Goal: Task Accomplishment & Management: Complete application form

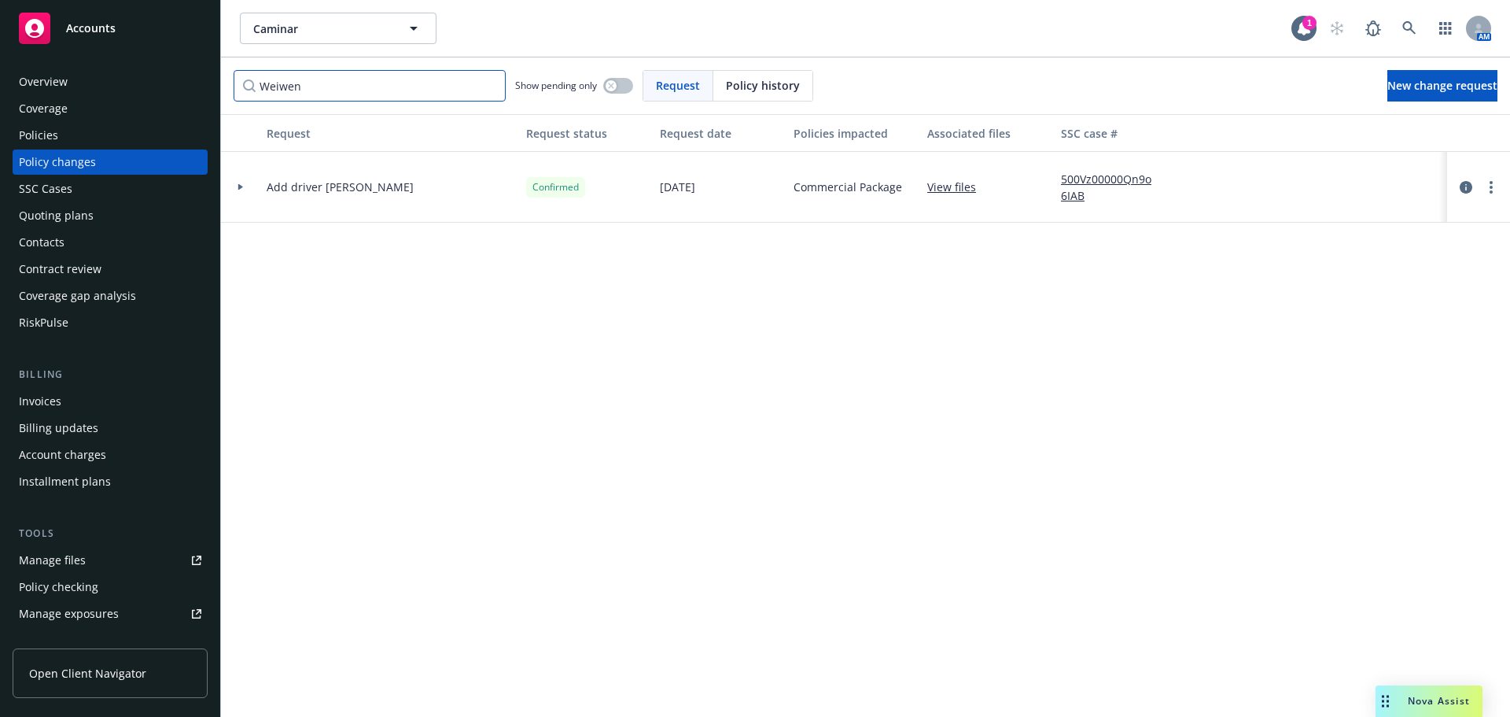
drag, startPoint x: 338, startPoint y: 95, endPoint x: 76, endPoint y: 106, distance: 262.2
click at [131, 105] on div "Accounts Overview Coverage Policies Policy changes SSC Cases Quoting plans Cont…" at bounding box center [755, 358] width 1510 height 717
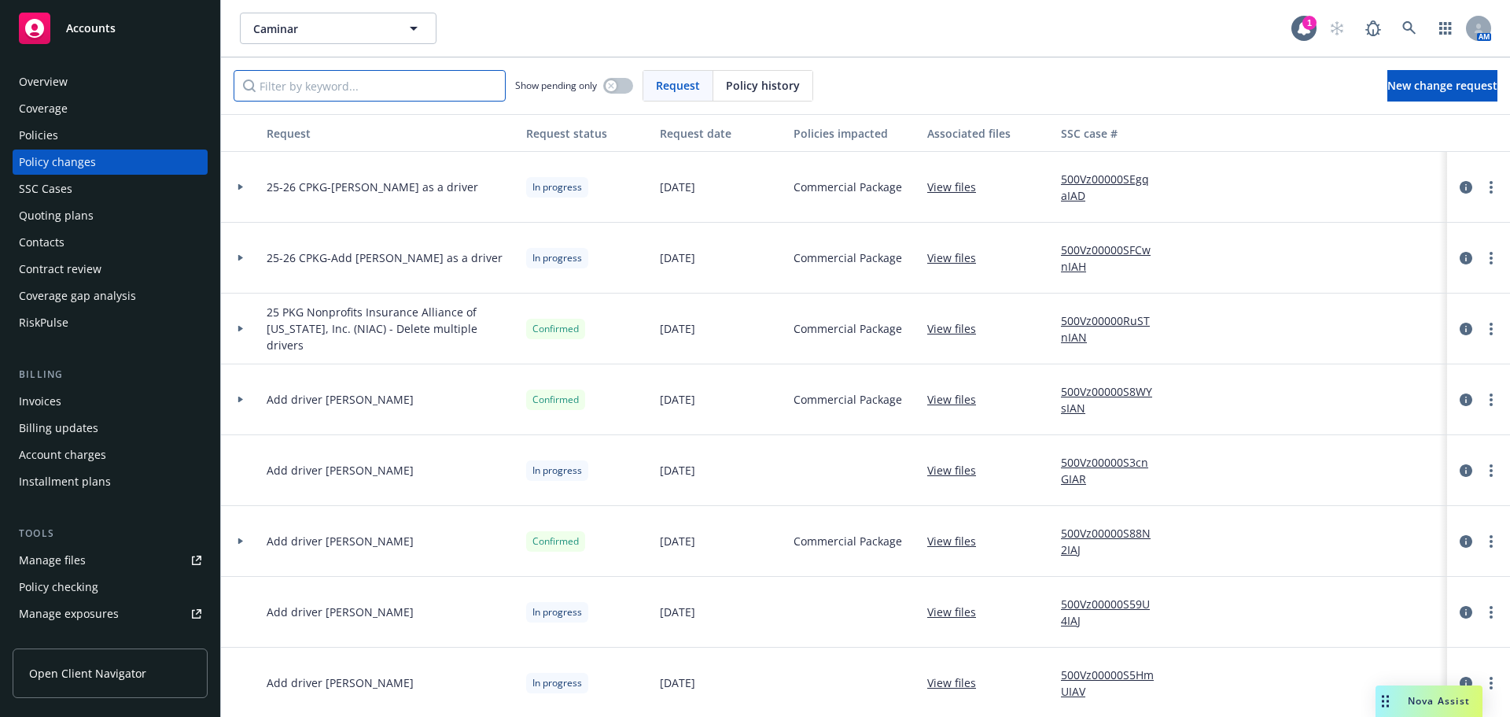
paste input "[PERSON_NAME]"
type input "[PERSON_NAME]"
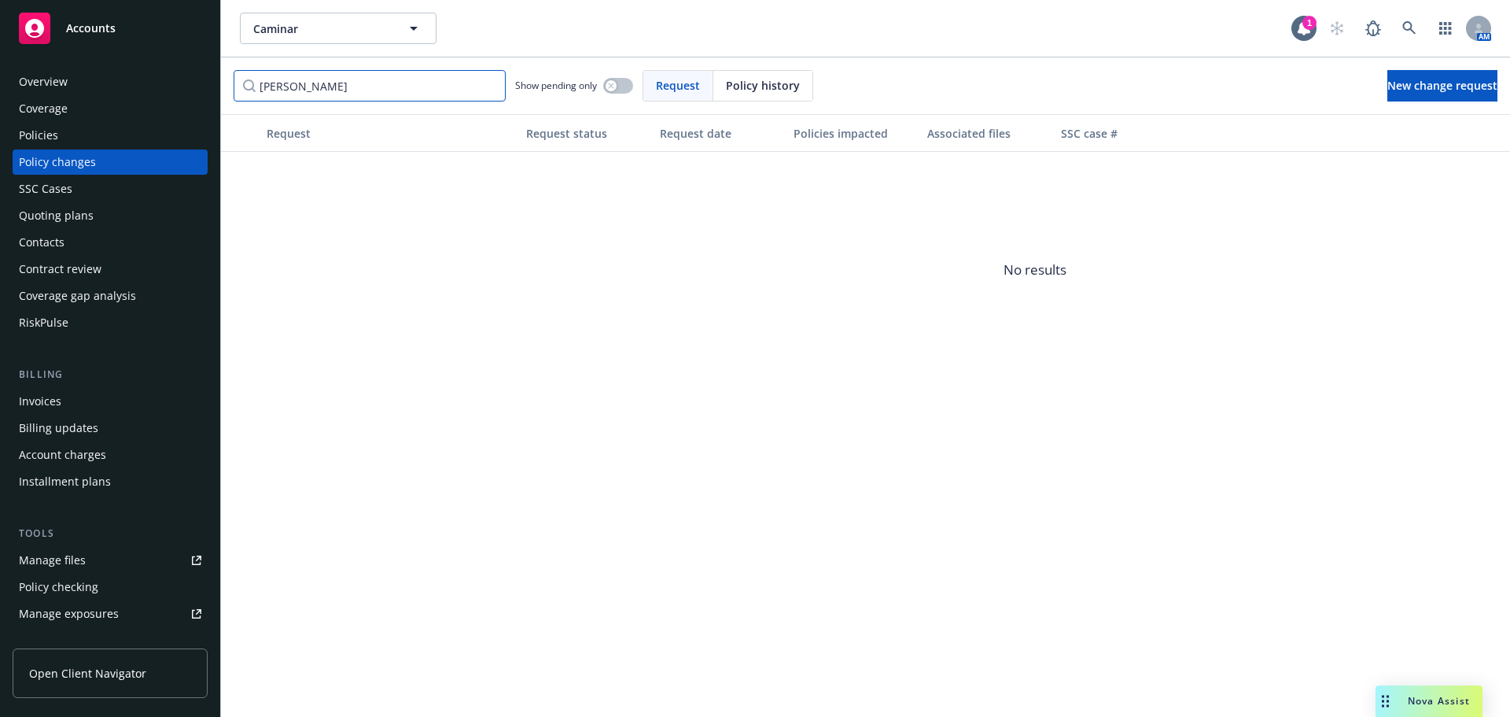
click at [489, 88] on input "[PERSON_NAME]" at bounding box center [370, 85] width 272 height 31
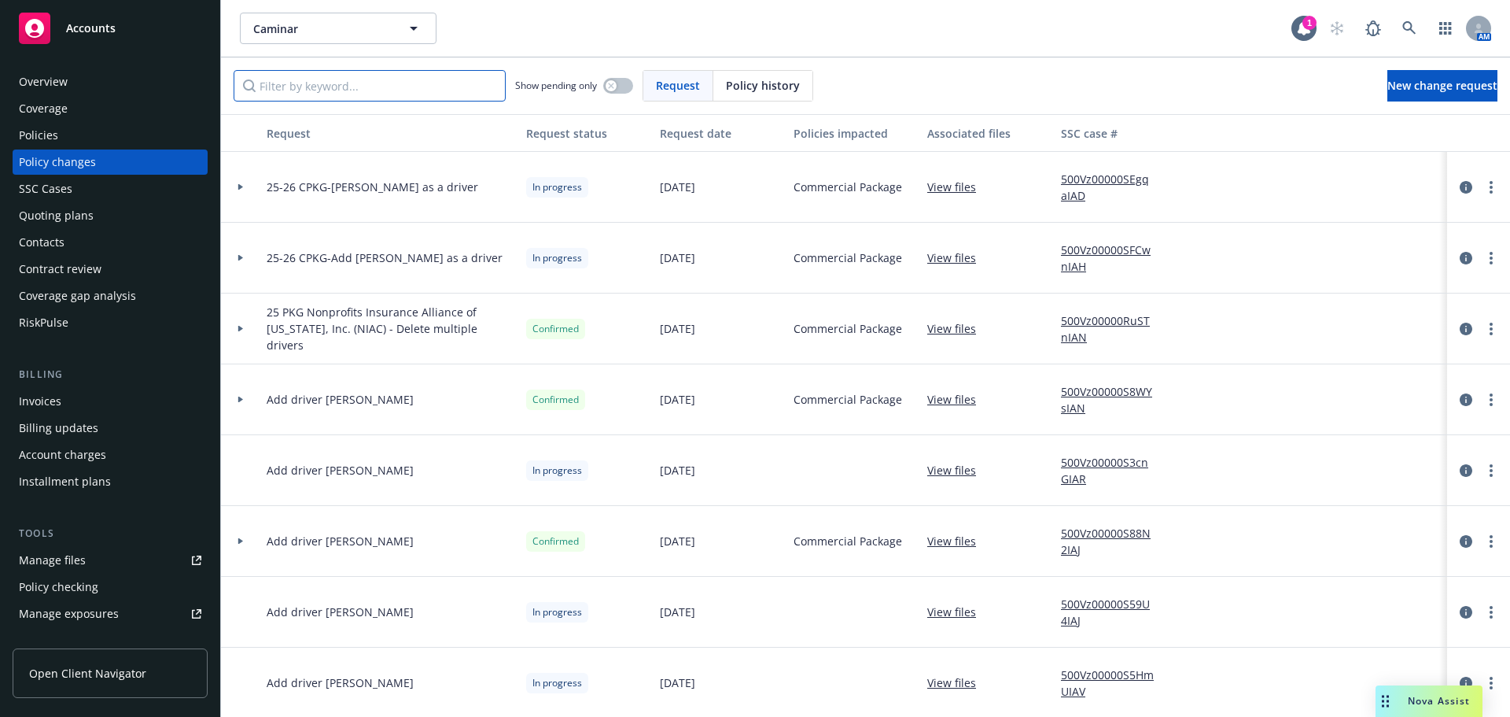
click at [353, 90] on input "Filter by keyword..." at bounding box center [370, 85] width 272 height 31
paste input "[PERSON_NAME]"
type input "[PERSON_NAME]"
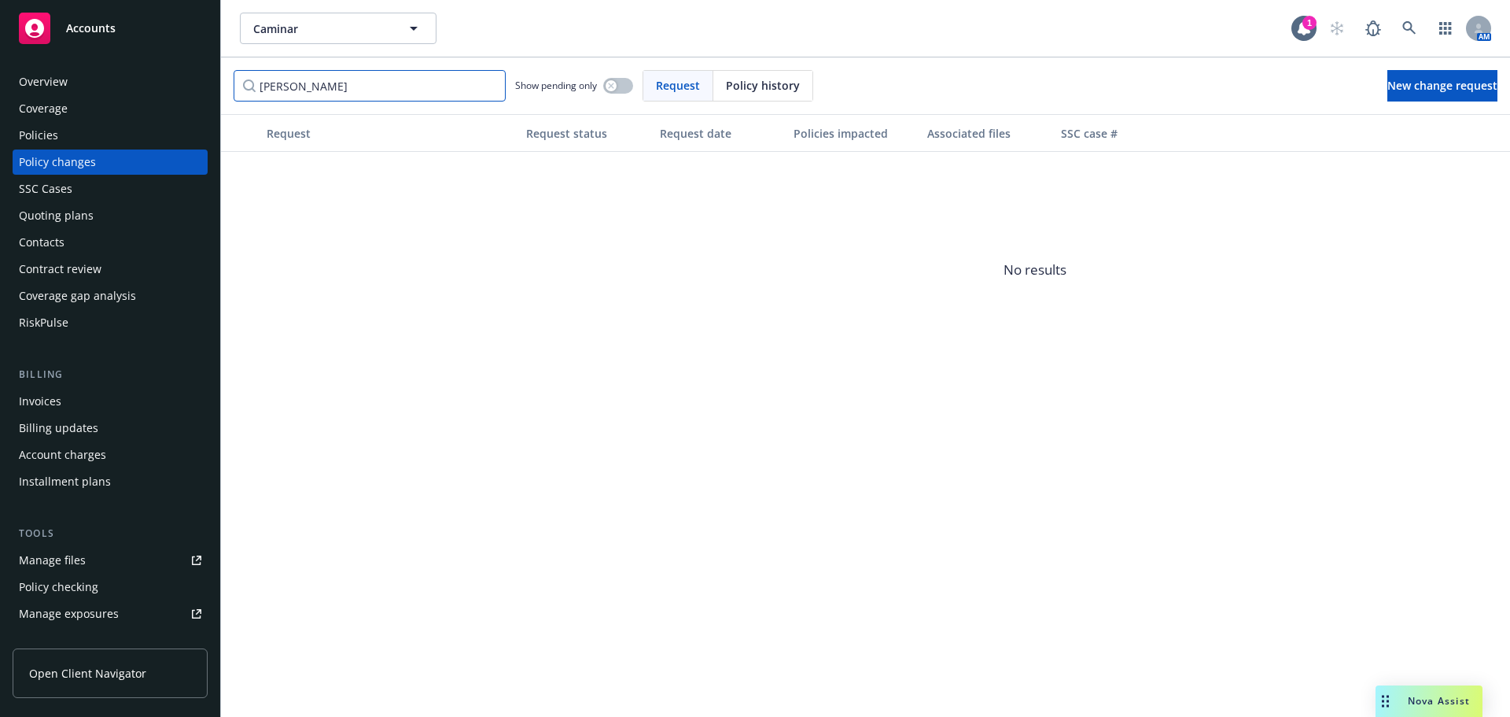
drag, startPoint x: 170, startPoint y: 99, endPoint x: 0, endPoint y: 115, distance: 170.6
click at [0, 113] on div "Accounts Overview Coverage Policies Policy changes SSC Cases Quoting plans Cont…" at bounding box center [755, 358] width 1510 height 717
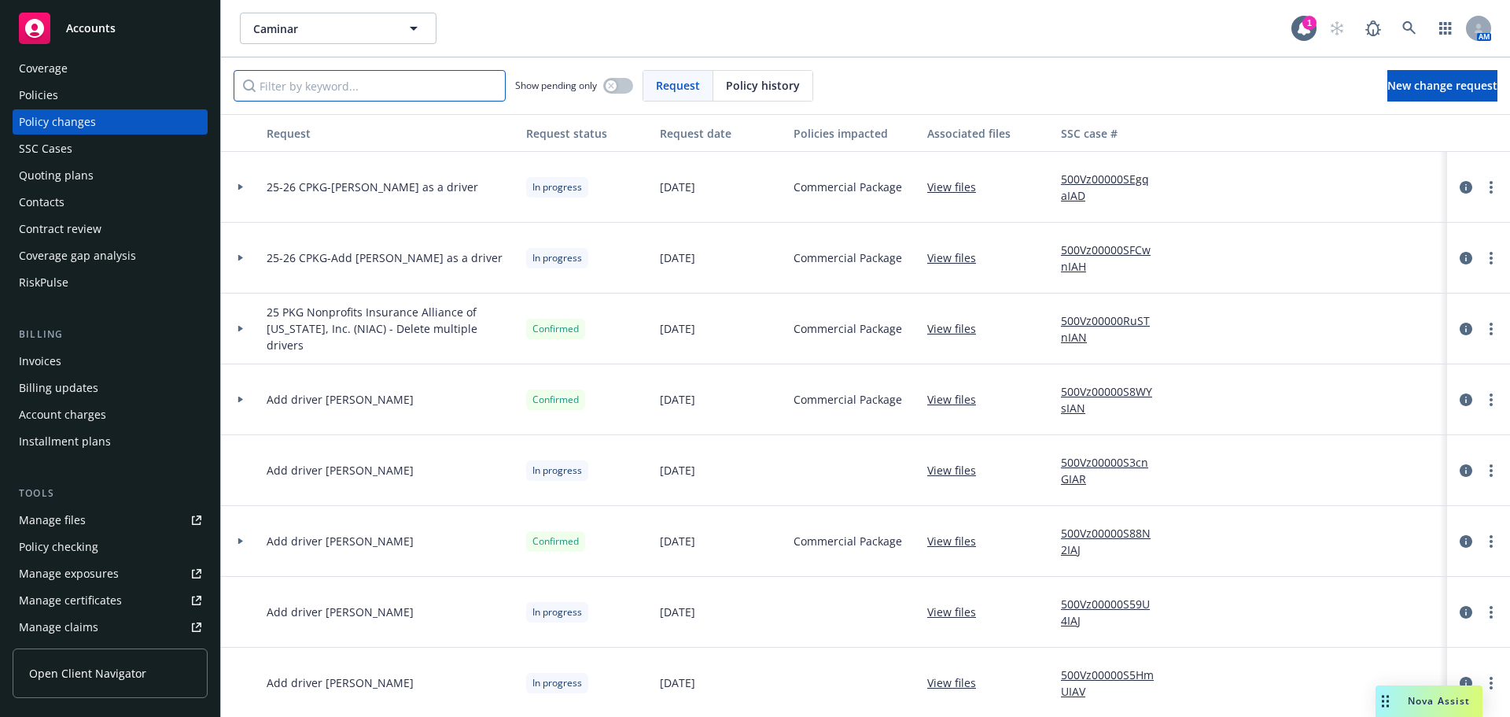
scroll to position [79, 0]
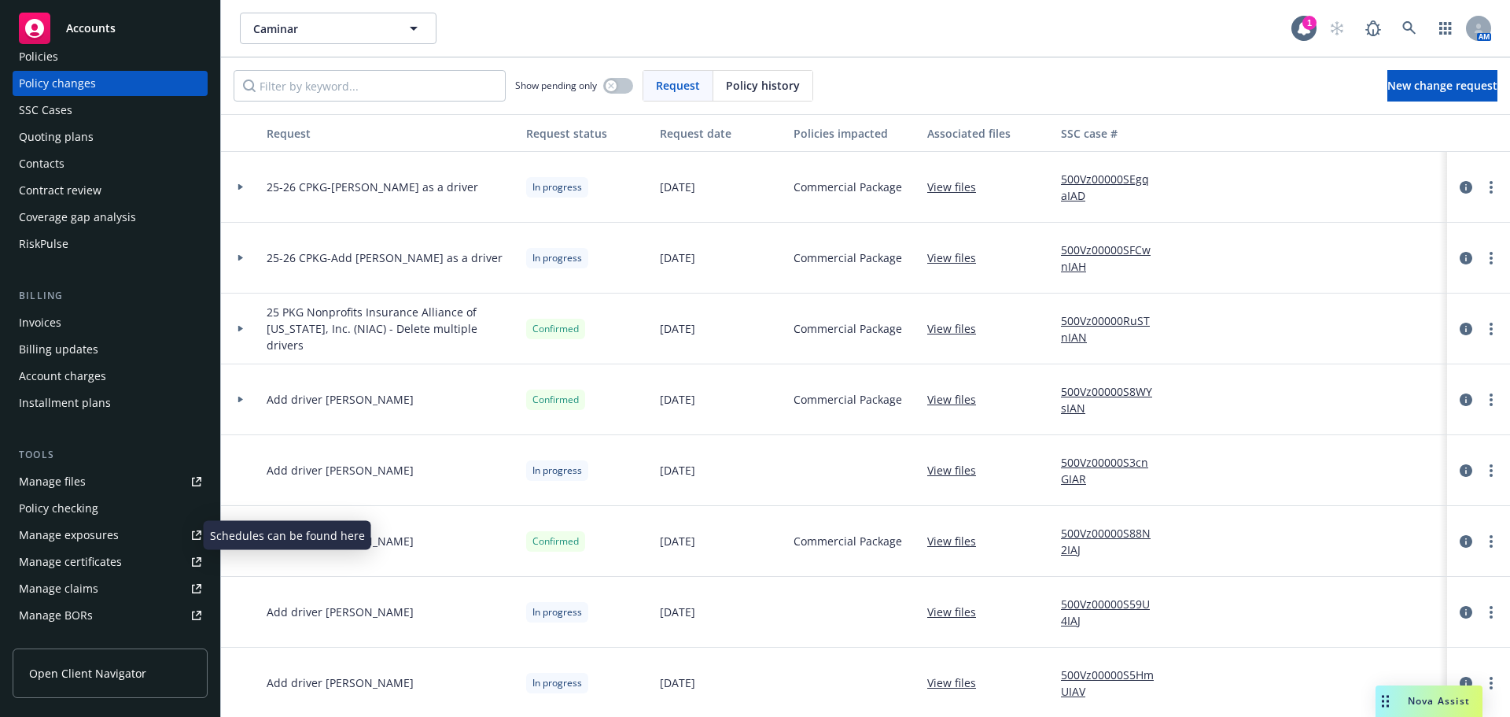
click at [80, 535] on div "Manage exposures" at bounding box center [69, 534] width 100 height 25
click at [379, 85] on input "Filter by keyword..." at bounding box center [370, 85] width 272 height 31
paste input "[PERSON_NAME]"
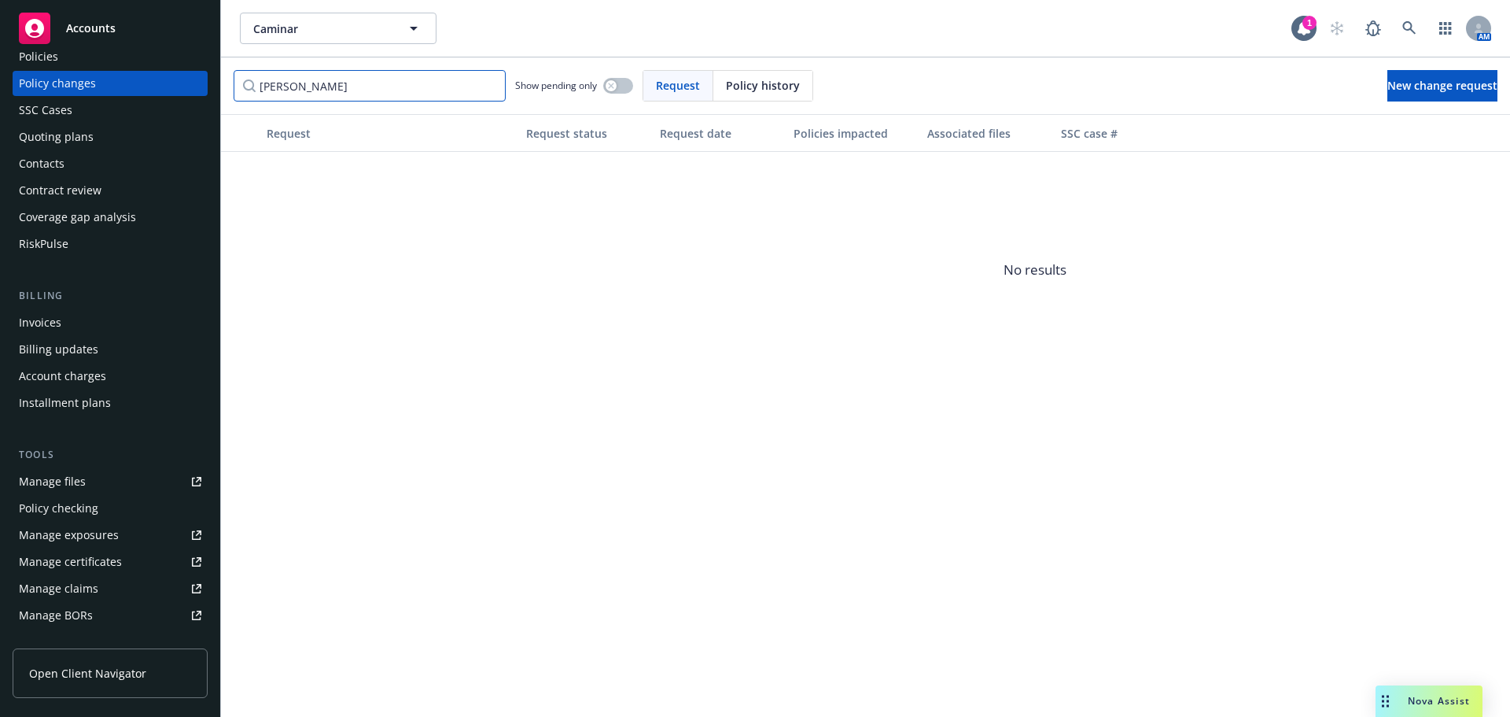
type input "[PERSON_NAME]"
click at [735, 87] on span "Policy history" at bounding box center [763, 85] width 74 height 17
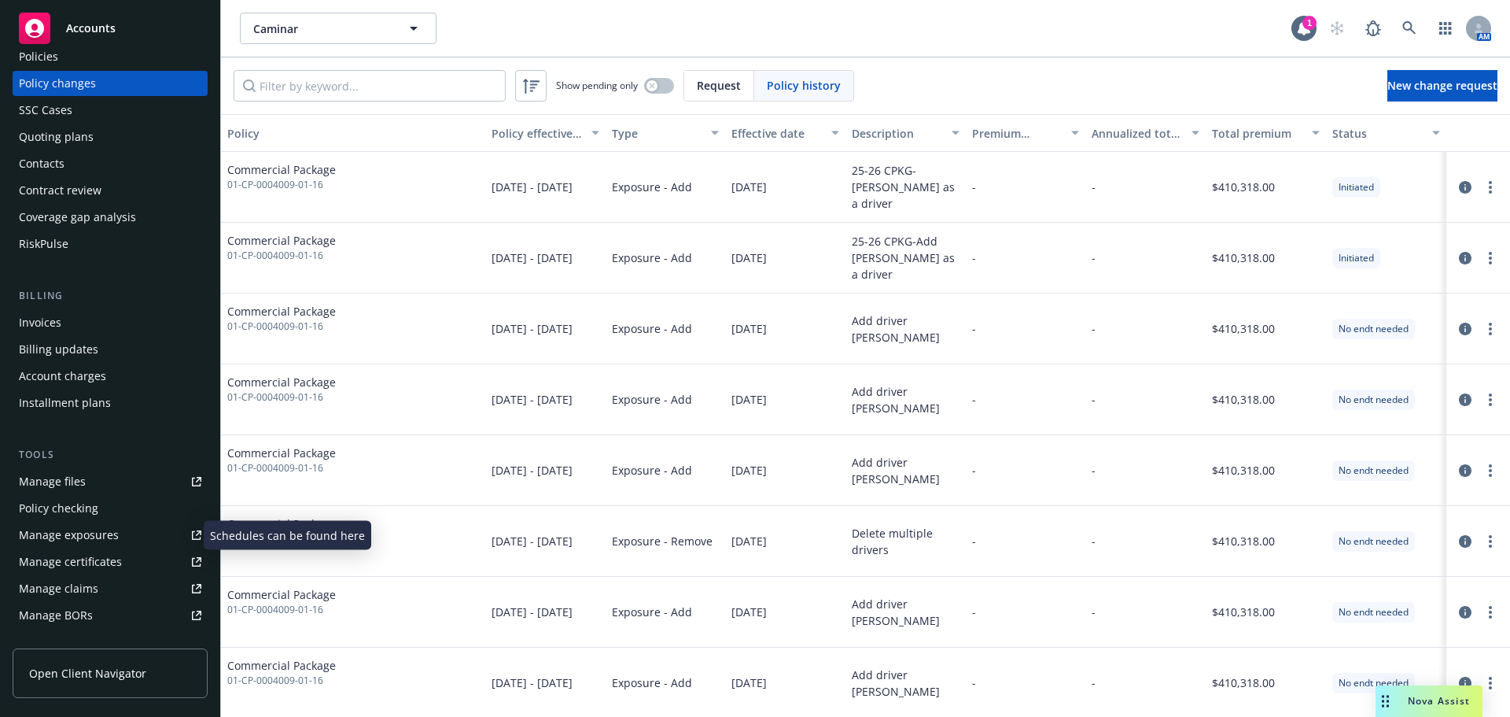
click at [62, 542] on div "Manage exposures" at bounding box center [69, 534] width 100 height 25
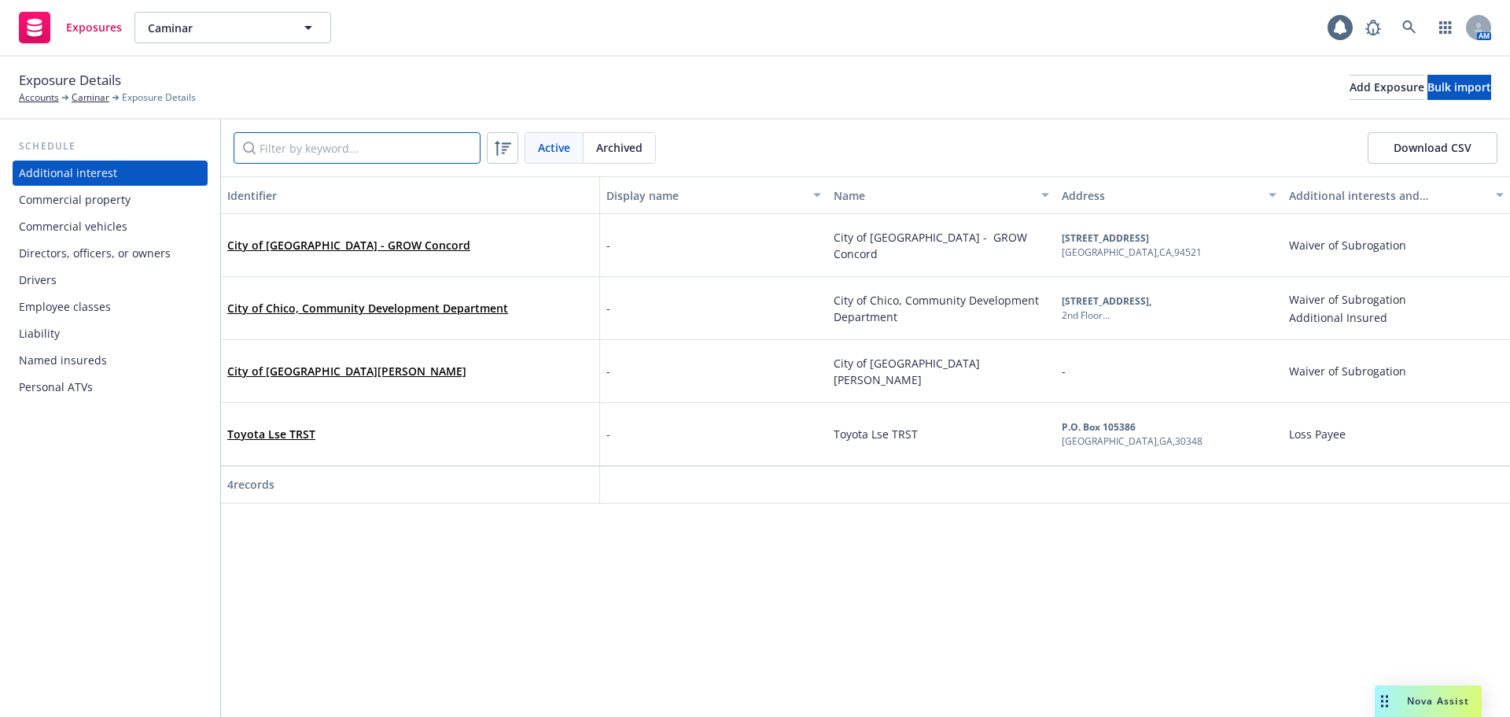
click at [392, 140] on input "Filter by keyword..." at bounding box center [357, 147] width 247 height 31
paste input "[PERSON_NAME]"
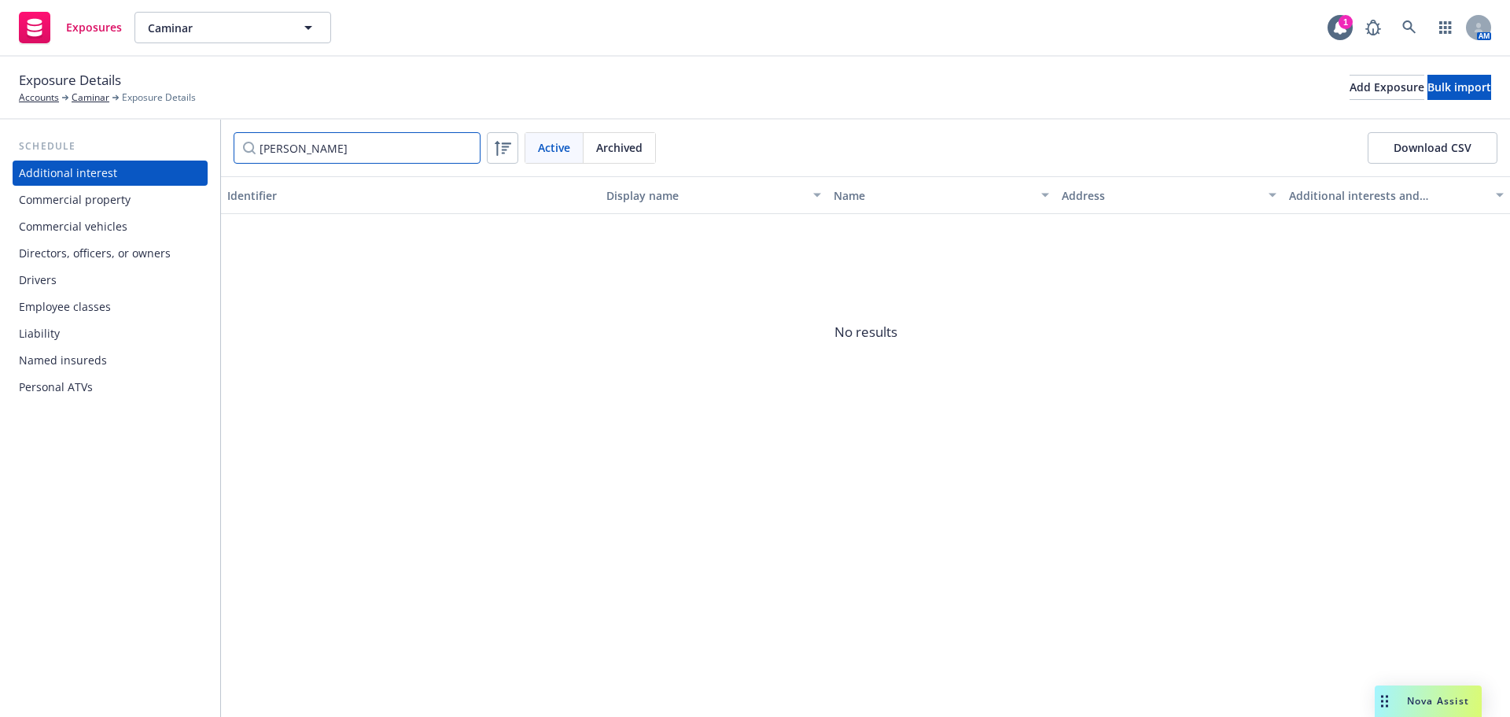
type input "Luis Landaeta"
drag, startPoint x: 39, startPoint y: 274, endPoint x: 50, endPoint y: 258, distance: 19.2
click at [39, 274] on div "Drivers" at bounding box center [38, 279] width 38 height 25
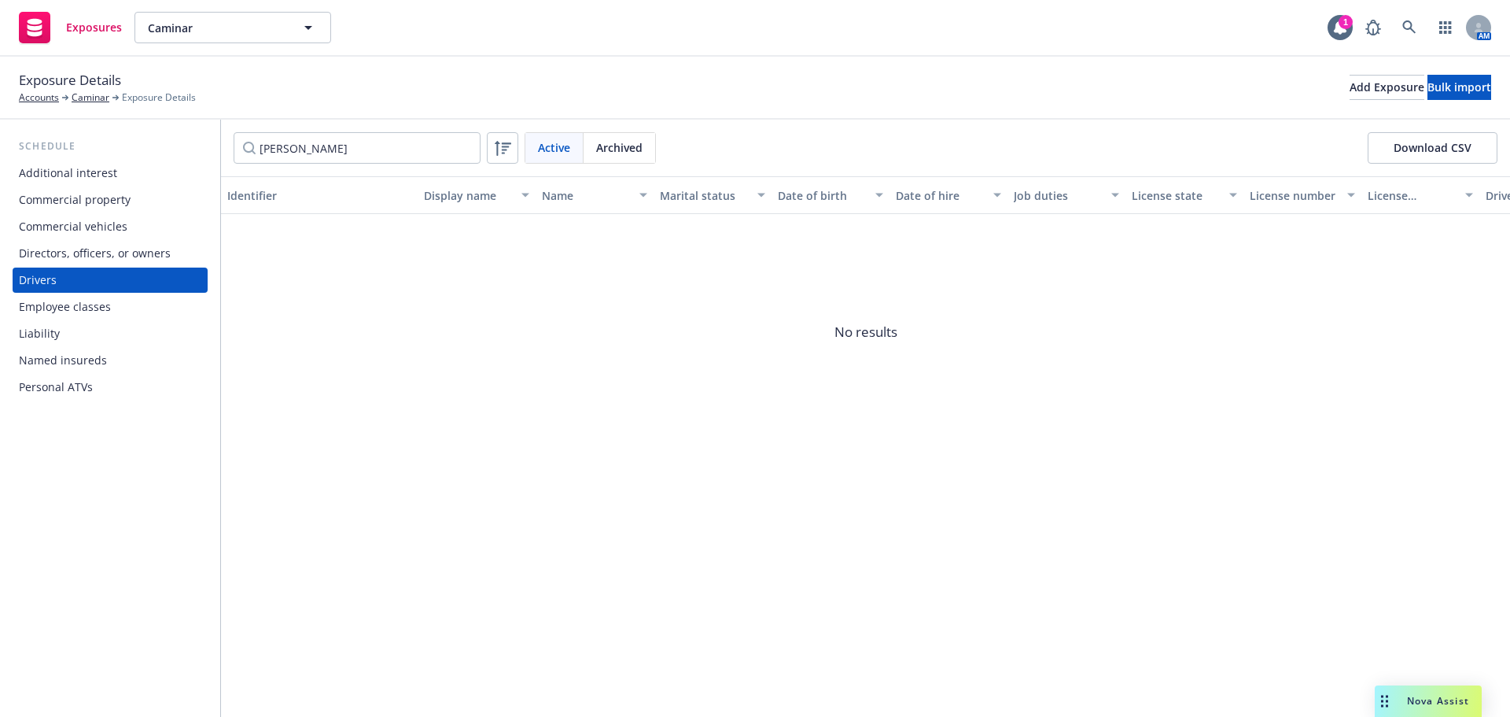
click at [61, 280] on div "Drivers" at bounding box center [110, 279] width 182 height 25
click at [619, 149] on span "Archived" at bounding box center [619, 147] width 46 height 17
click at [631, 138] on div "Archived" at bounding box center [620, 148] width 72 height 30
click at [621, 156] on div "Archived" at bounding box center [620, 148] width 72 height 30
click at [626, 151] on span "Archived" at bounding box center [619, 147] width 46 height 17
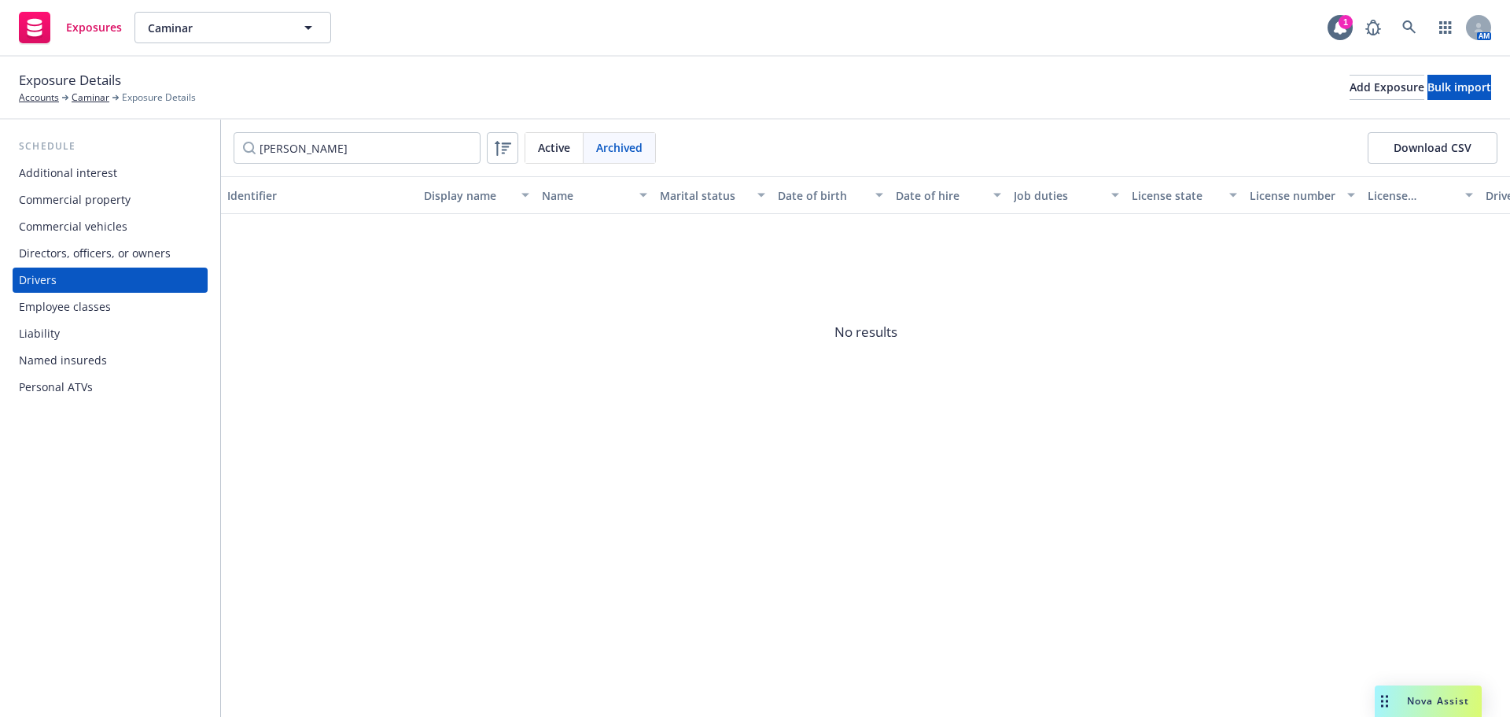
click at [535, 157] on div "Active" at bounding box center [554, 148] width 58 height 30
click at [613, 144] on span "Archived" at bounding box center [619, 147] width 46 height 17
click at [636, 153] on span "Archived" at bounding box center [619, 147] width 46 height 17
click at [249, 147] on input "Luis Landaeta" at bounding box center [357, 147] width 247 height 31
drag, startPoint x: 404, startPoint y: 591, endPoint x: 408, endPoint y: 580, distance: 11.7
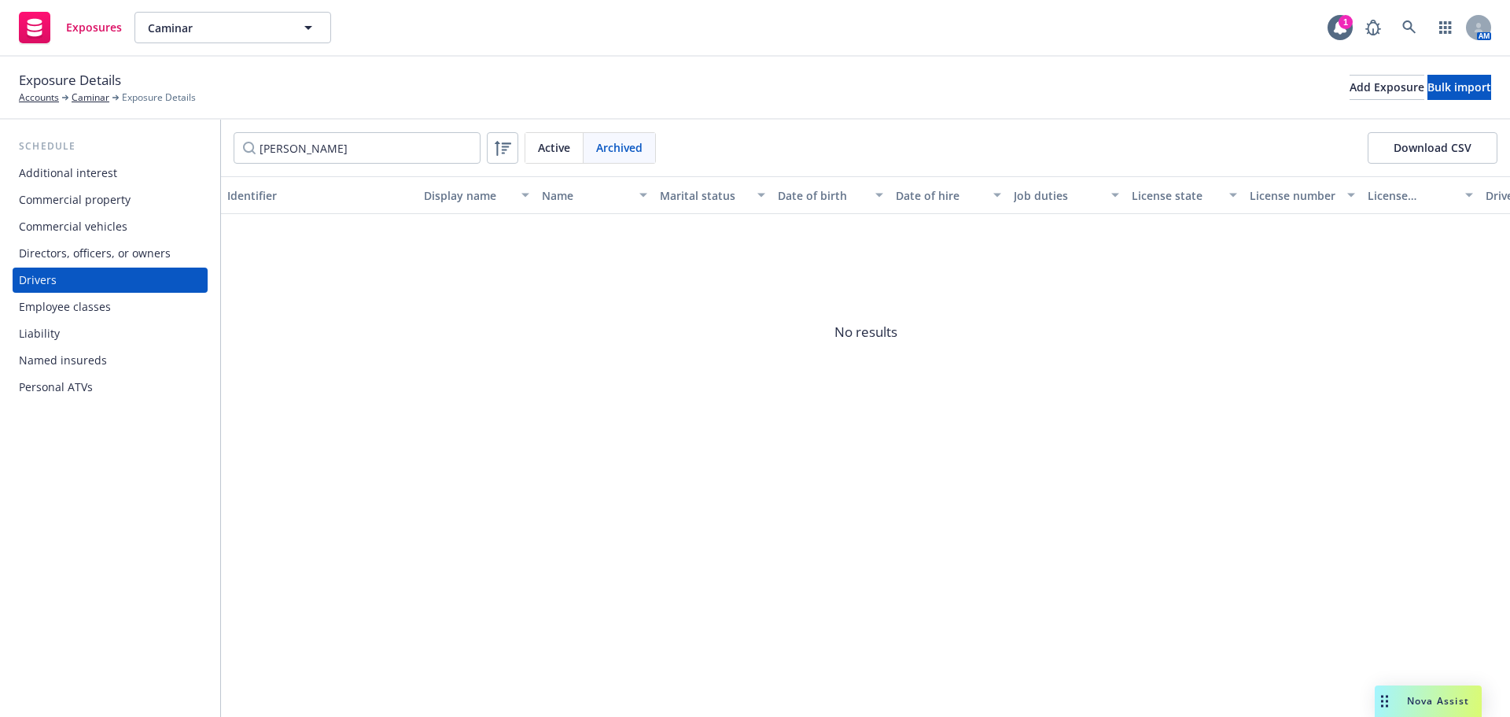
click at [406, 588] on div "Identifier Display name Name Marital status Date of birth Date of hire Job duti…" at bounding box center [865, 446] width 1289 height 540
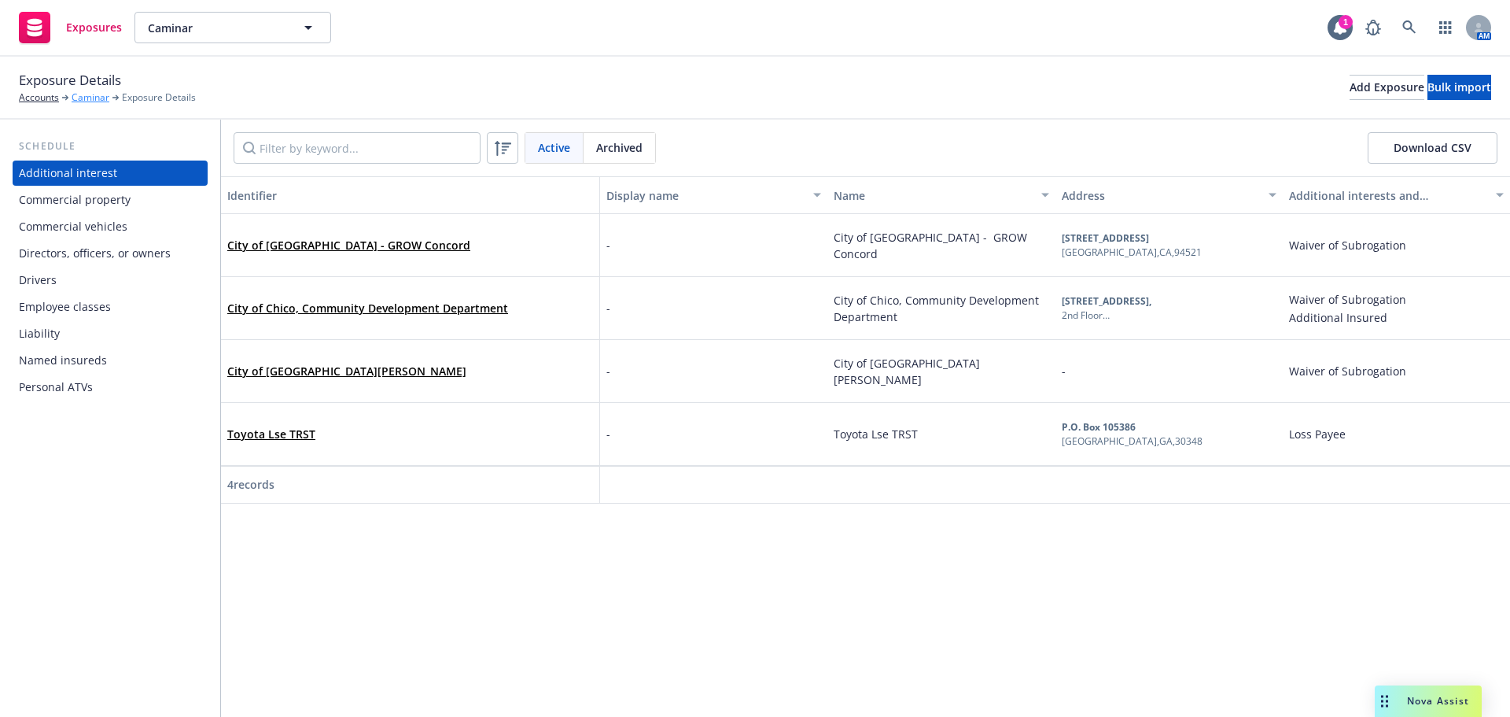
click at [84, 95] on link "Caminar" at bounding box center [91, 97] width 38 height 14
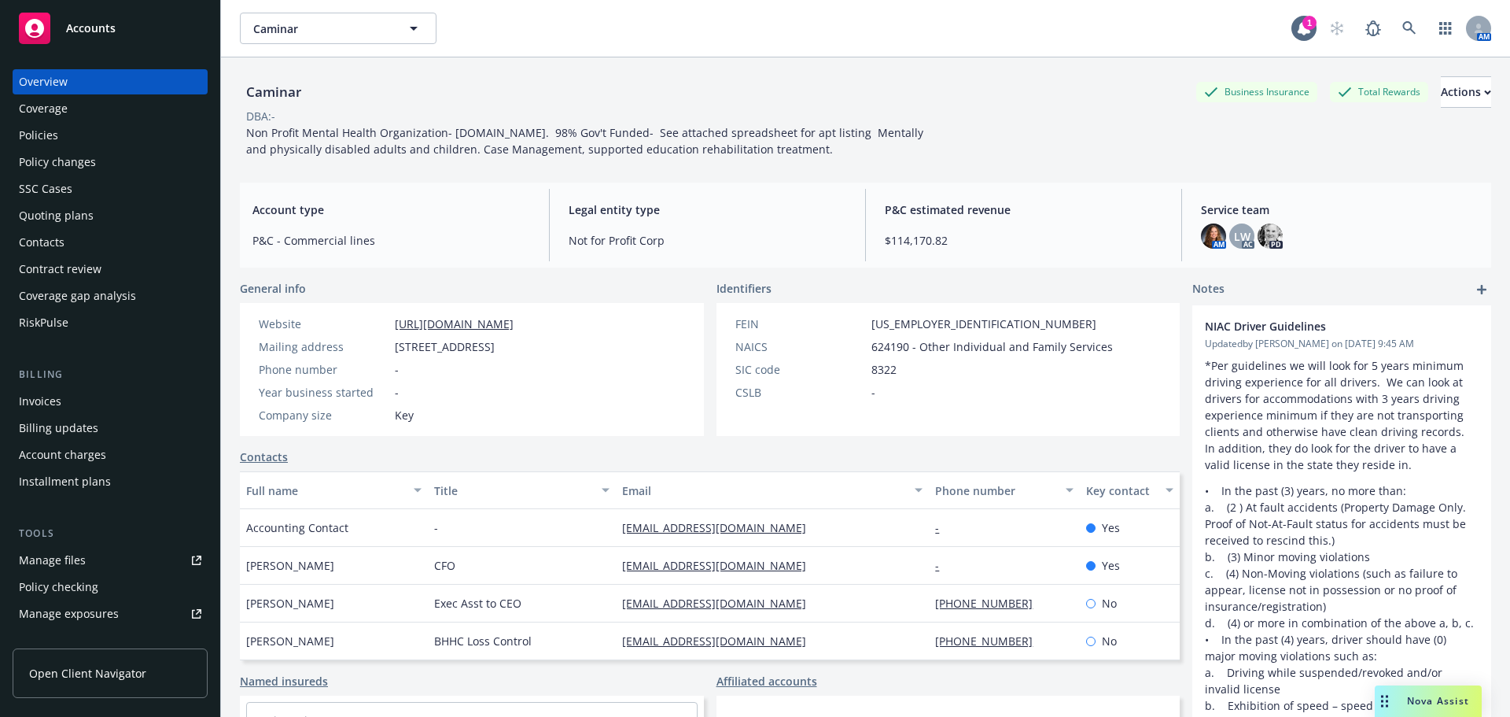
scroll to position [79, 0]
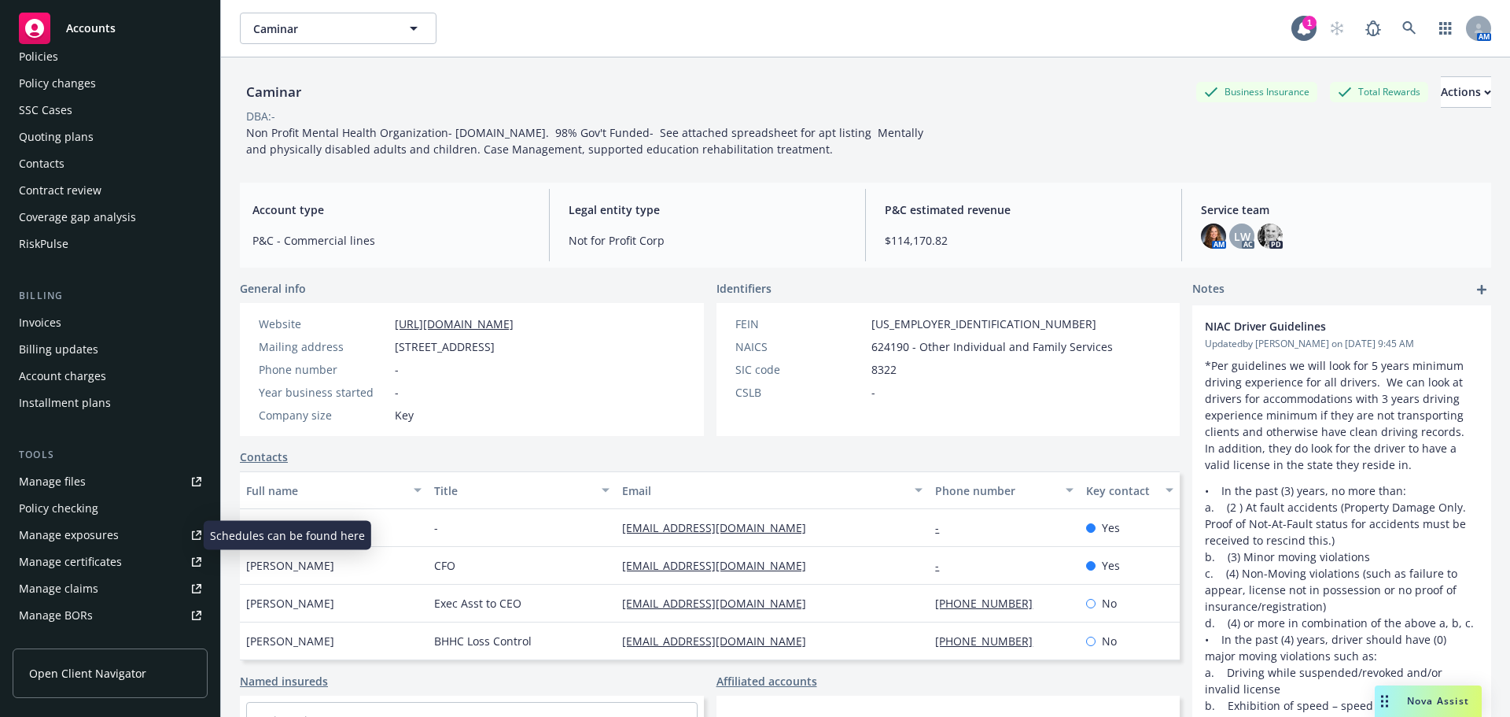
click at [67, 536] on div "Manage exposures" at bounding box center [69, 534] width 100 height 25
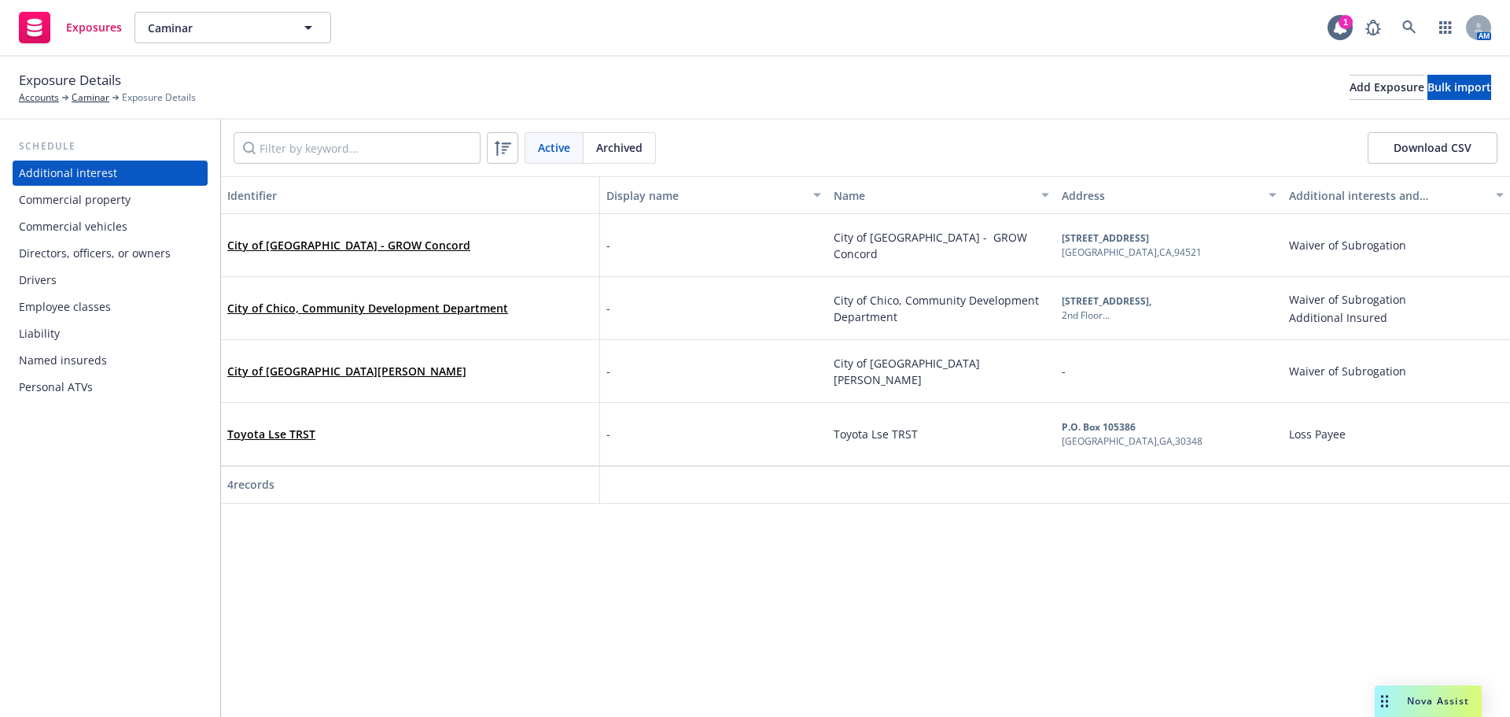
click at [49, 286] on div "Drivers" at bounding box center [38, 279] width 38 height 25
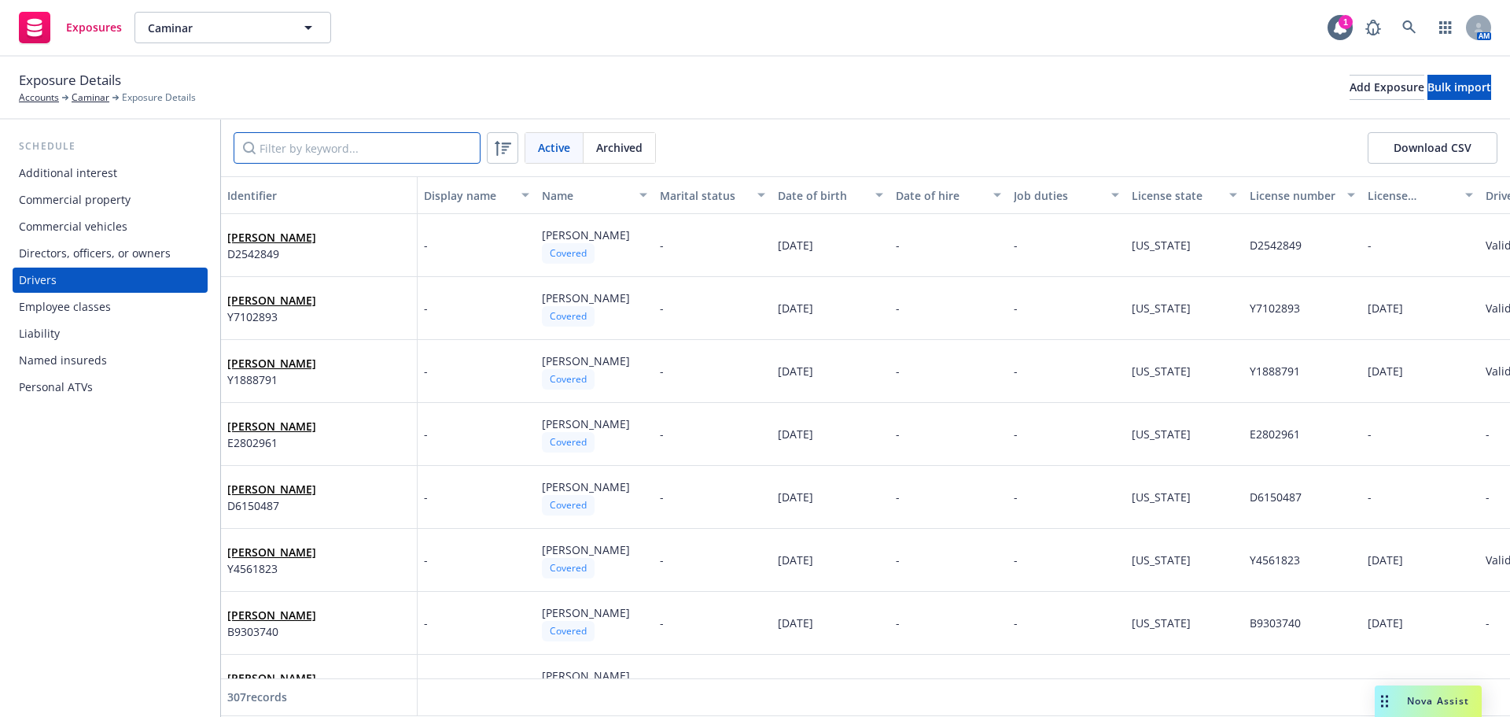
click at [386, 145] on input "Filter by keyword..." at bounding box center [357, 147] width 247 height 31
paste input "Luis Landaeta"
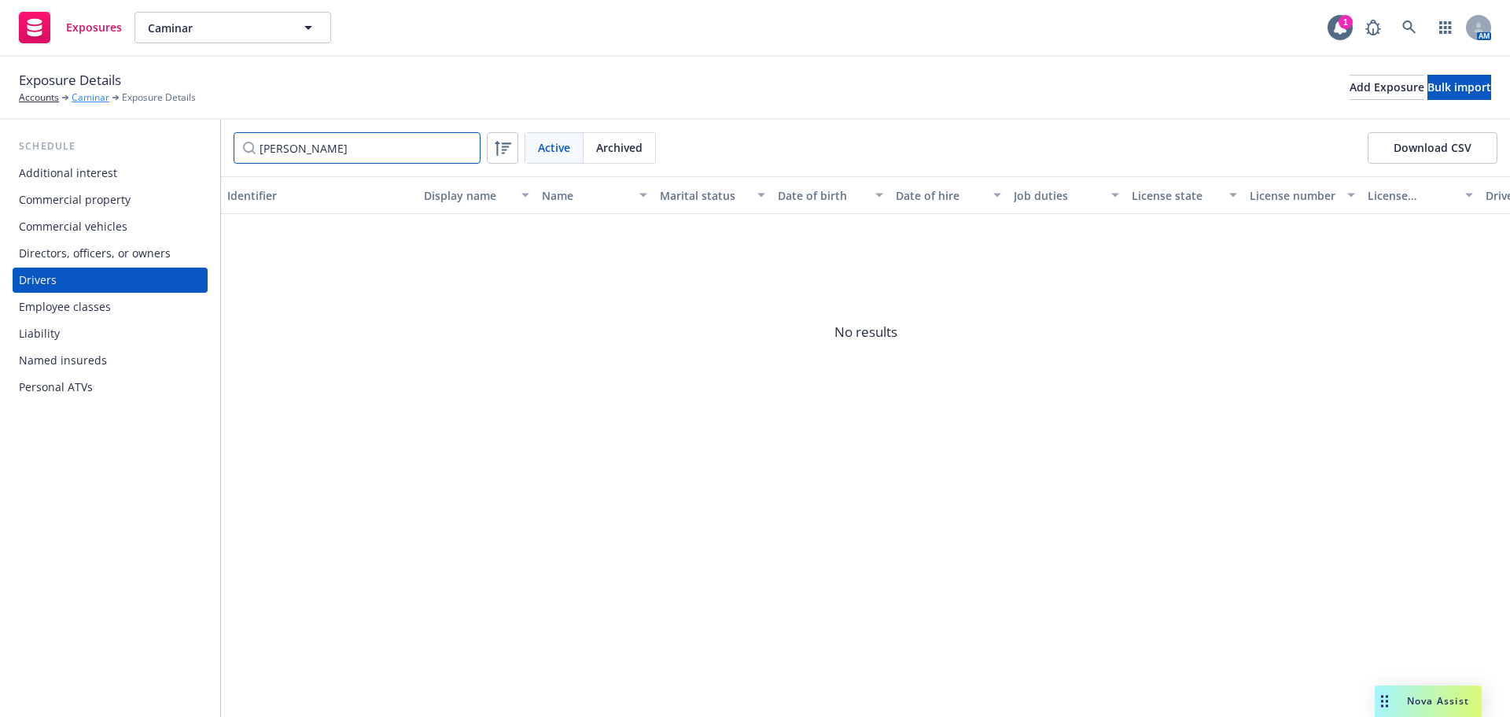
type input "Luis Landaeta"
click at [87, 101] on link "Caminar" at bounding box center [91, 97] width 38 height 14
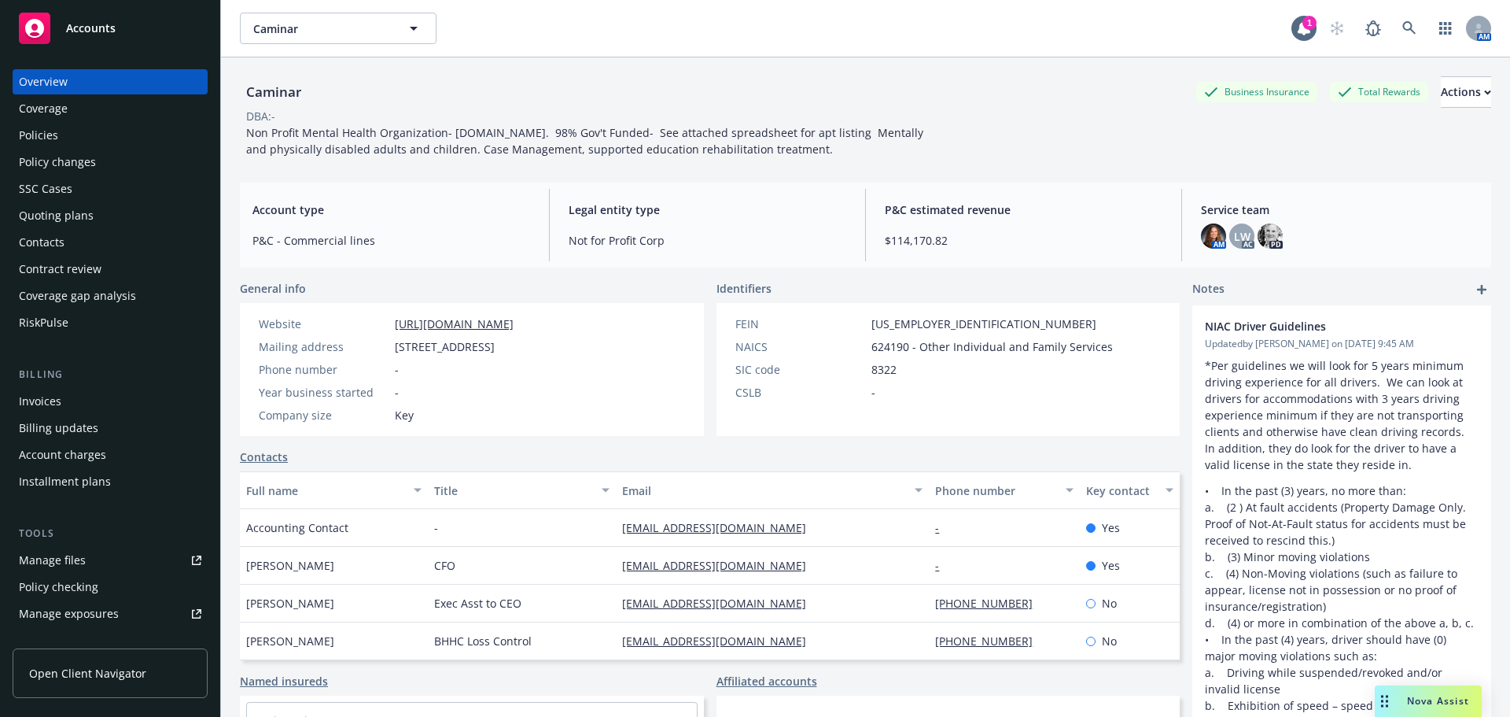
click at [67, 553] on div "Manage files" at bounding box center [52, 559] width 67 height 25
click at [62, 611] on div "Manage exposures" at bounding box center [69, 613] width 100 height 25
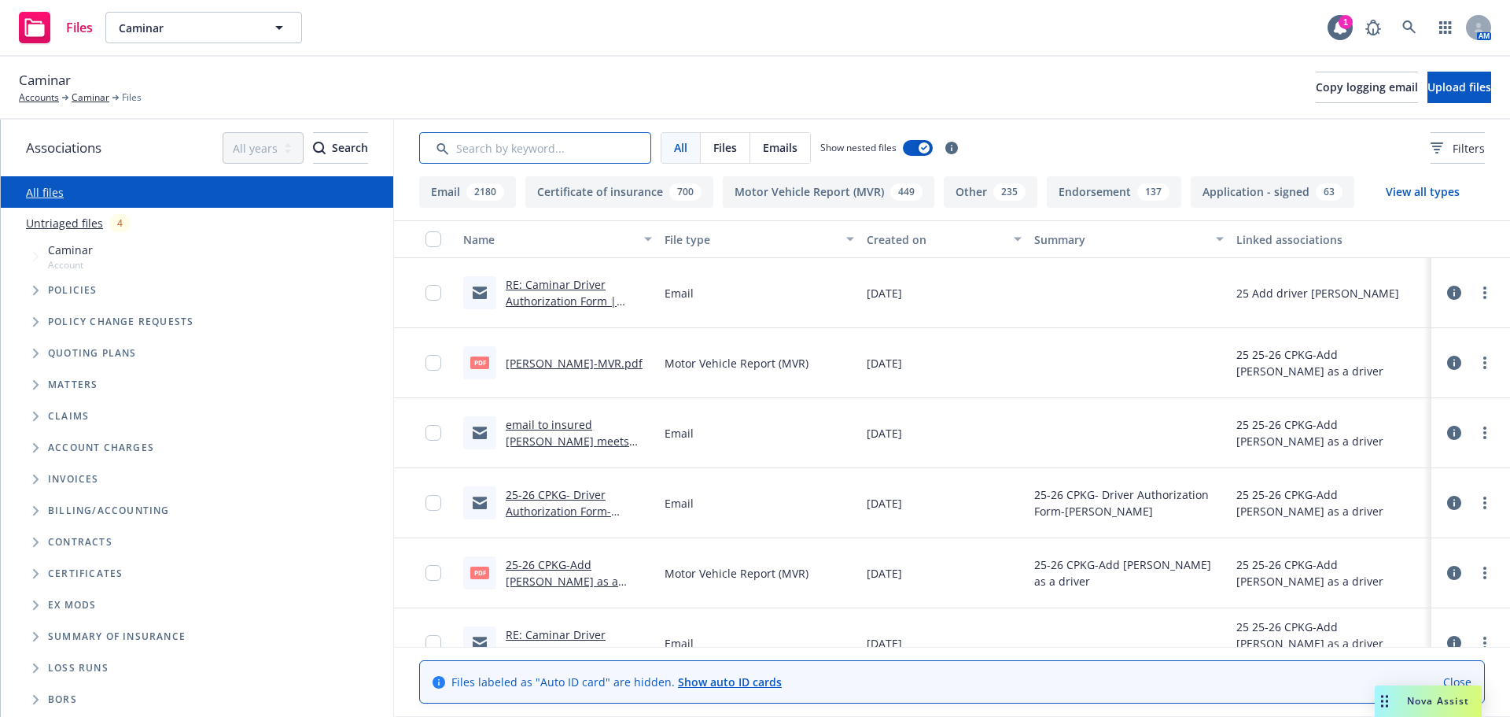
click at [521, 144] on input "Search by keyword..." at bounding box center [535, 147] width 232 height 31
paste input "[PERSON_NAME]"
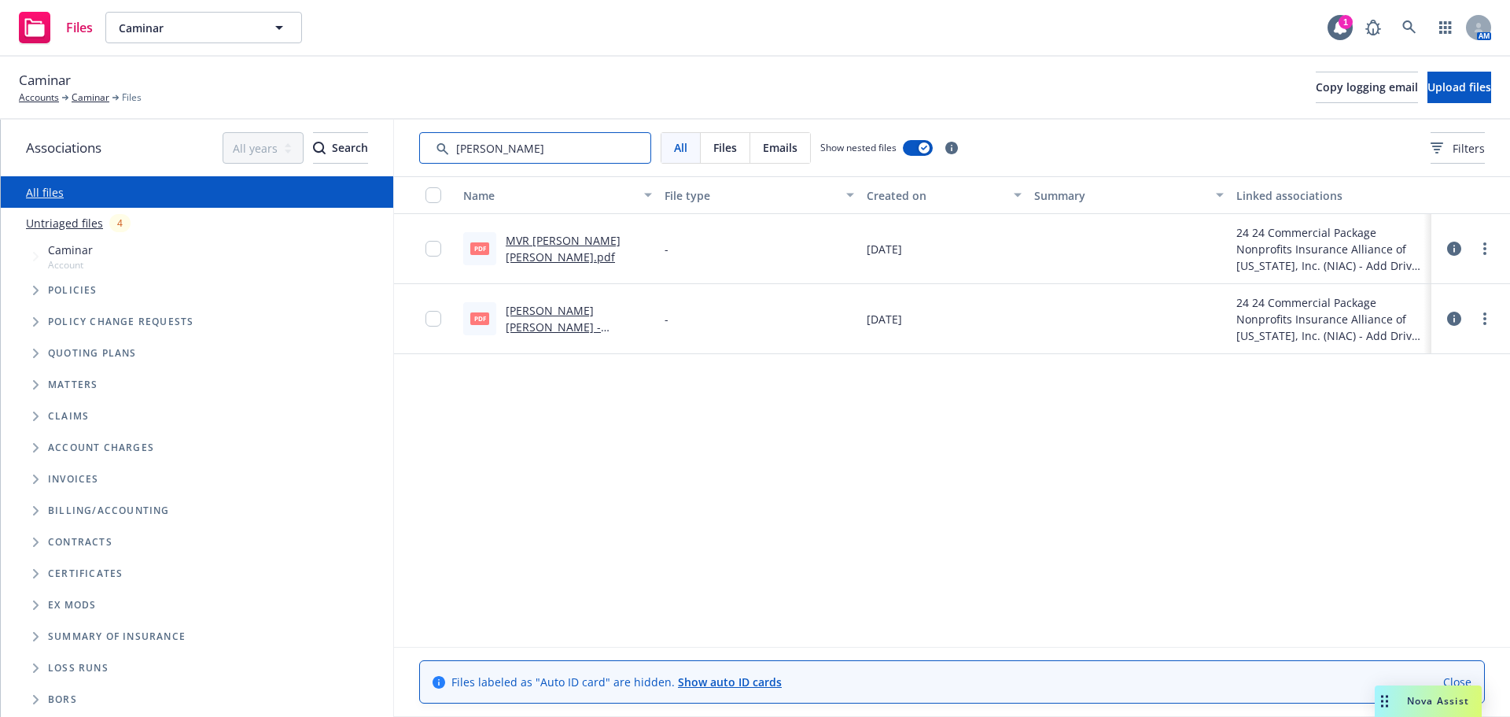
type input "Luis Landaeta"
click at [795, 149] on span "Emails" at bounding box center [780, 147] width 35 height 17
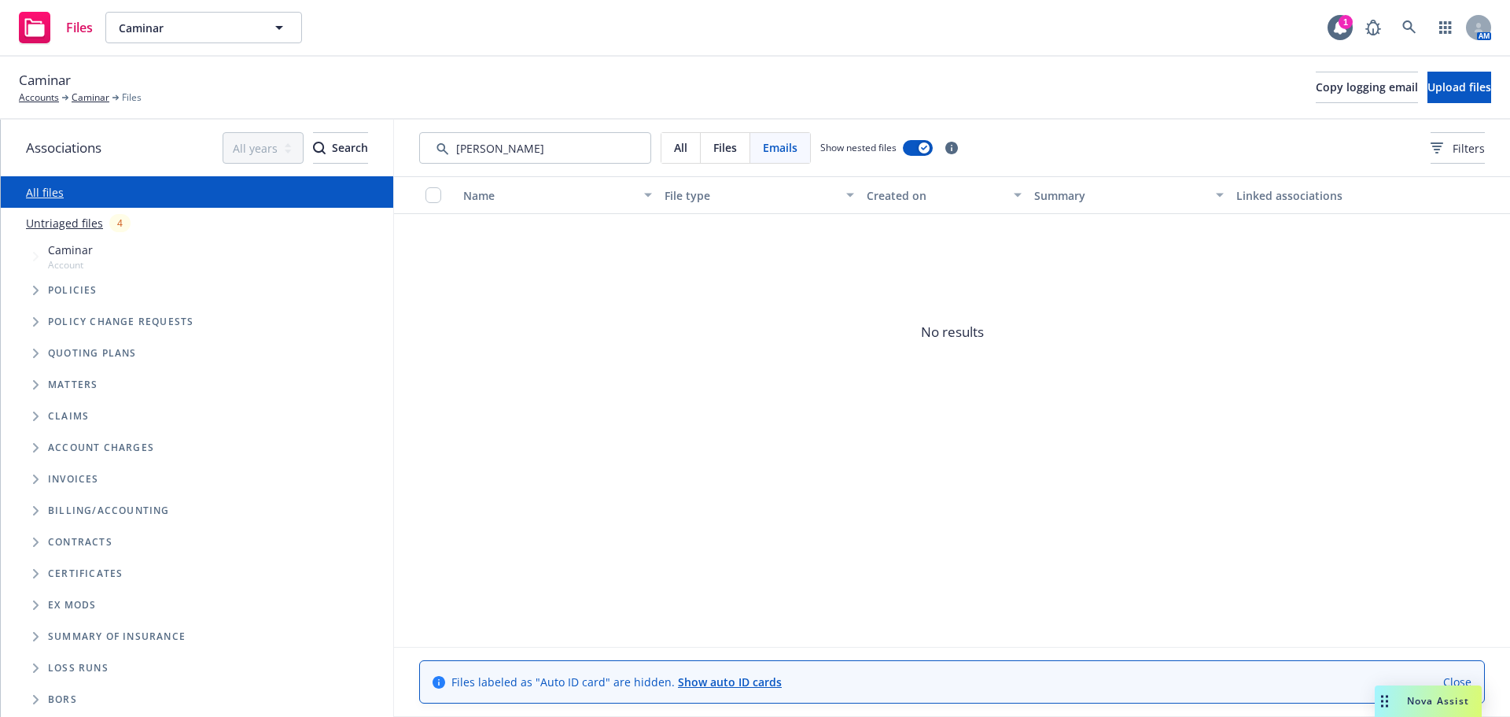
click at [687, 146] on span "All" at bounding box center [680, 147] width 13 height 17
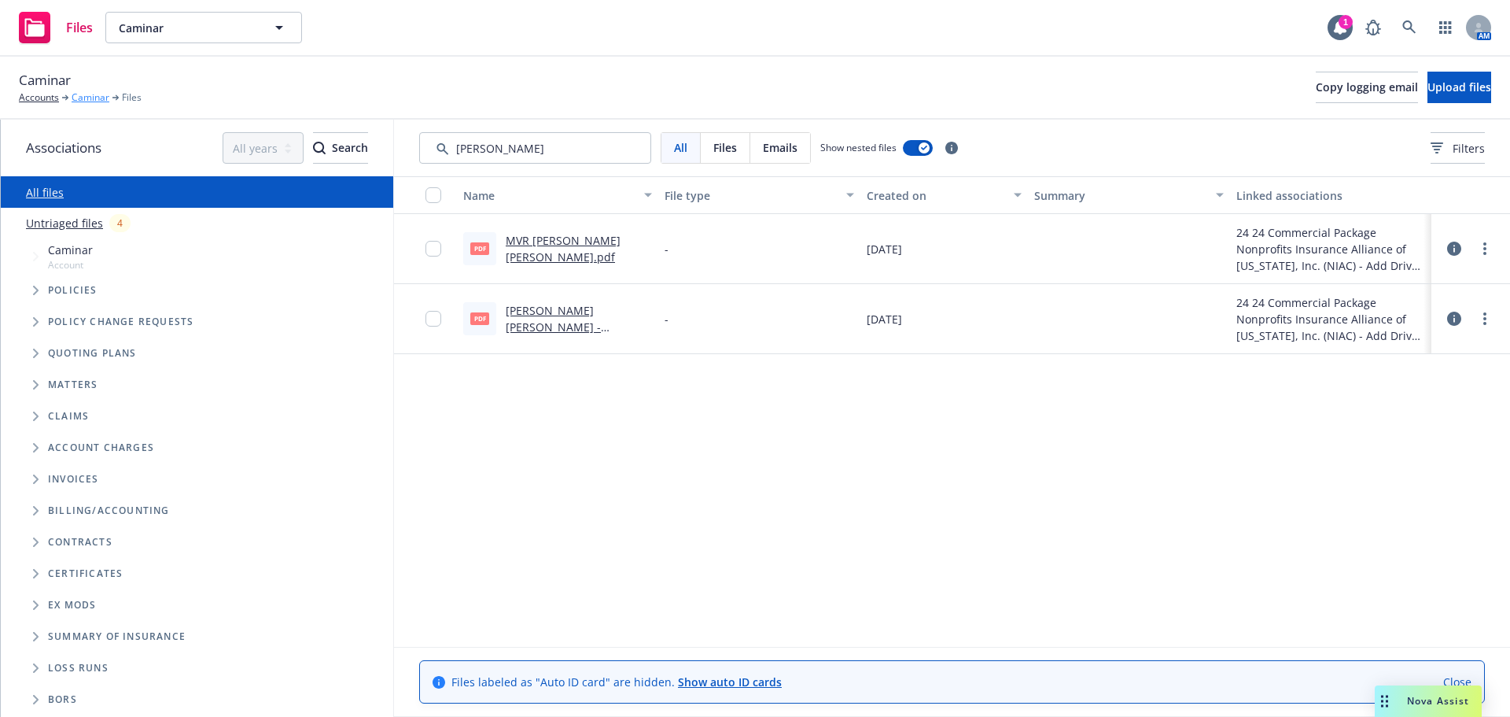
click at [95, 96] on link "Caminar" at bounding box center [91, 97] width 38 height 14
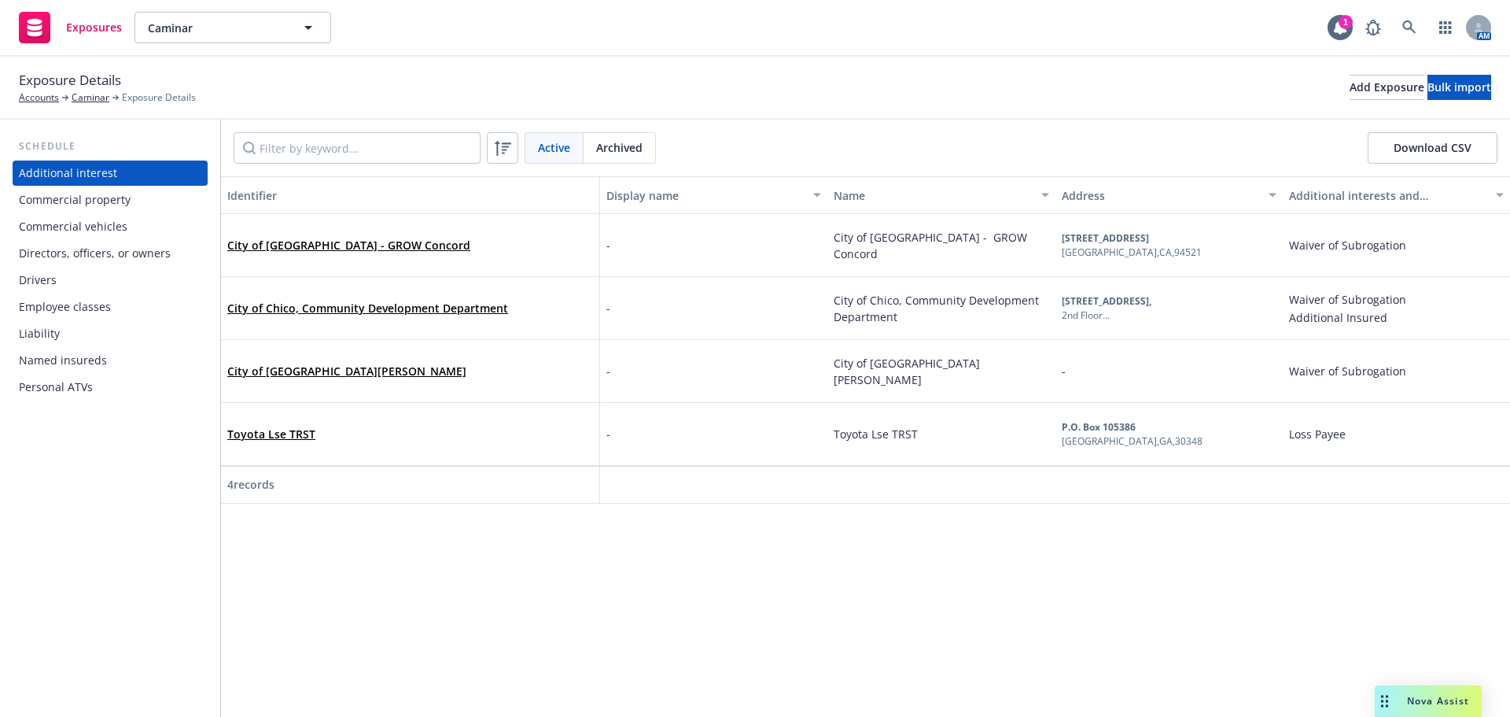
click at [49, 275] on div "Drivers" at bounding box center [38, 279] width 38 height 25
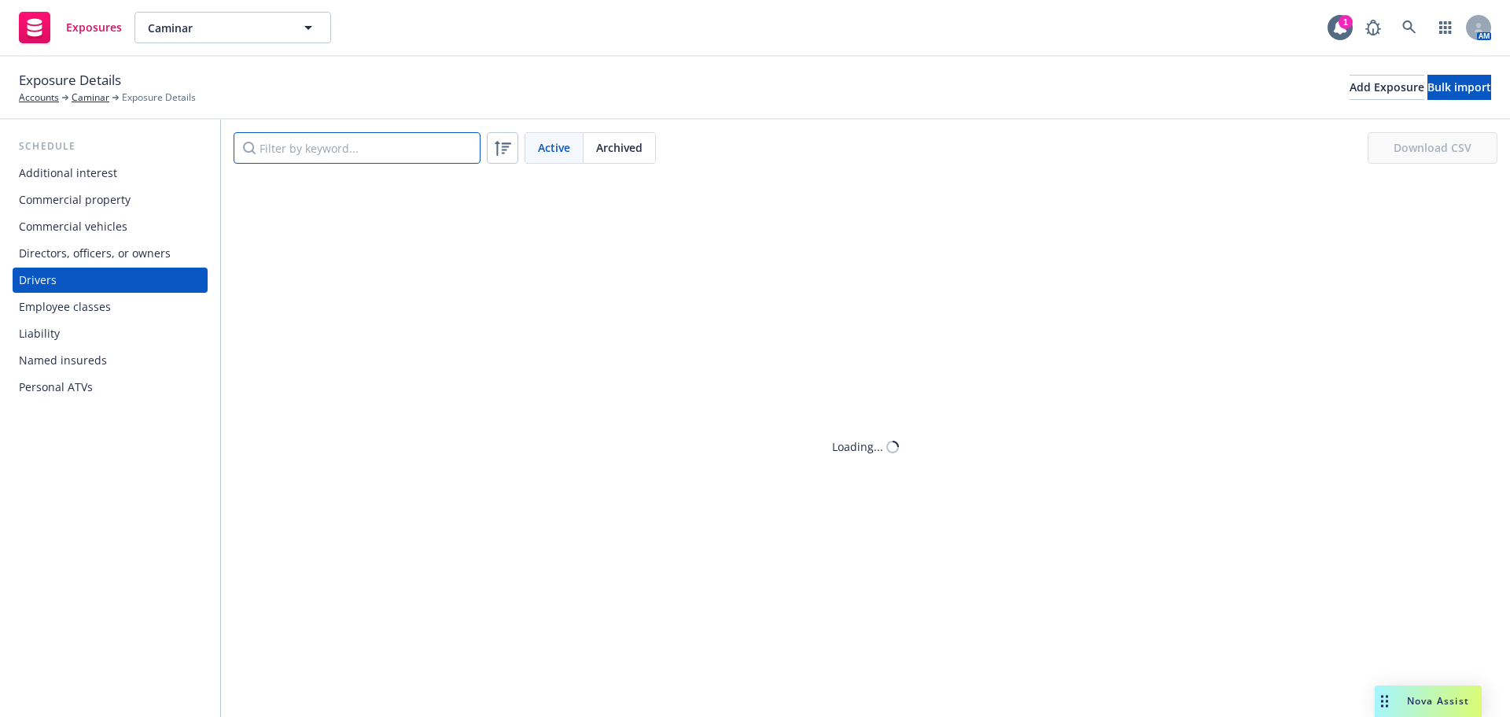
click at [305, 146] on input "Filter by keyword..." at bounding box center [357, 147] width 247 height 31
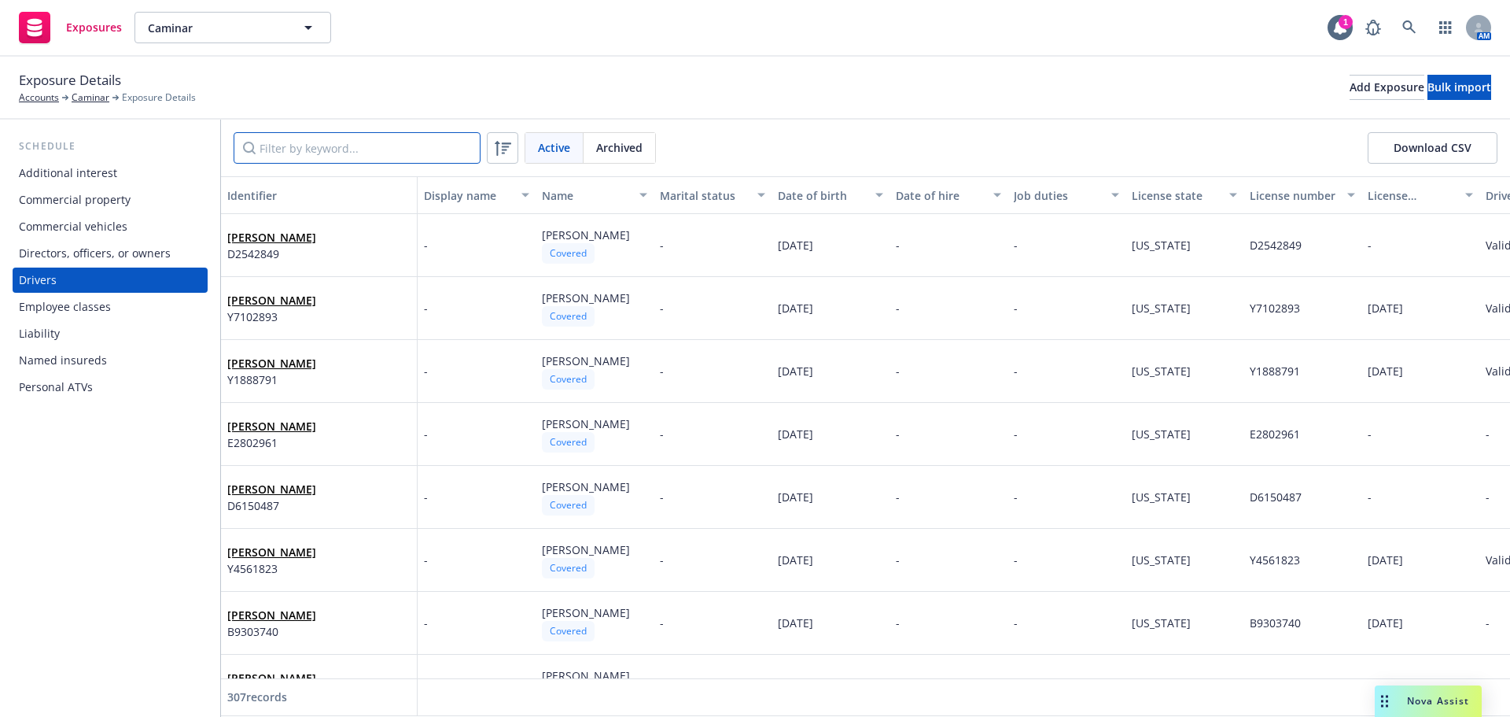
click at [352, 161] on input "Filter by keyword..." at bounding box center [357, 147] width 247 height 31
paste input "[PERSON_NAME]"
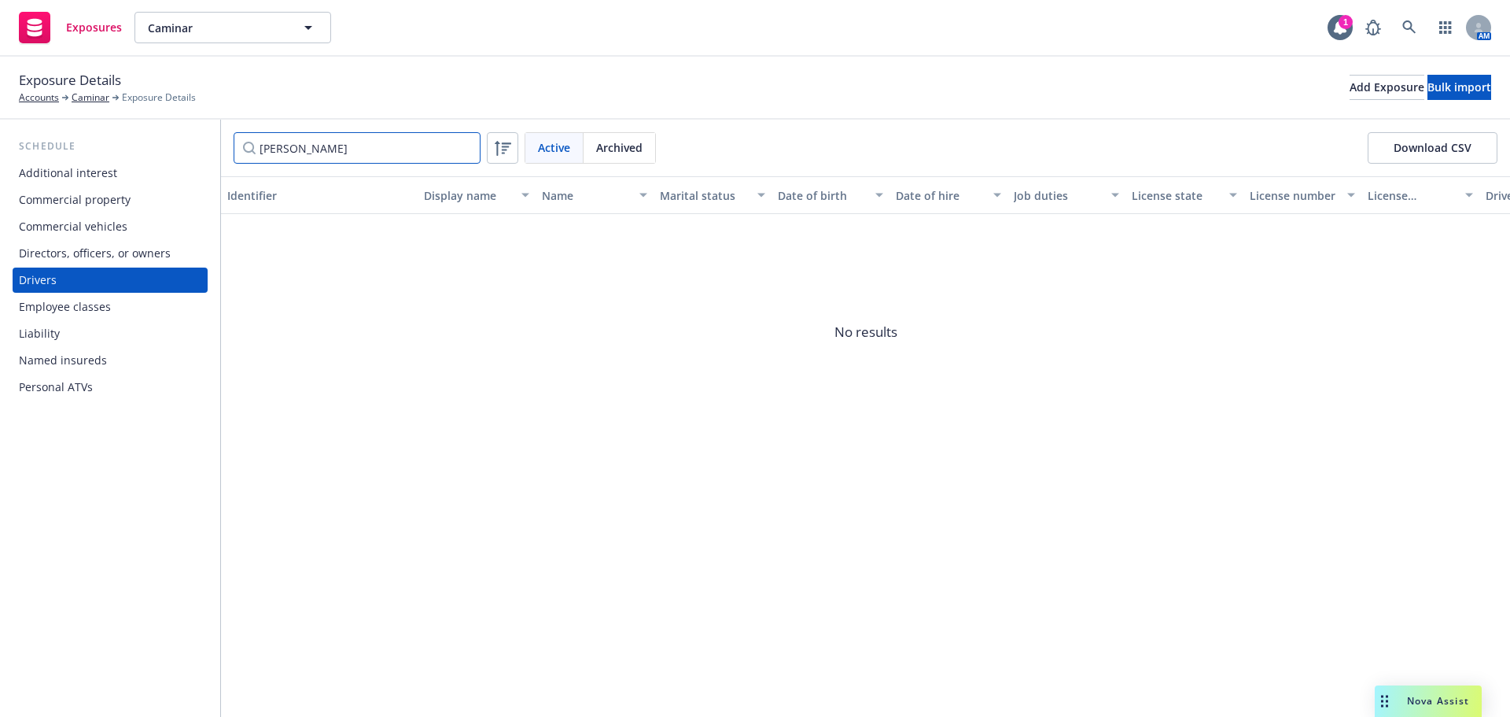
type input "[PERSON_NAME]"
drag, startPoint x: 622, startPoint y: 143, endPoint x: 616, endPoint y: 131, distance: 14.1
click at [620, 145] on span "Archived" at bounding box center [619, 147] width 46 height 17
click at [553, 146] on span "Active" at bounding box center [554, 147] width 32 height 17
click at [555, 139] on span "Active" at bounding box center [554, 147] width 32 height 17
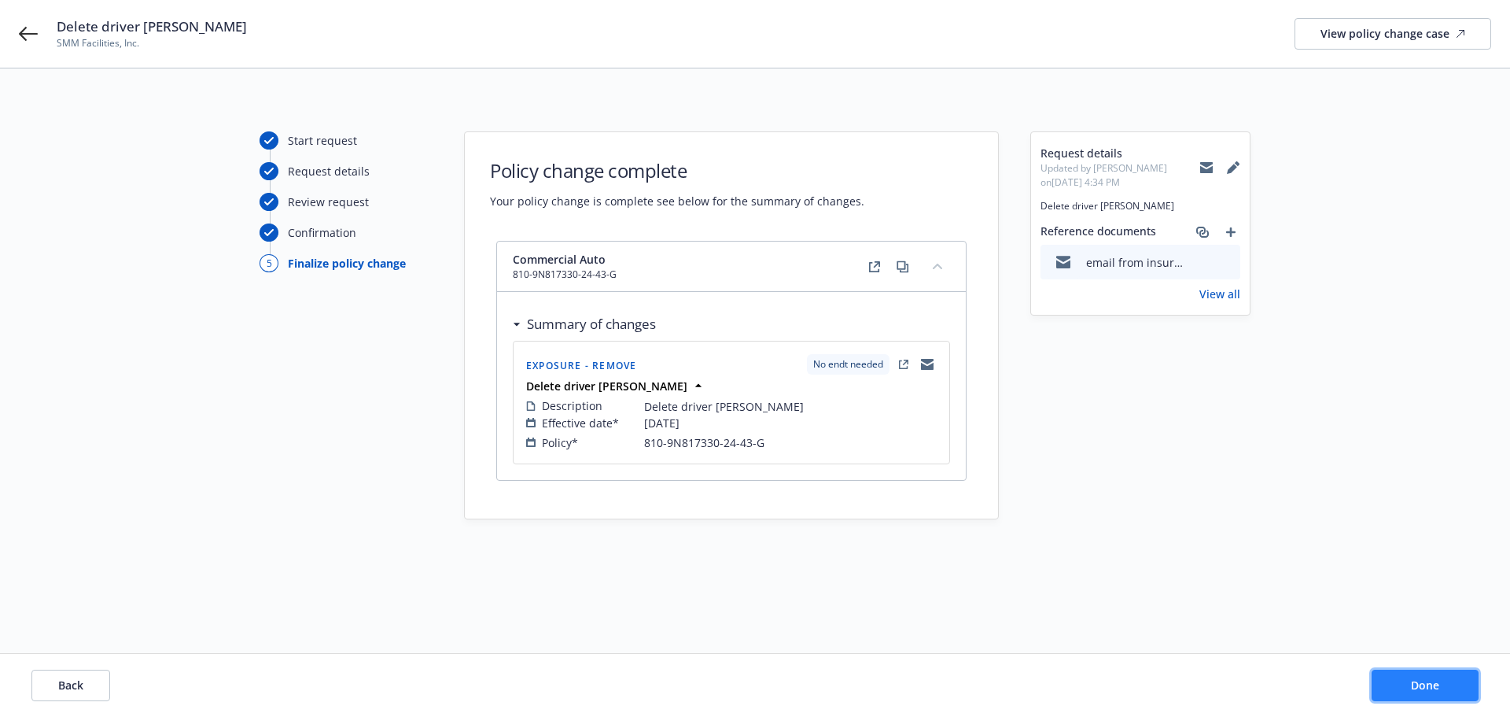
click at [1445, 687] on button "Done" at bounding box center [1425, 684] width 107 height 31
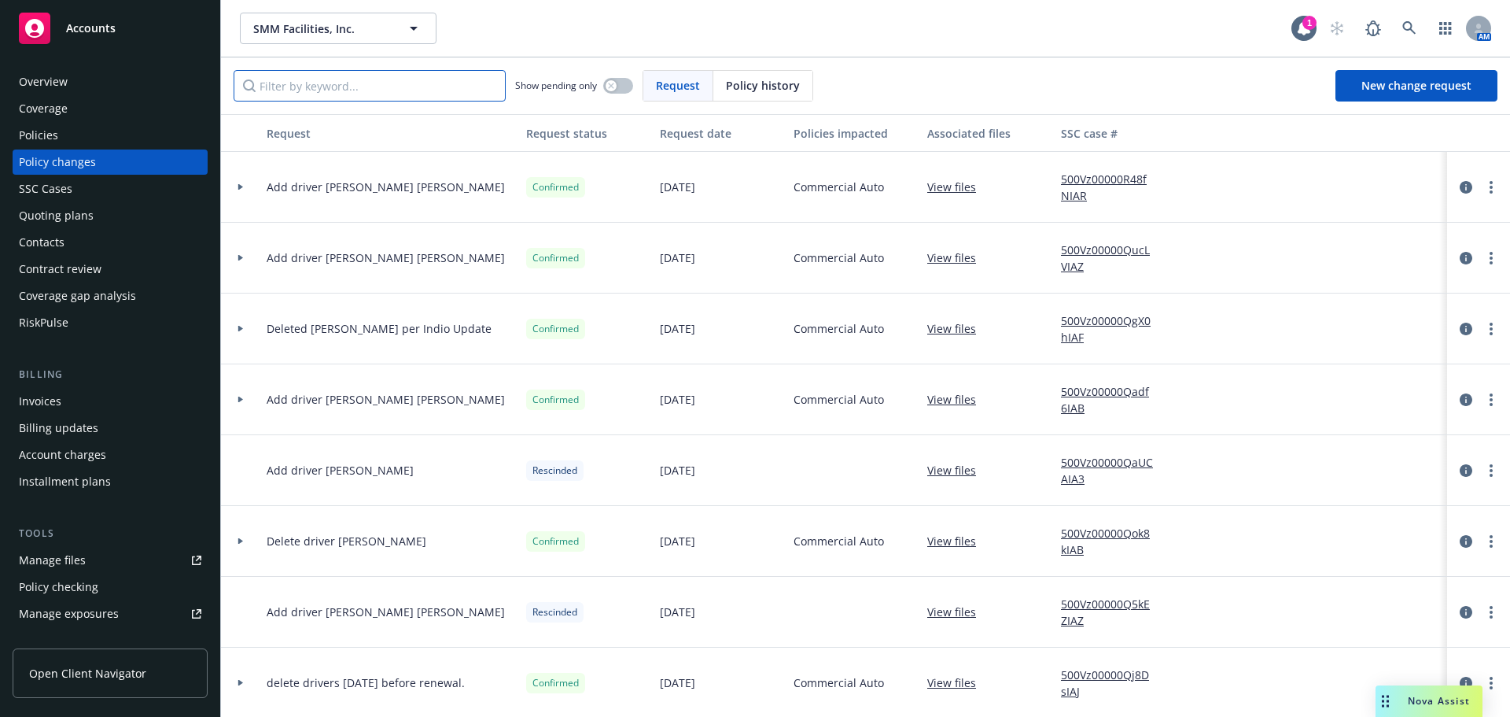
click at [349, 89] on input "Filter by keyword..." at bounding box center [370, 85] width 272 height 31
click at [934, 536] on link "View files" at bounding box center [957, 540] width 61 height 17
click at [371, 88] on input "Filter by keyword..." at bounding box center [370, 85] width 272 height 31
click at [1126, 540] on link "500Vz00000Qok8kIAB" at bounding box center [1113, 541] width 105 height 33
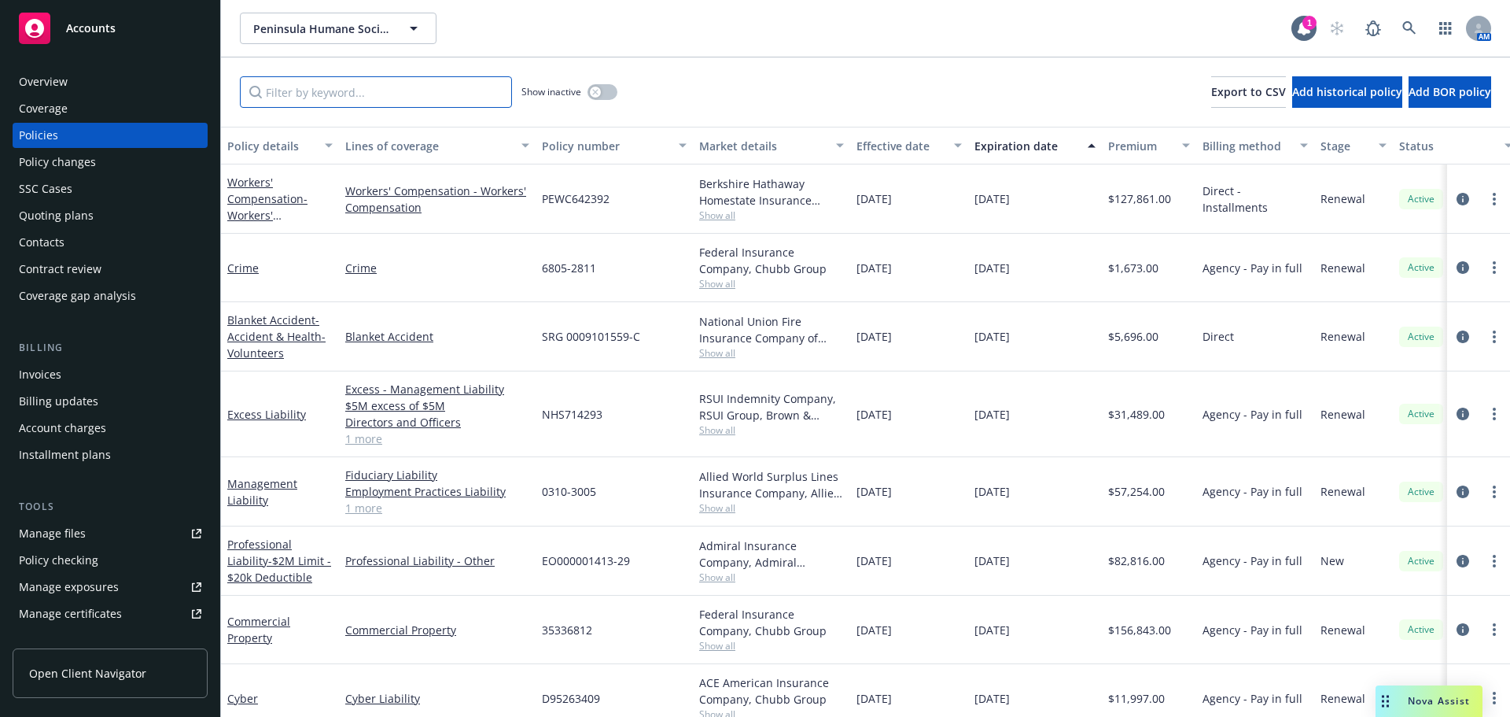
click at [405, 84] on input "Filter by keyword..." at bounding box center [376, 91] width 272 height 31
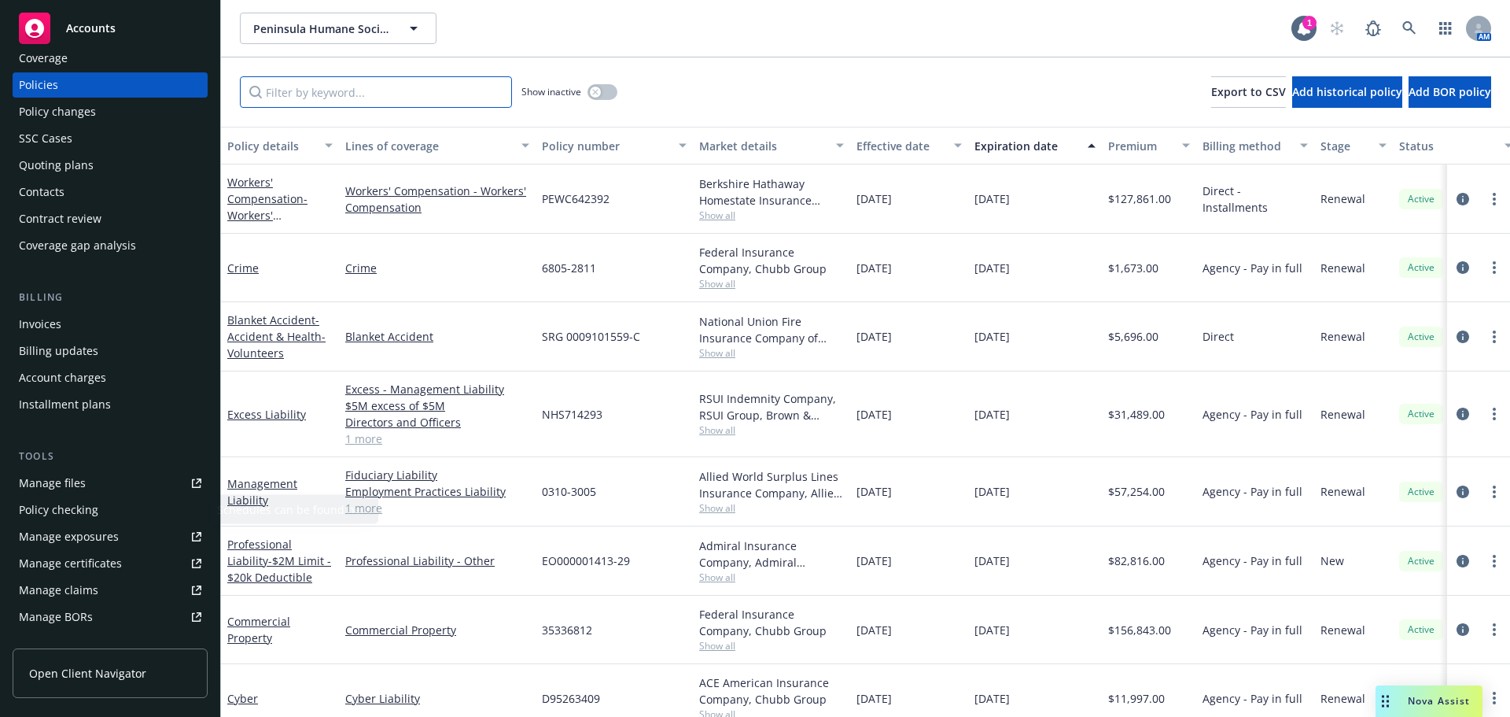
scroll to position [79, 0]
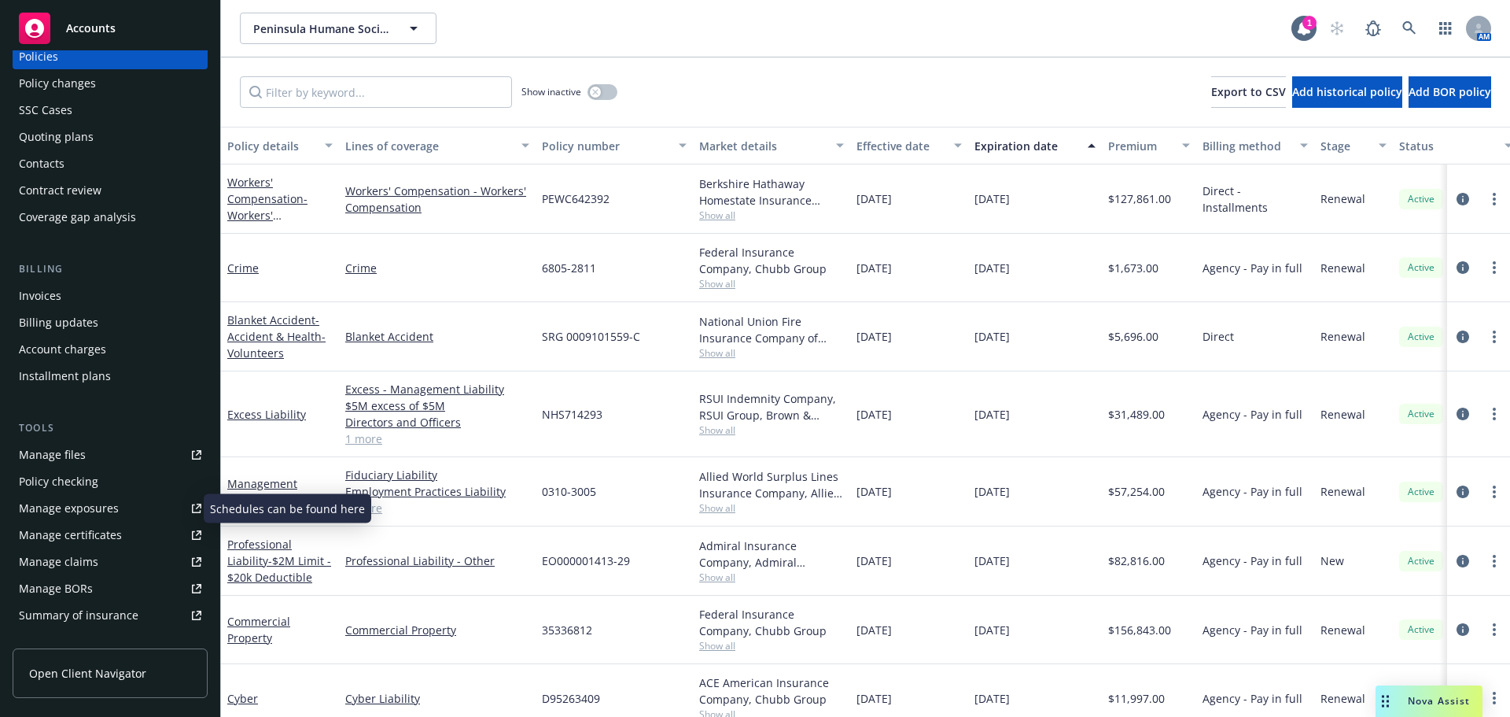
click at [82, 514] on div "Manage exposures" at bounding box center [69, 508] width 100 height 25
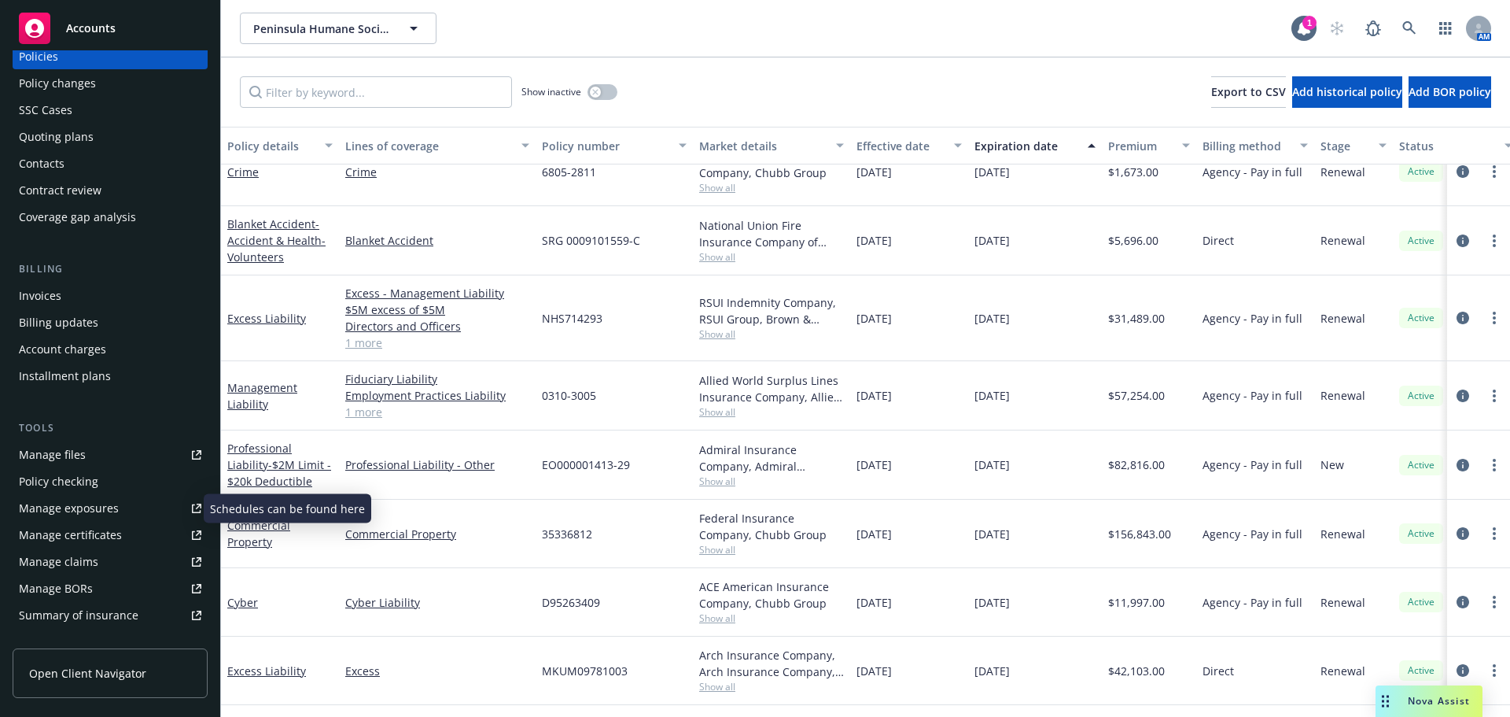
scroll to position [0, 0]
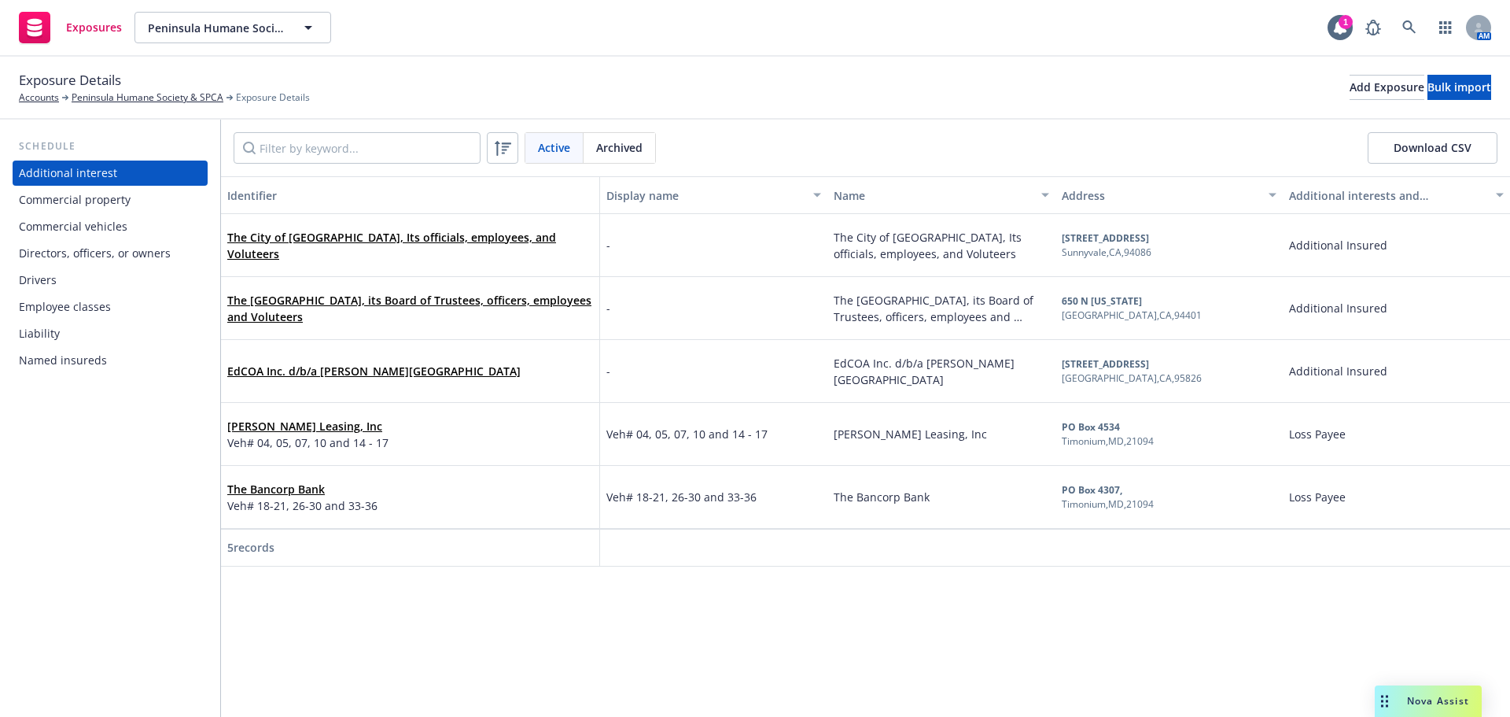
click at [49, 283] on div "Drivers" at bounding box center [38, 279] width 38 height 25
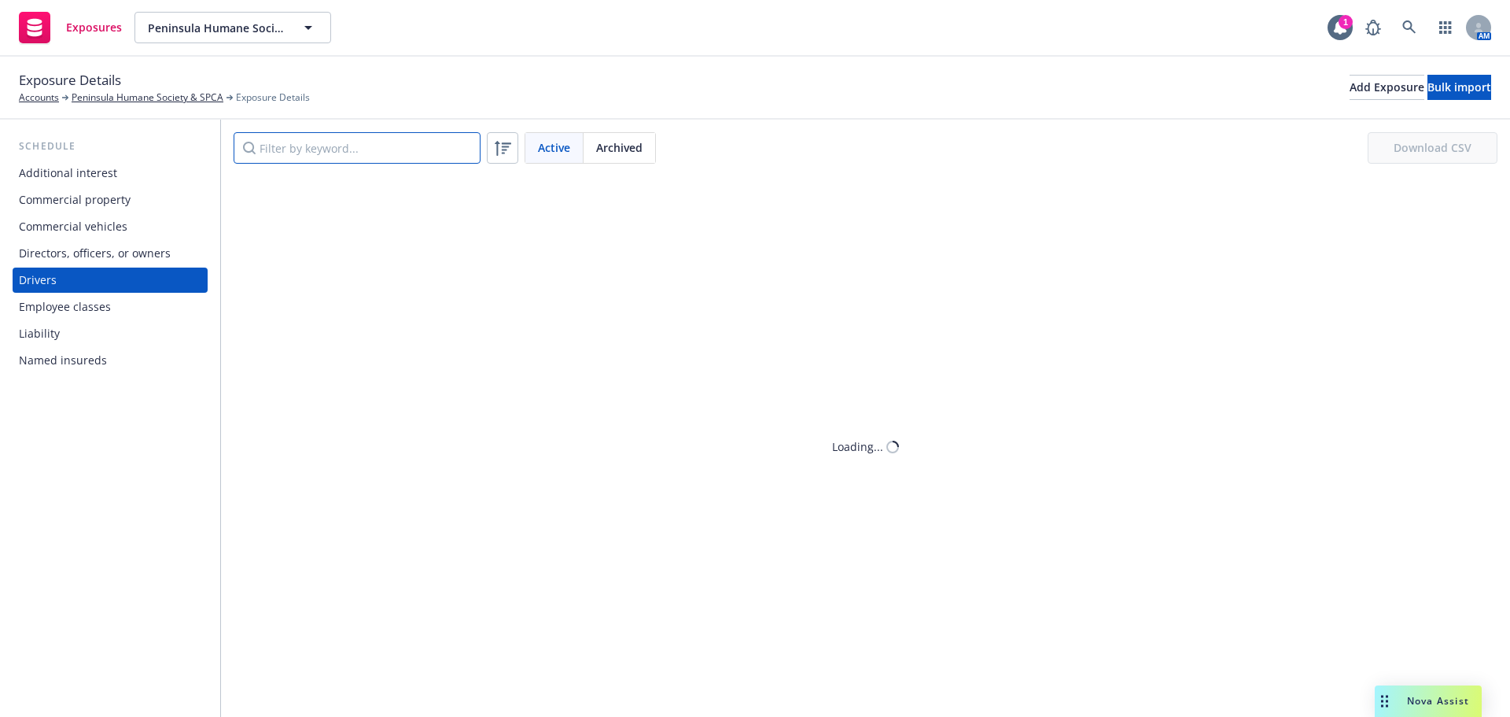
click at [325, 146] on input "Filter by keyword..." at bounding box center [357, 147] width 247 height 31
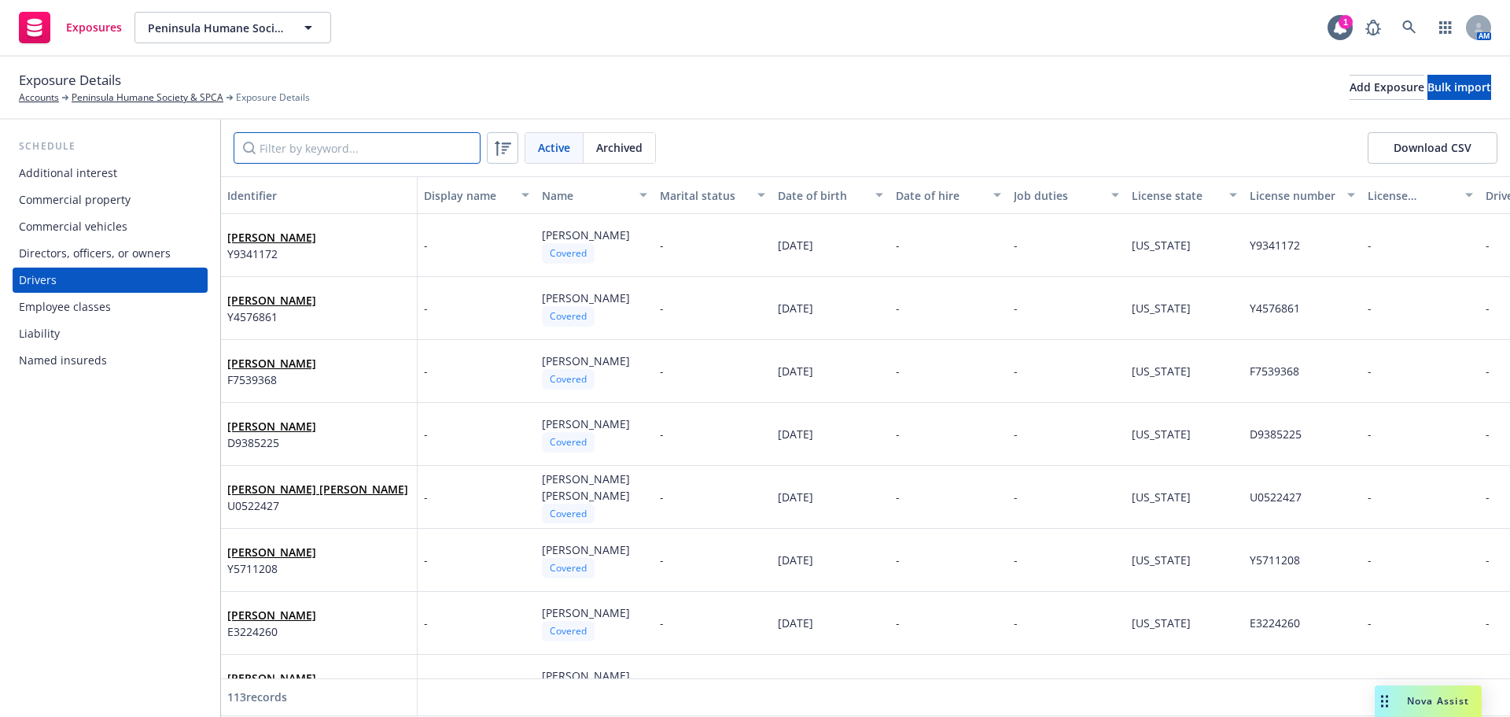
paste input "[PERSON_NAME] [PERSON_NAME]"
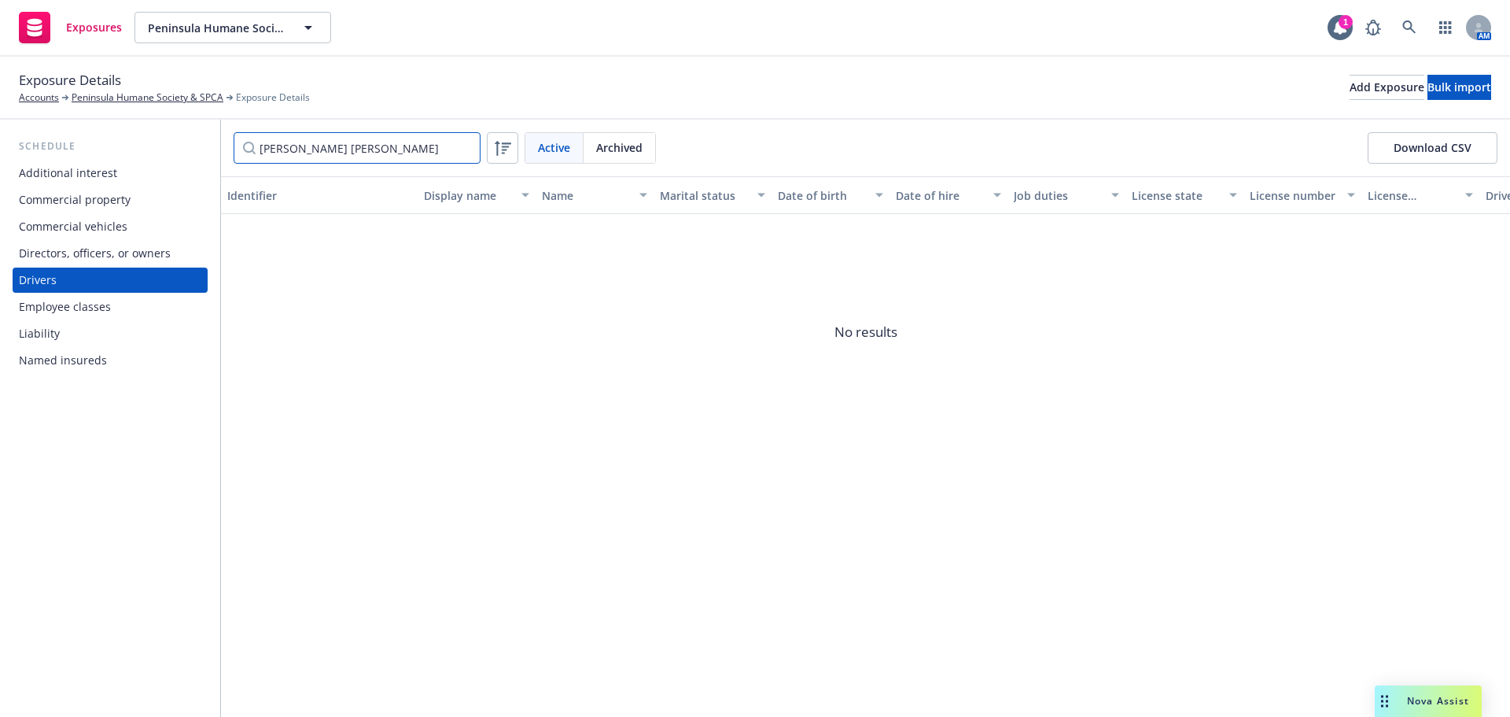
type input "[PERSON_NAME] [PERSON_NAME]"
click at [611, 150] on span "Archived" at bounding box center [619, 147] width 46 height 17
click at [127, 95] on link "Peninsula Humane Society & SPCA" at bounding box center [148, 97] width 152 height 14
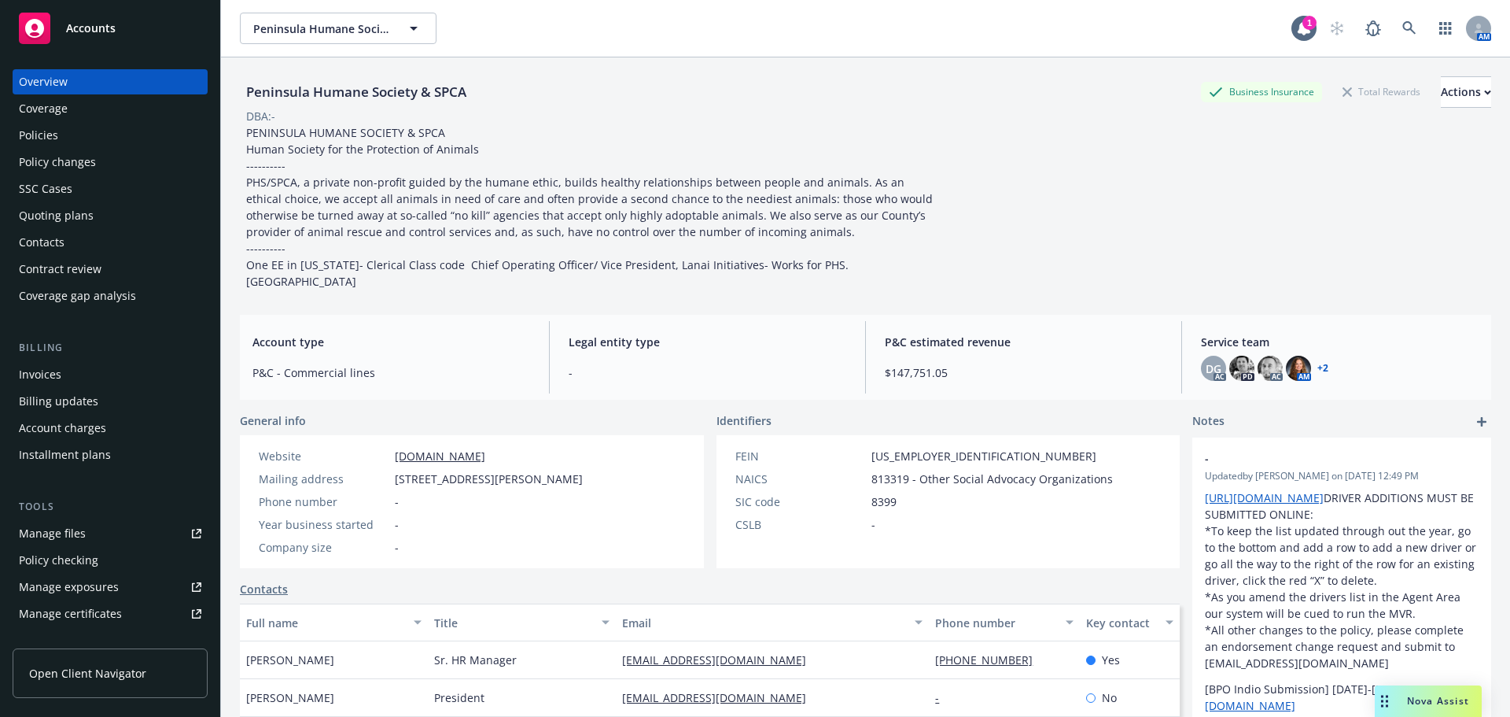
click at [68, 531] on div "Manage files" at bounding box center [52, 533] width 67 height 25
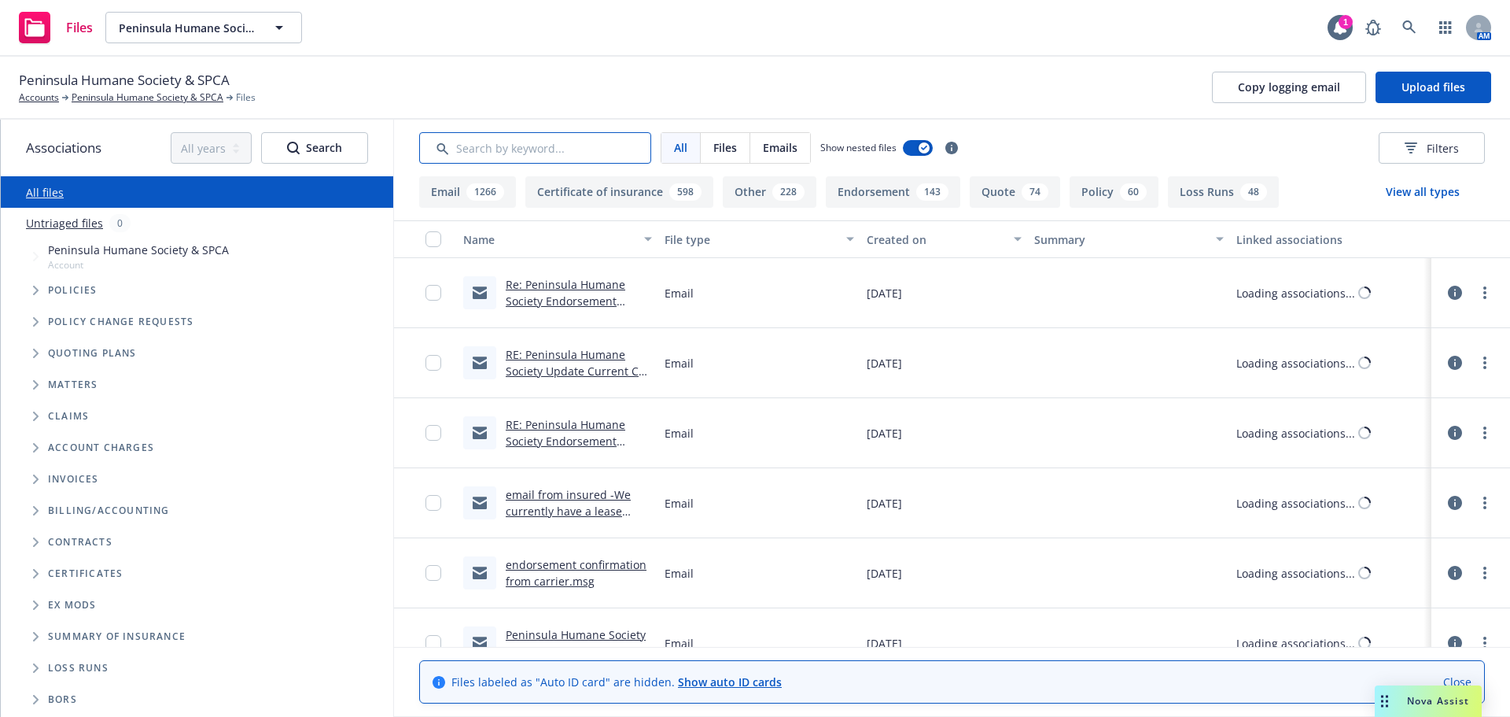
click at [488, 160] on input "Search by keyword..." at bounding box center [535, 147] width 232 height 31
paste input "[PERSON_NAME] [PERSON_NAME]"
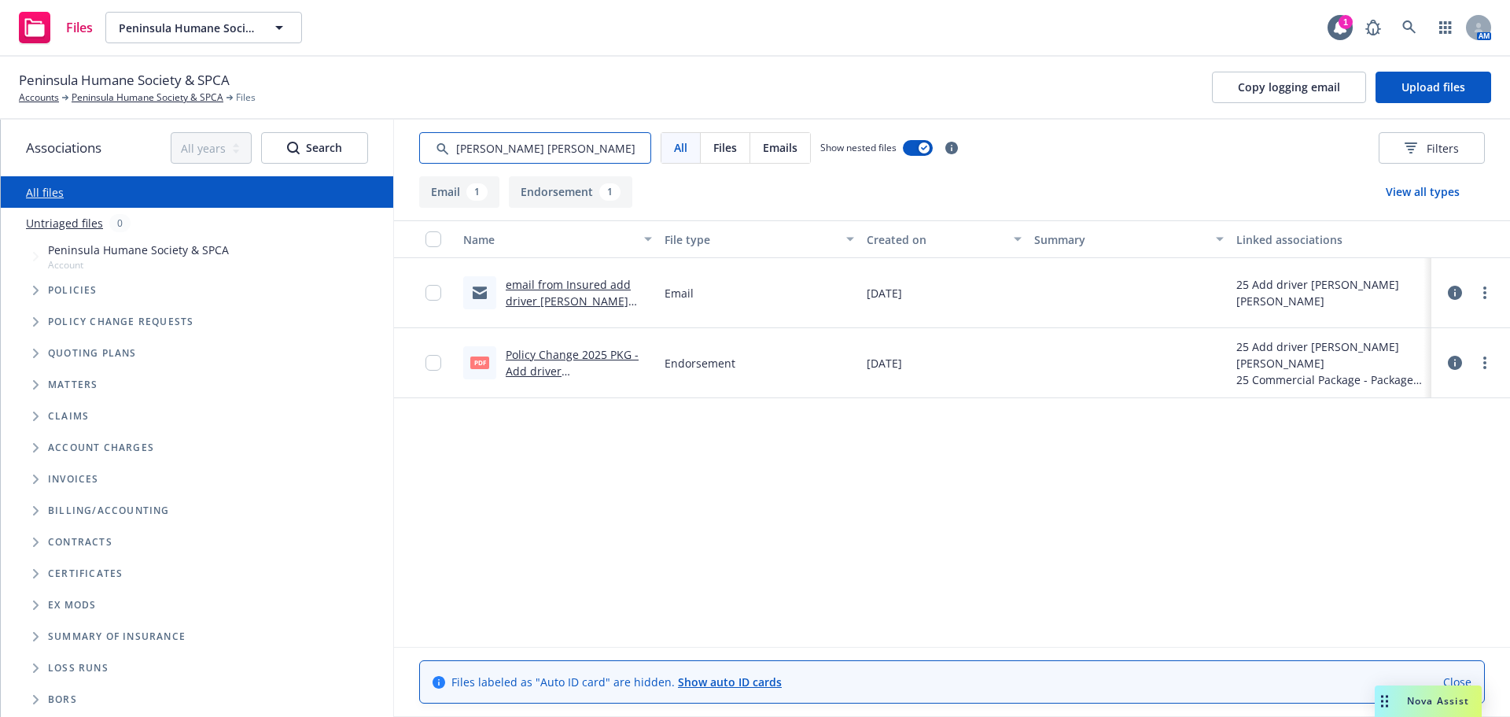
type input "[PERSON_NAME] [PERSON_NAME]"
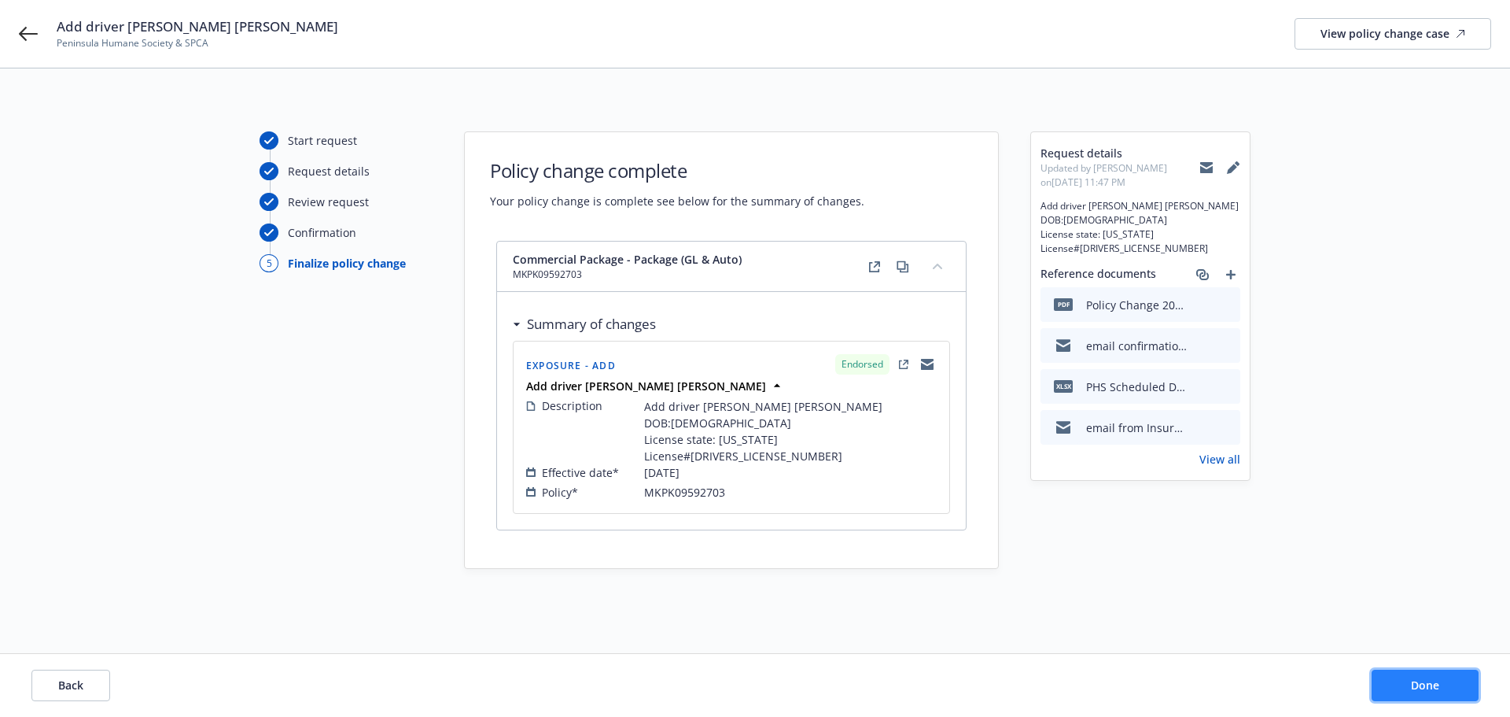
click at [1426, 687] on span "Done" at bounding box center [1425, 684] width 28 height 15
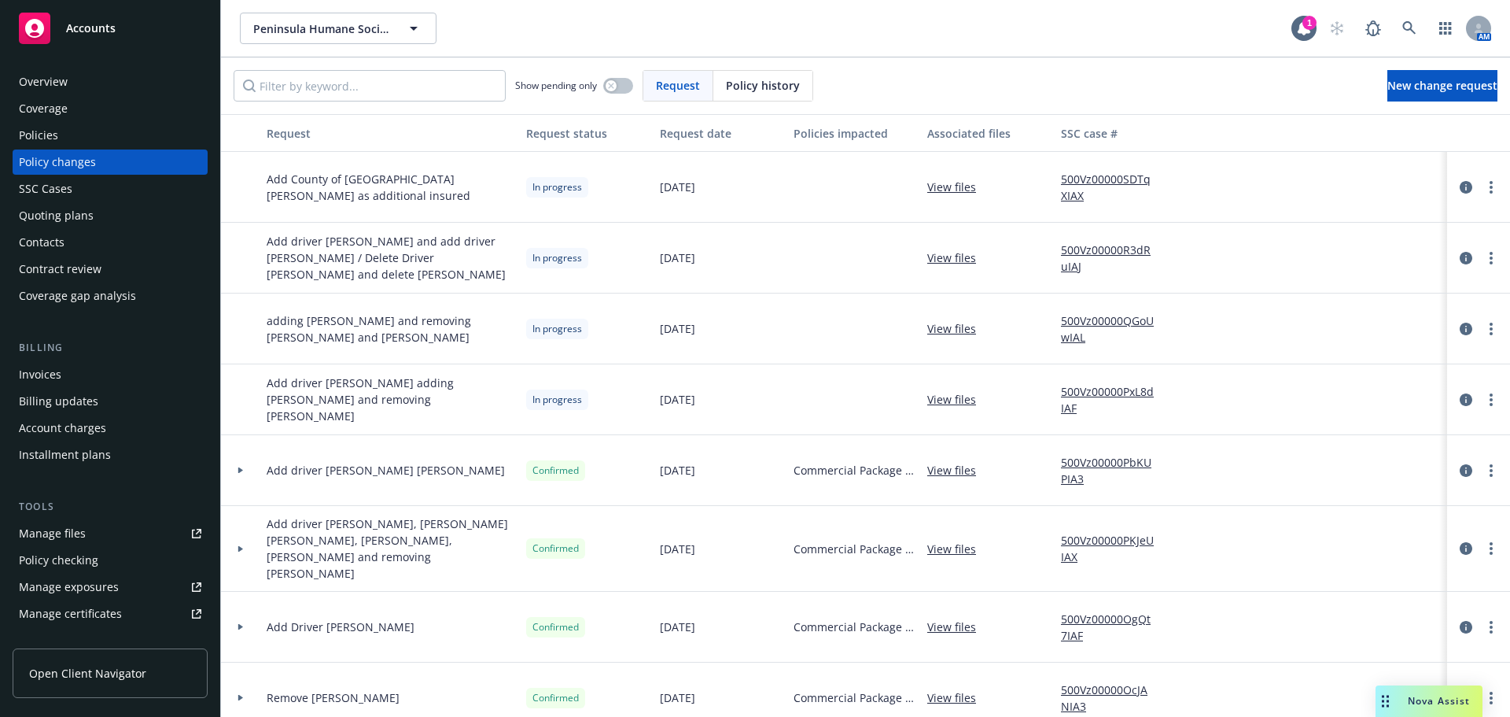
click at [1100, 466] on link "500Vz00000PbKUPIA3" at bounding box center [1113, 470] width 105 height 33
click at [1483, 473] on link "more" at bounding box center [1491, 470] width 19 height 19
click at [1460, 474] on icon "circleInformation" at bounding box center [1466, 470] width 13 height 13
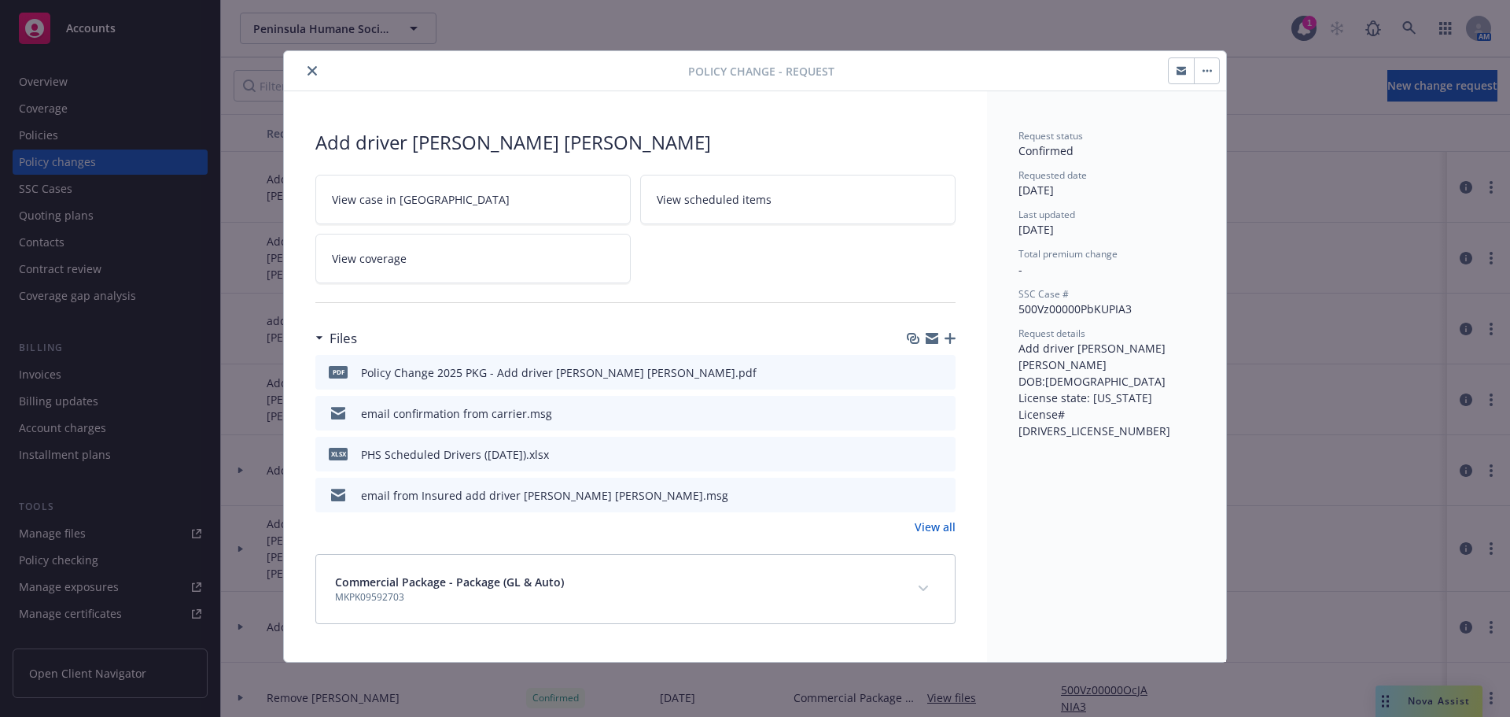
click at [747, 185] on link "View scheduled items" at bounding box center [797, 200] width 315 height 50
click at [315, 76] on button "close" at bounding box center [312, 70] width 19 height 19
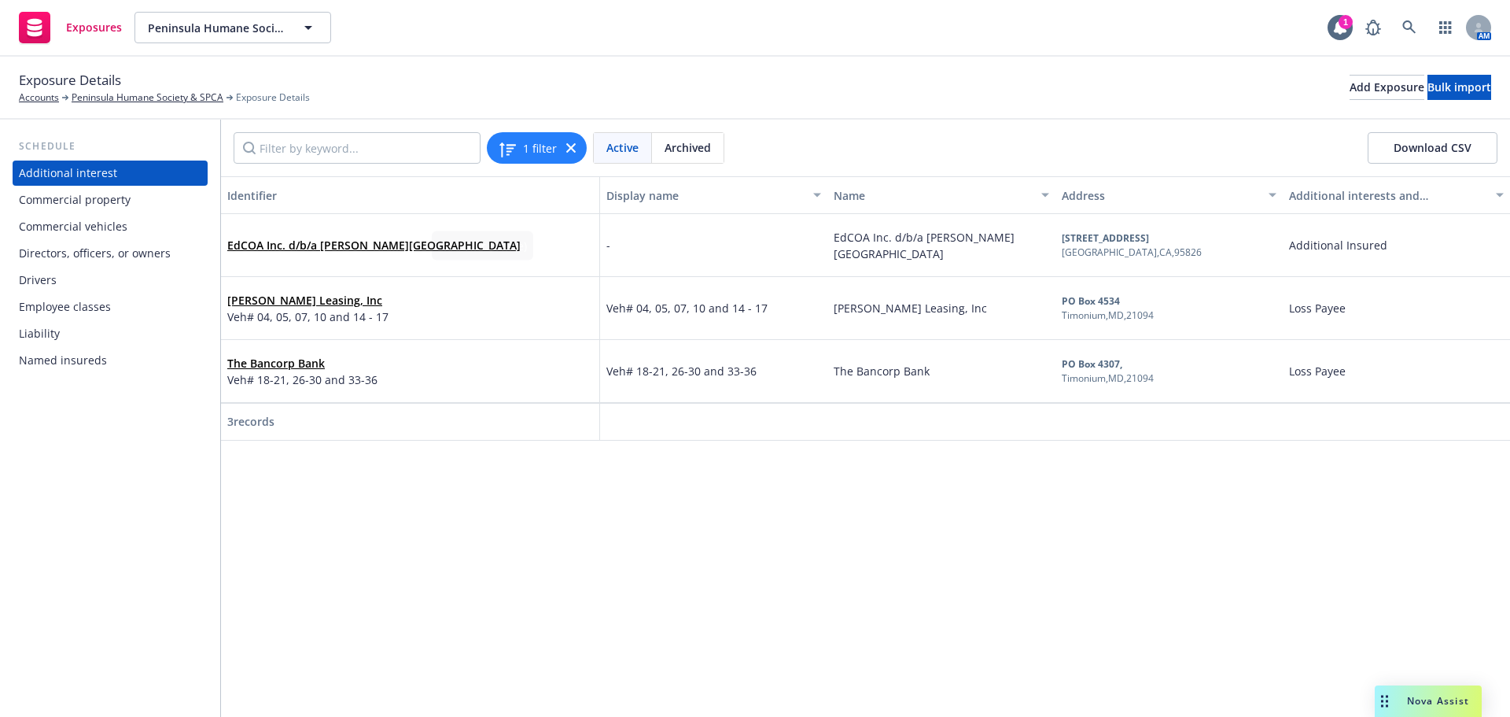
click at [68, 281] on div "Drivers" at bounding box center [110, 279] width 182 height 25
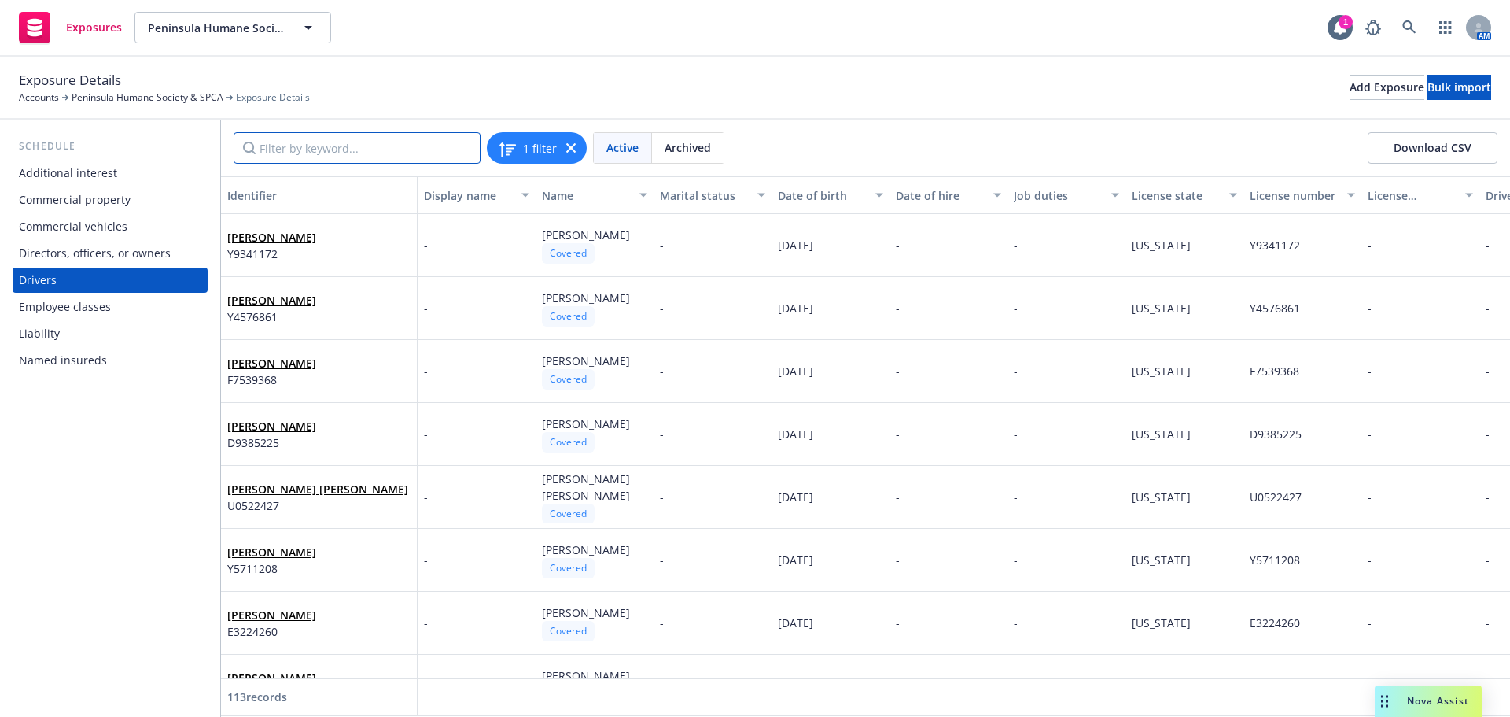
click at [290, 155] on input "Filter by keyword..." at bounding box center [357, 147] width 247 height 31
paste input "[PERSON_NAME] [PERSON_NAME]"
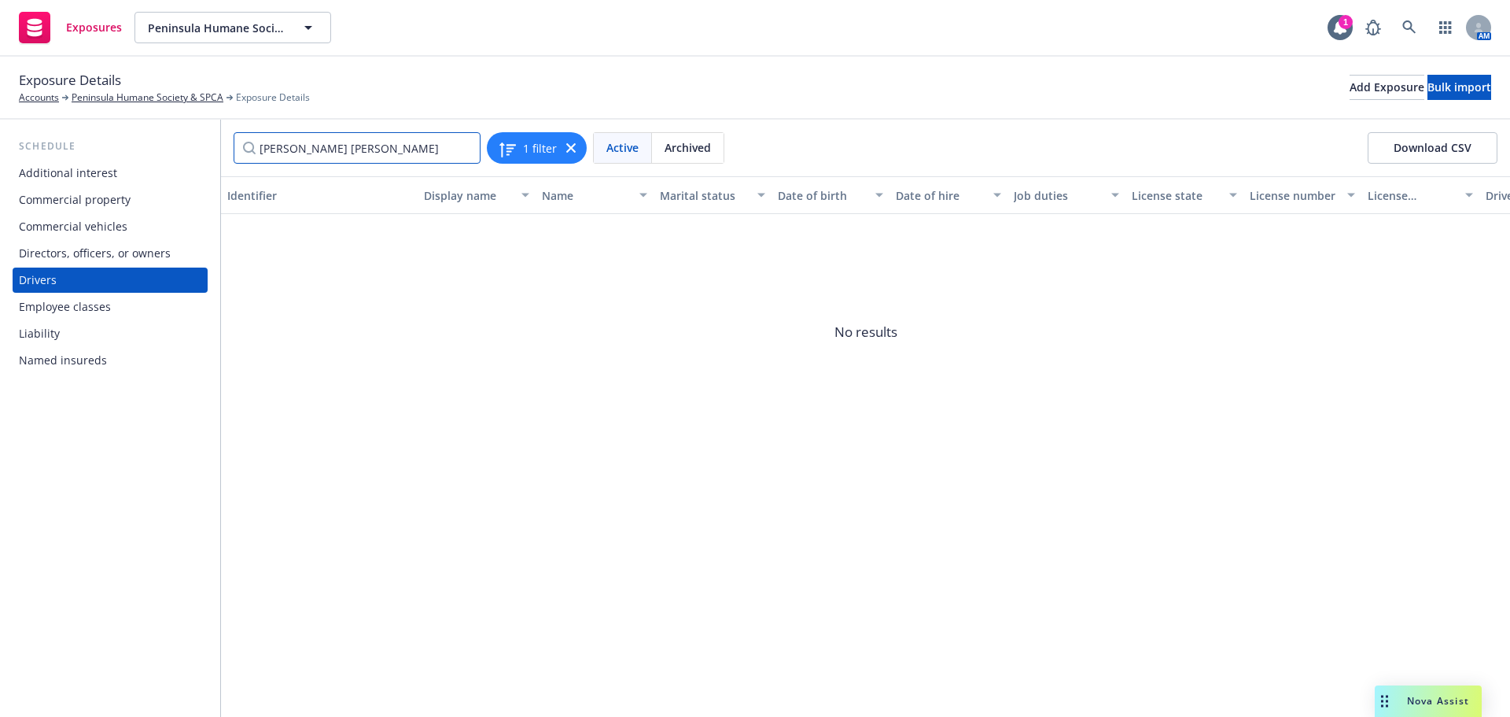
type input "[PERSON_NAME] [PERSON_NAME]"
click at [641, 147] on div "Active" at bounding box center [623, 148] width 58 height 30
drag, startPoint x: 373, startPoint y: 154, endPoint x: 0, endPoint y: 233, distance: 381.0
click at [0, 231] on div "Schedule Additional interest Commercial property Commercial vehicles Directors,…" at bounding box center [755, 418] width 1510 height 597
drag, startPoint x: 138, startPoint y: 482, endPoint x: 114, endPoint y: 322, distance: 162.3
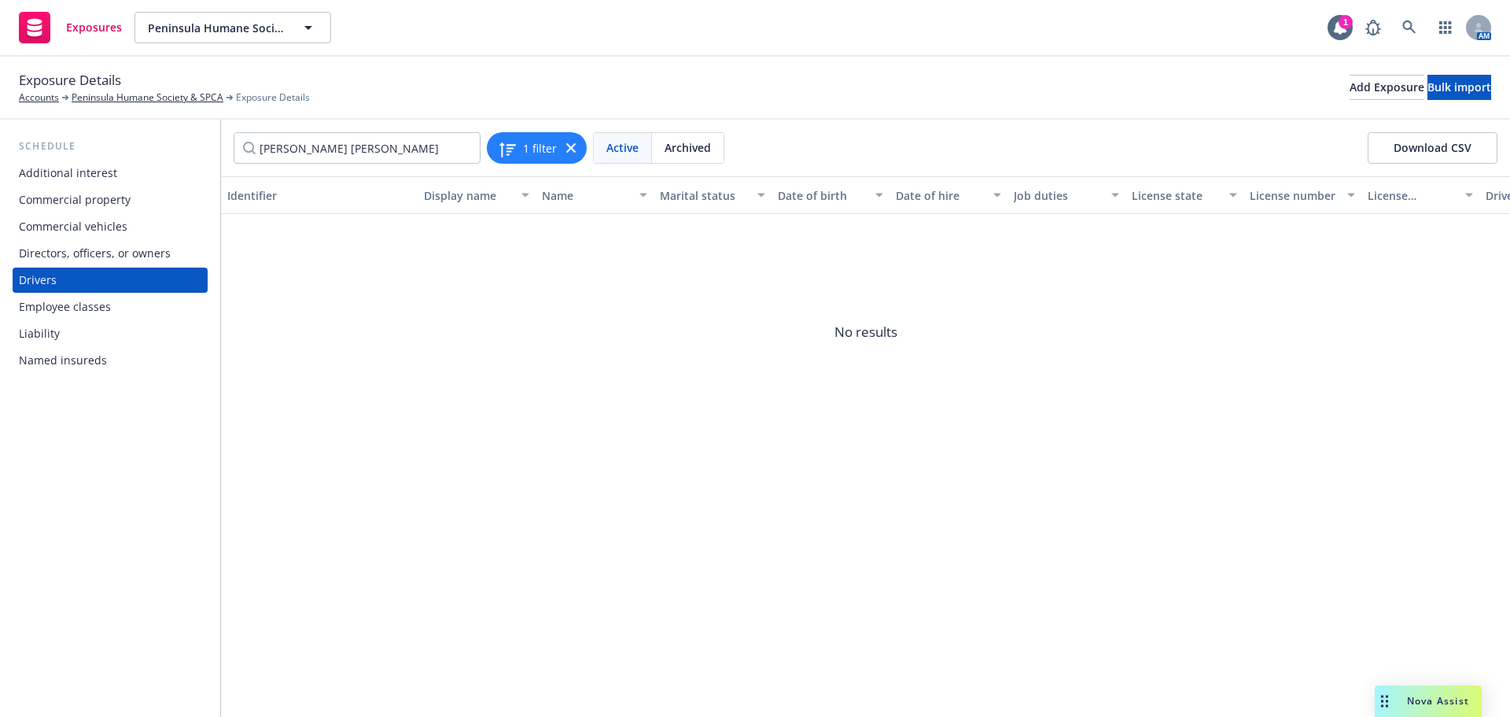
click at [137, 475] on div "Schedule Additional interest Commercial property Commercial vehicles Directors,…" at bounding box center [110, 418] width 220 height 597
click at [157, 94] on link "Peninsula Humane Society & SPCA" at bounding box center [148, 97] width 152 height 14
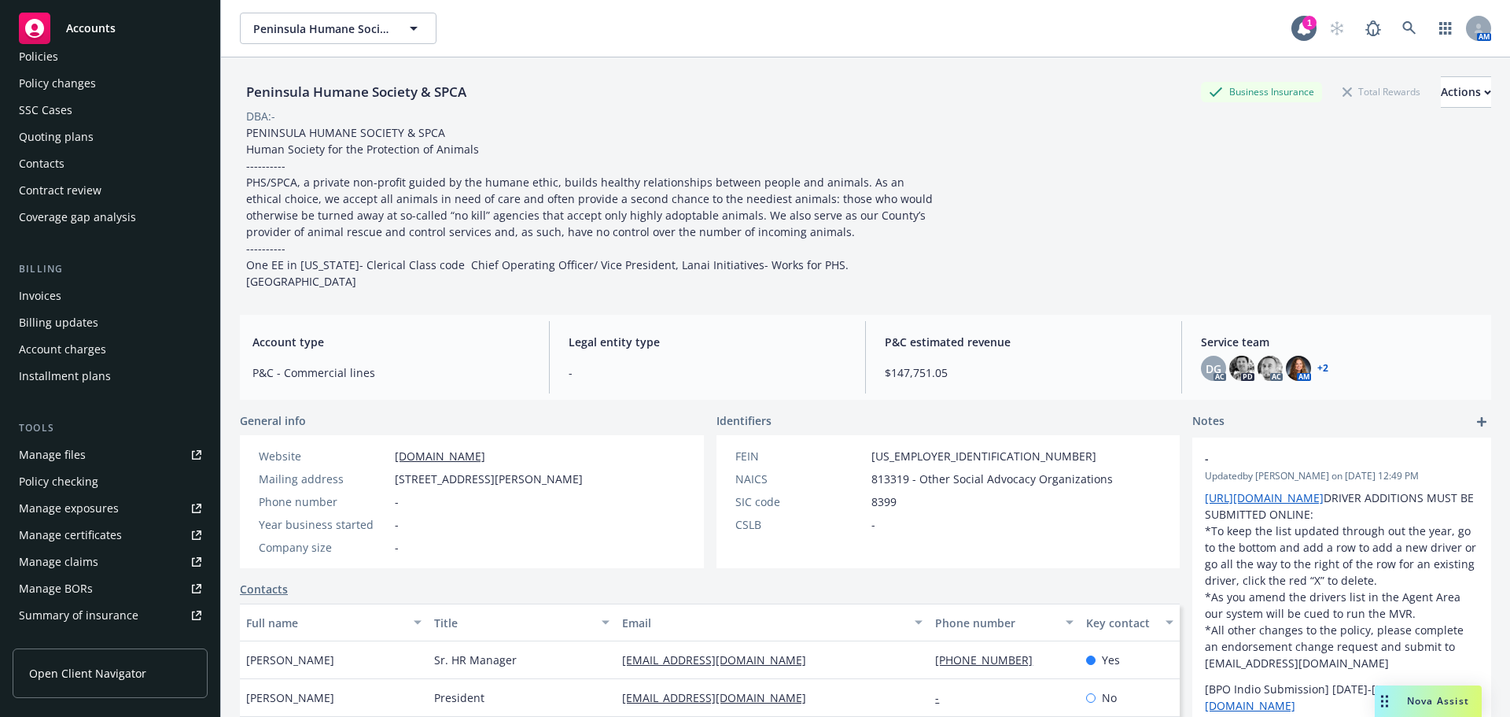
scroll to position [157, 0]
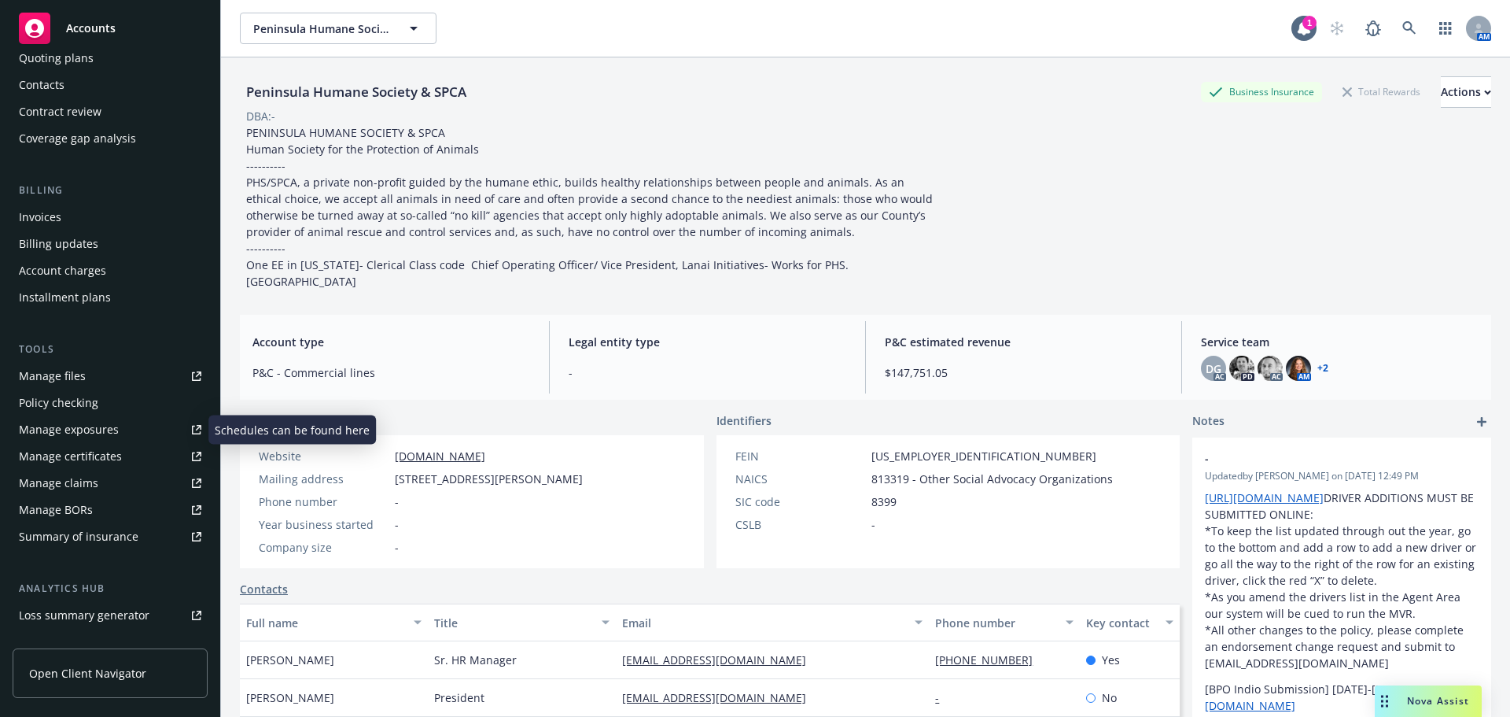
click at [89, 429] on div "Manage exposures" at bounding box center [69, 429] width 100 height 25
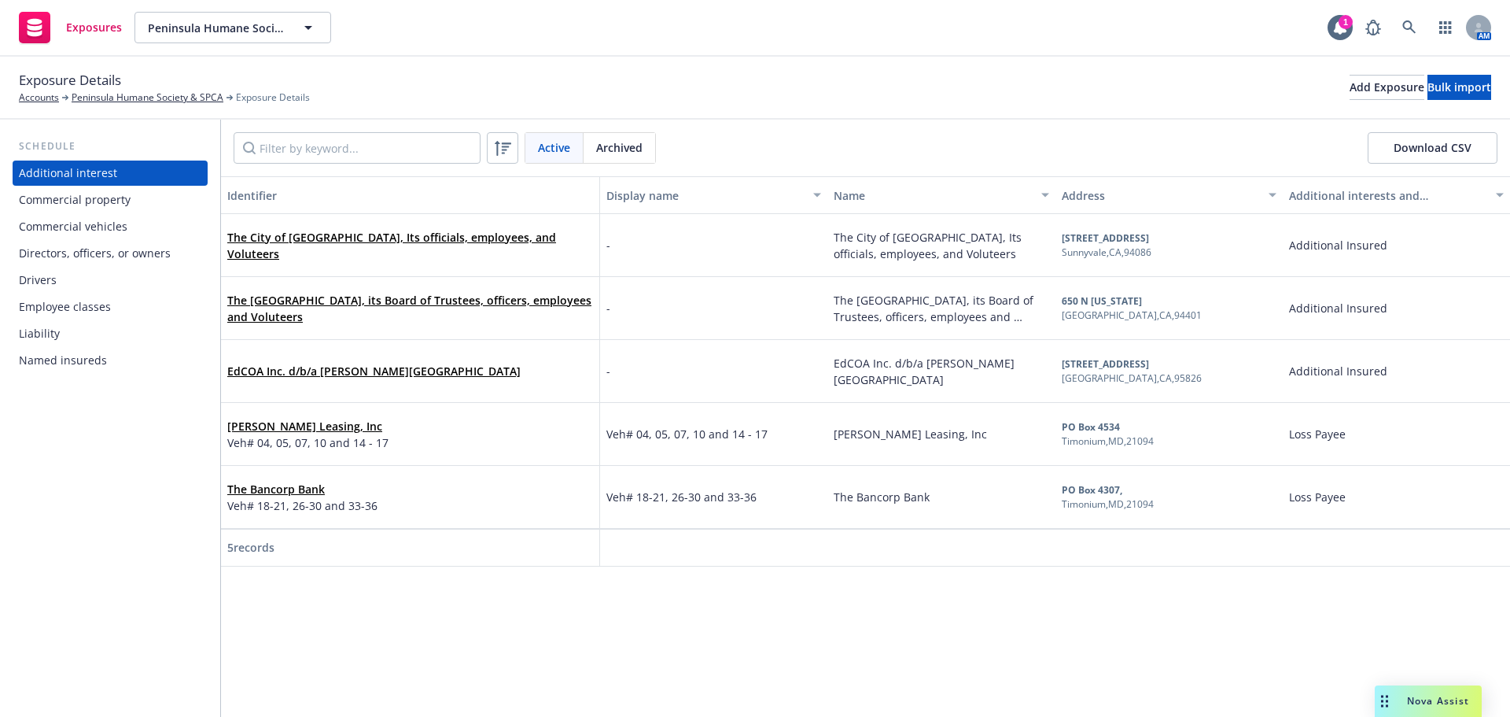
click at [57, 277] on div "Drivers" at bounding box center [110, 279] width 182 height 25
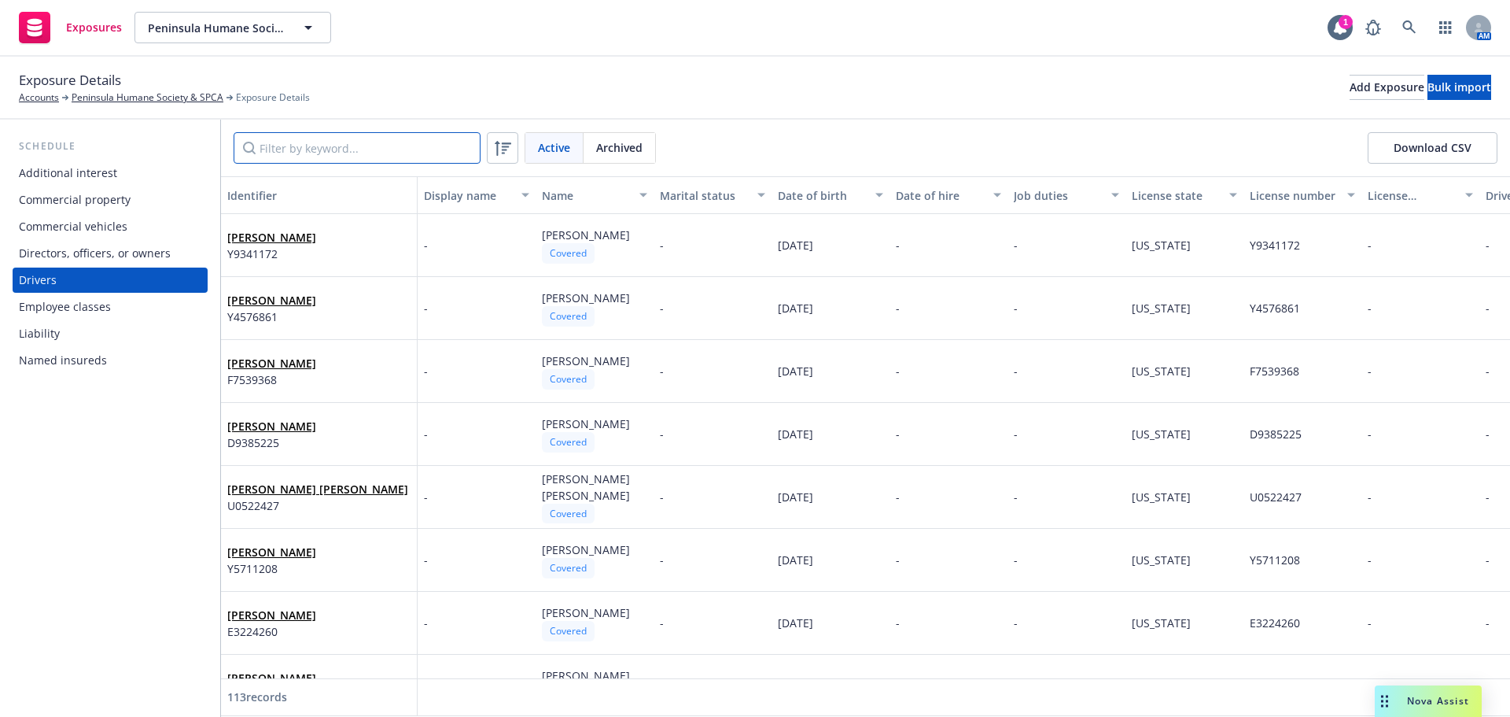
click at [381, 144] on input "Filter by keyword..." at bounding box center [357, 147] width 247 height 31
paste input "[PERSON_NAME] [PERSON_NAME]"
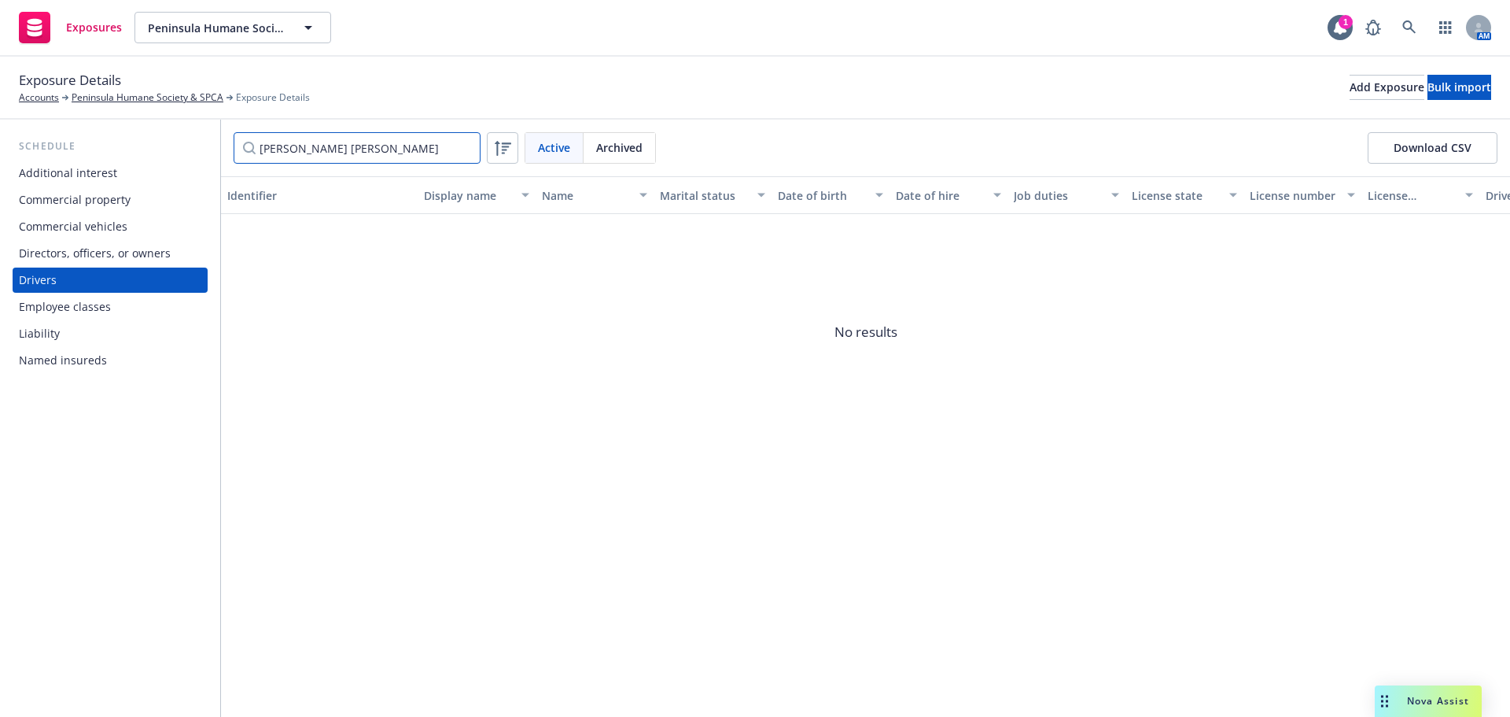
type input "[PERSON_NAME] [PERSON_NAME]"
click at [107, 277] on div "Drivers" at bounding box center [110, 279] width 182 height 25
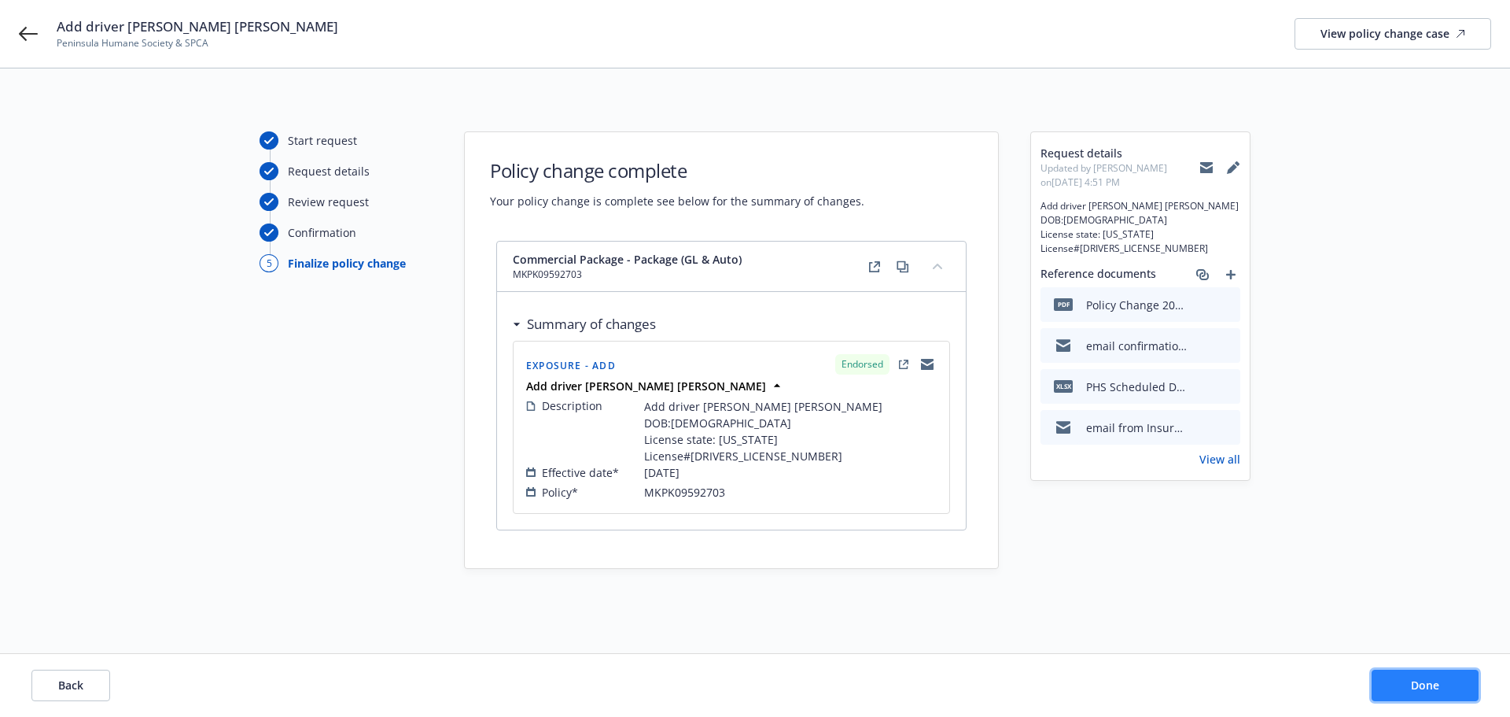
click at [1417, 680] on span "Done" at bounding box center [1425, 684] width 28 height 15
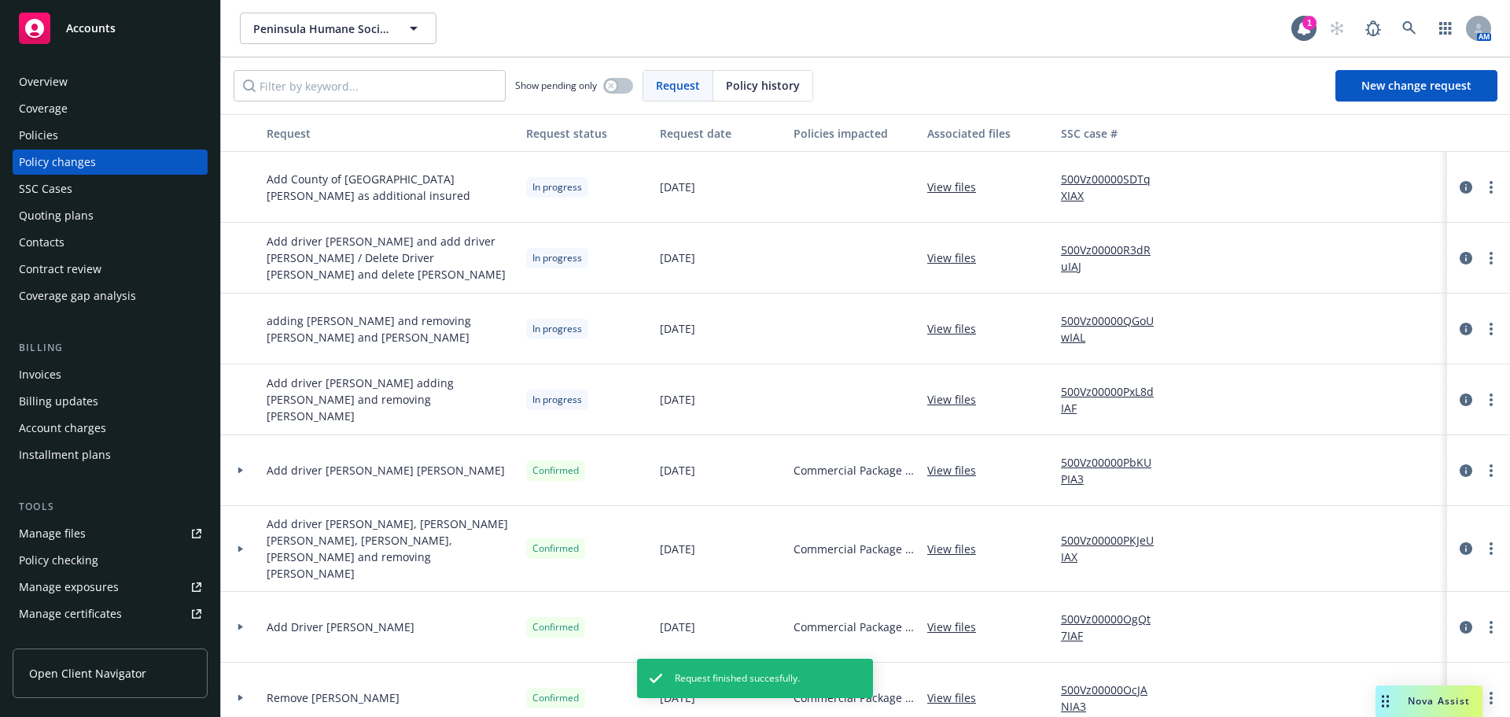
click at [76, 589] on div "Manage exposures" at bounding box center [69, 586] width 100 height 25
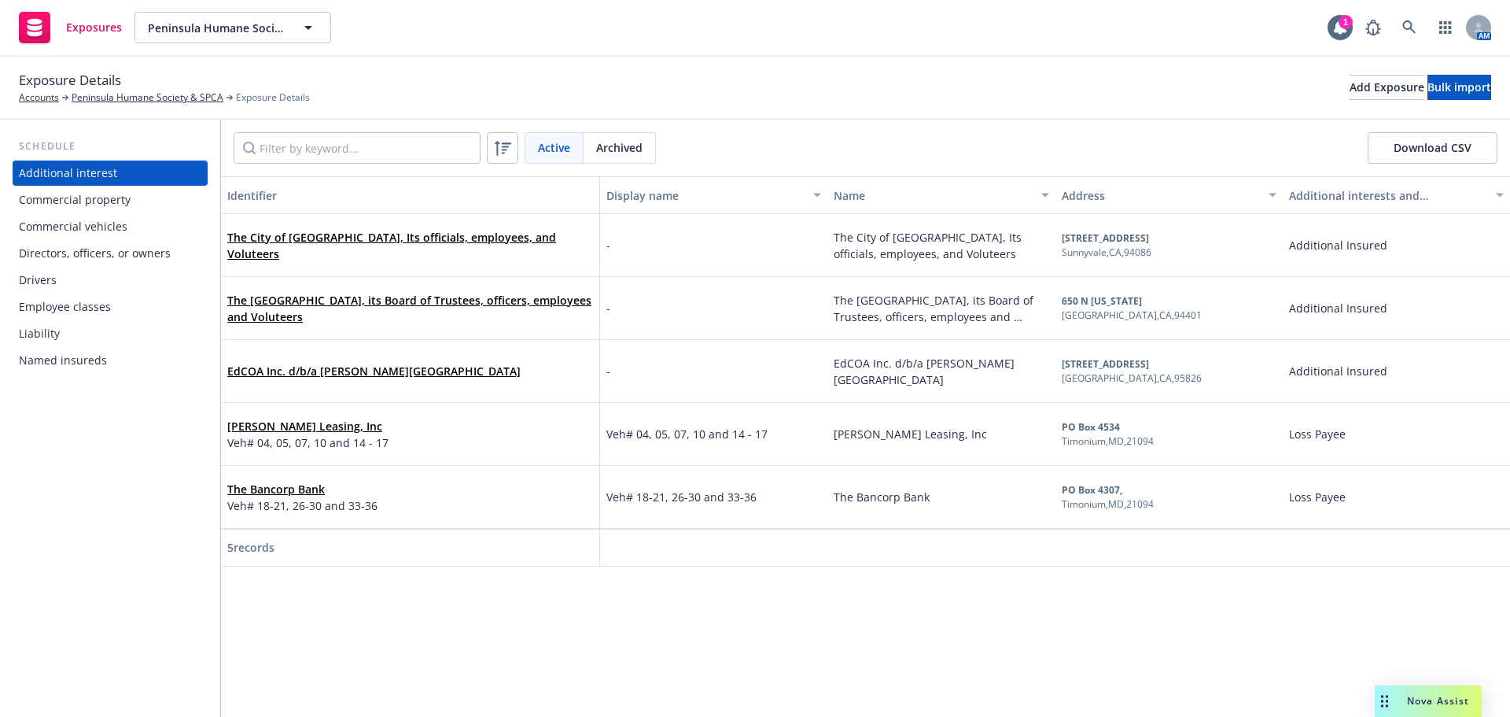
click at [54, 278] on div "Drivers" at bounding box center [38, 279] width 38 height 25
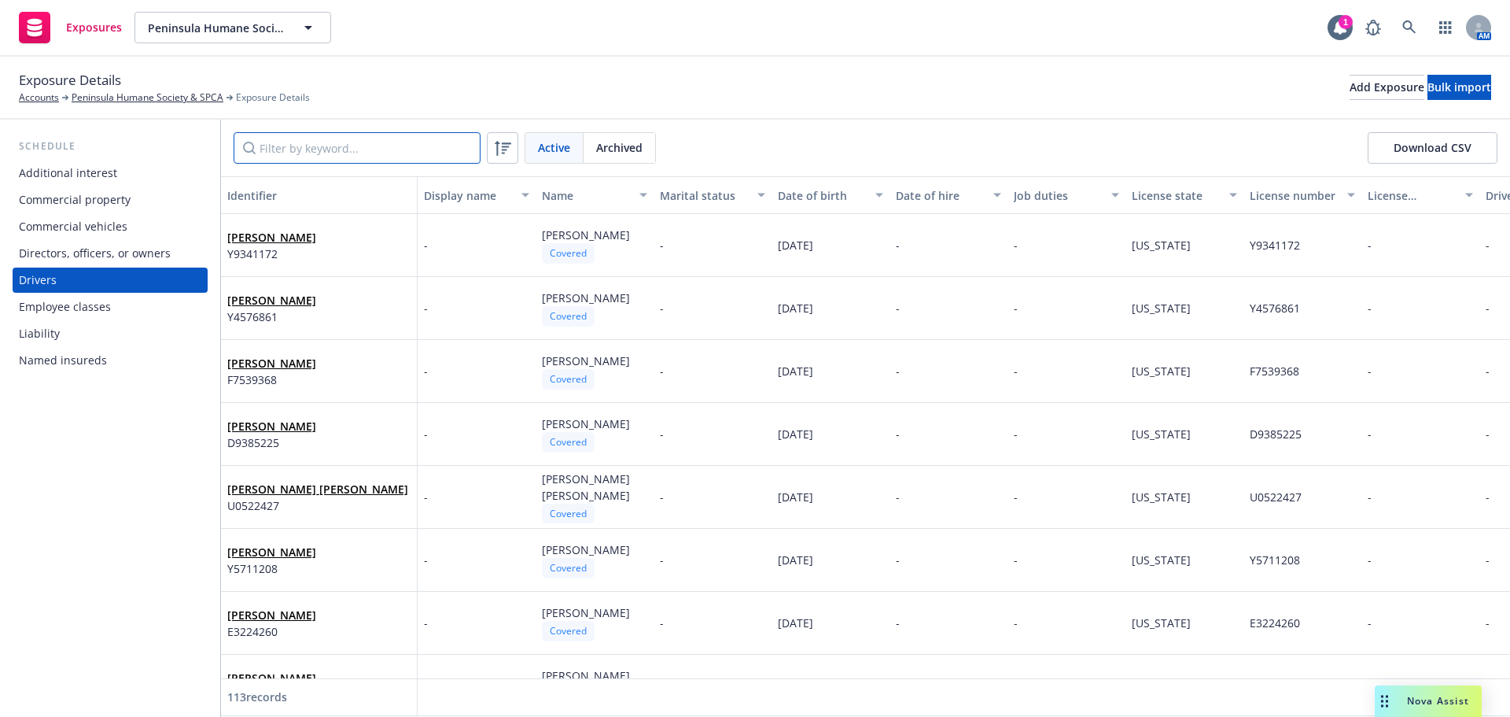
click at [315, 152] on input "Filter by keyword..." at bounding box center [357, 147] width 247 height 31
paste input "[PERSON_NAME] [PERSON_NAME]"
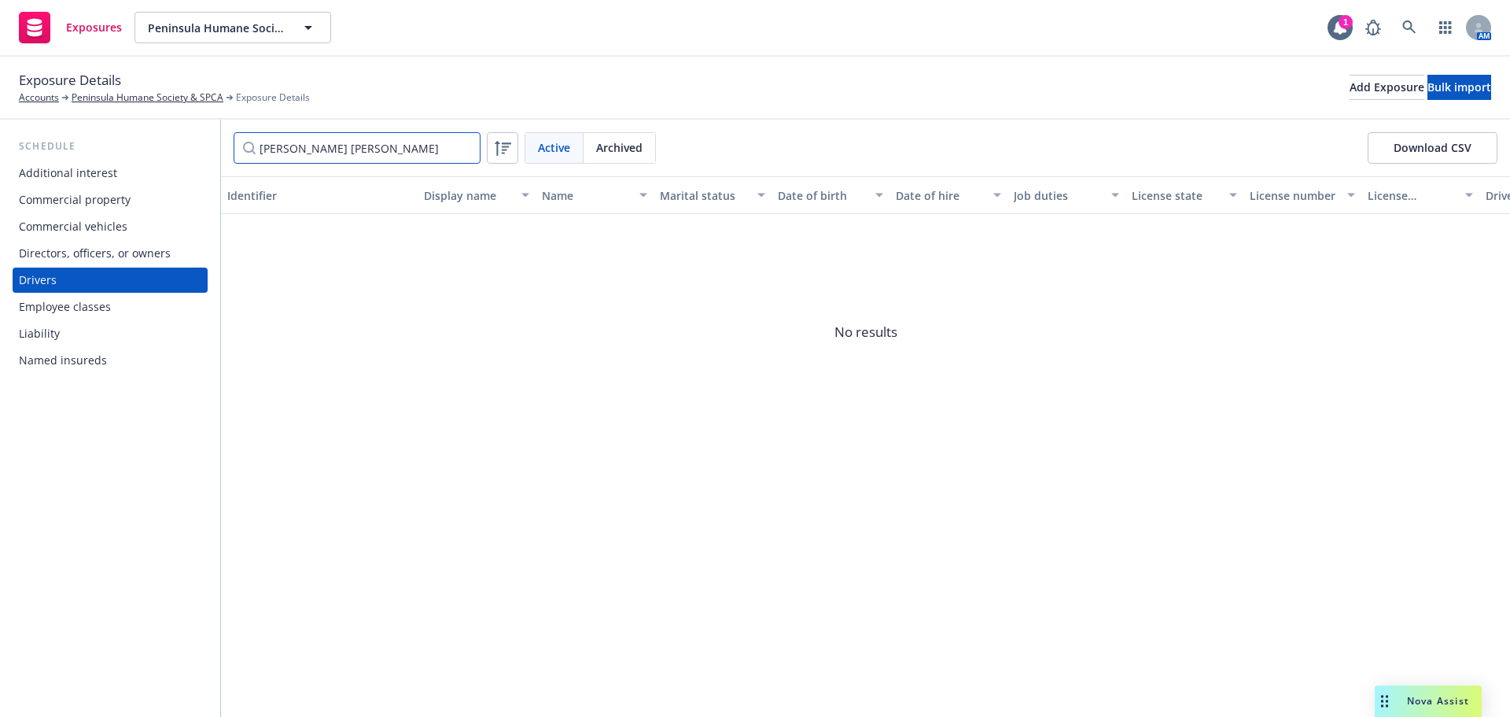
type input "[PERSON_NAME] [PERSON_NAME]"
click at [101, 276] on div "Drivers" at bounding box center [110, 279] width 182 height 25
click at [1350, 92] on div "Add Exposure" at bounding box center [1387, 88] width 75 height 24
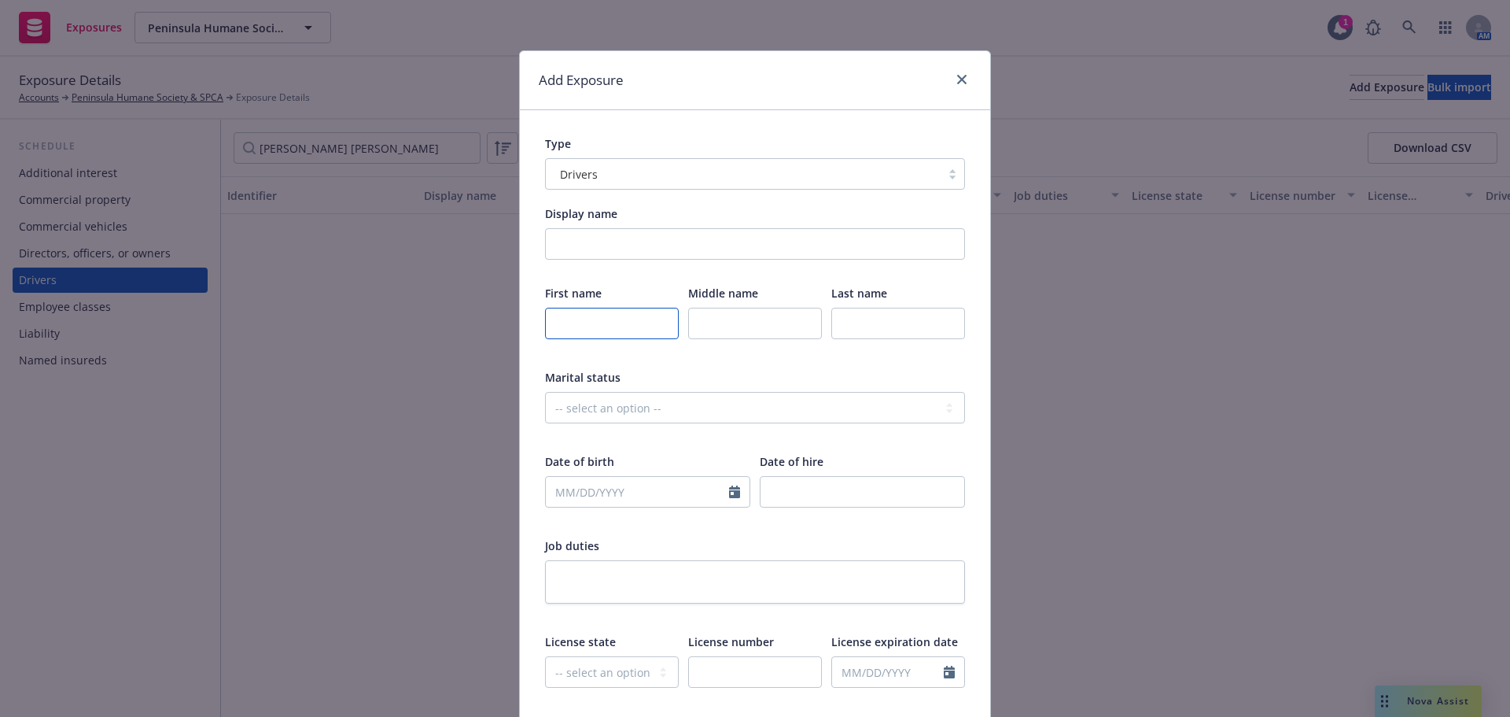
click at [569, 332] on input "text" at bounding box center [612, 323] width 134 height 31
paste input "[PERSON_NAME] [PERSON_NAME]"
drag, startPoint x: 622, startPoint y: 330, endPoint x: 654, endPoint y: 335, distance: 31.9
click at [654, 335] on input "[PERSON_NAME] [PERSON_NAME]" at bounding box center [612, 323] width 134 height 31
type input "[PERSON_NAME]"
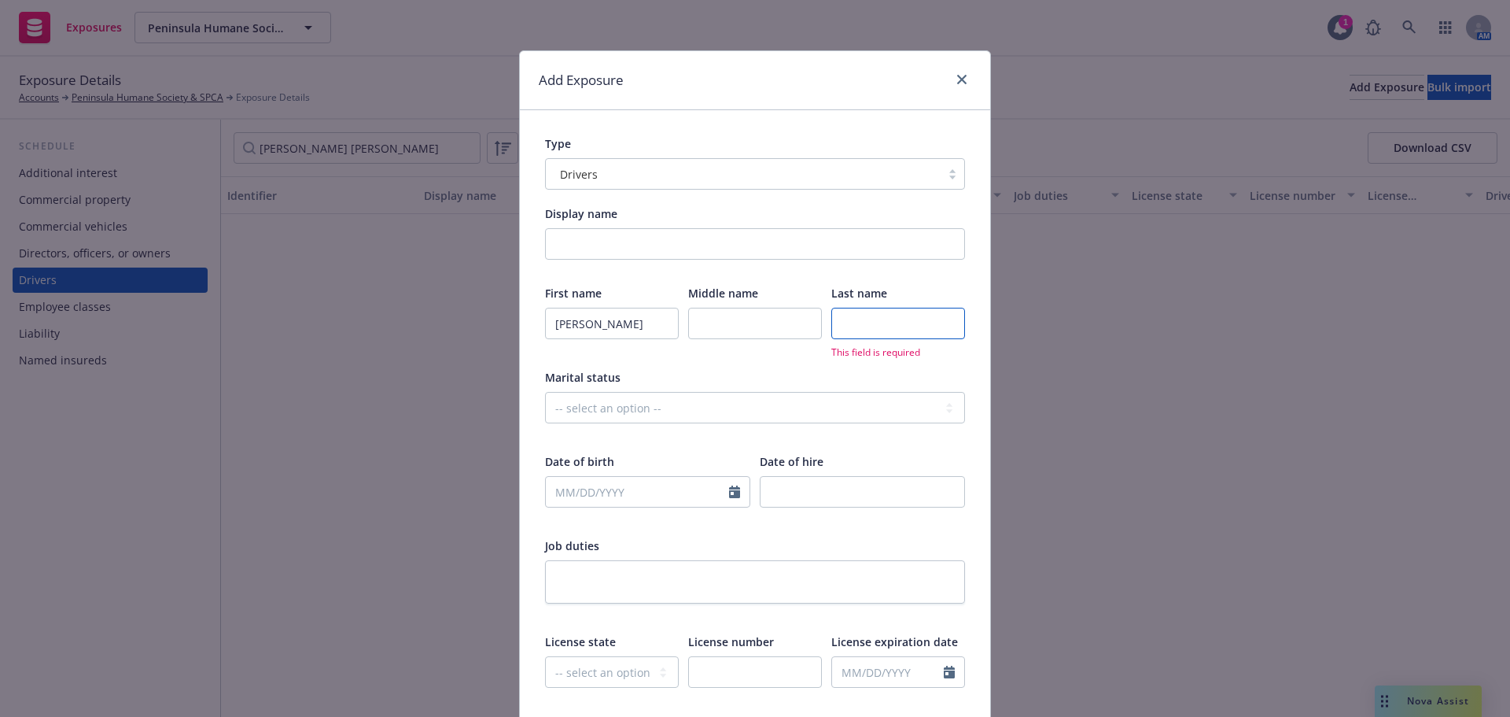
click at [877, 334] on input "text" at bounding box center [898, 323] width 134 height 31
type input "[PERSON_NAME]"
select select "9"
drag, startPoint x: 625, startPoint y: 488, endPoint x: 631, endPoint y: 476, distance: 13.7
click at [625, 488] on input "text" at bounding box center [637, 492] width 183 height 30
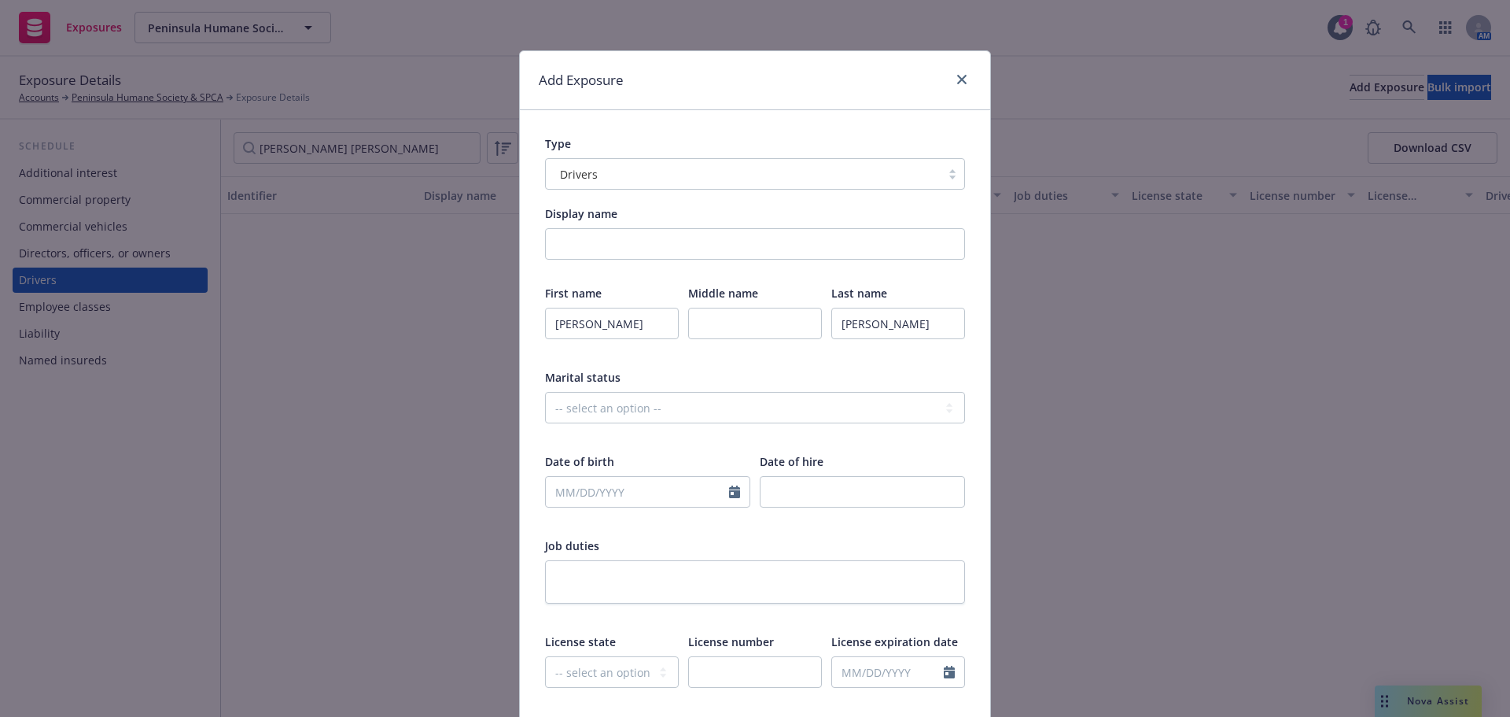
drag, startPoint x: 319, startPoint y: 367, endPoint x: 454, endPoint y: 265, distance: 169.6
click at [319, 367] on div "Add Exposure Type Drivers Display name First name [PERSON_NAME] Middle name Las…" at bounding box center [755, 358] width 1510 height 717
drag, startPoint x: 739, startPoint y: 70, endPoint x: 675, endPoint y: 129, distance: 87.4
click at [739, 69] on div "Add Exposure" at bounding box center [755, 80] width 470 height 59
click at [636, 496] on input "text" at bounding box center [637, 492] width 183 height 30
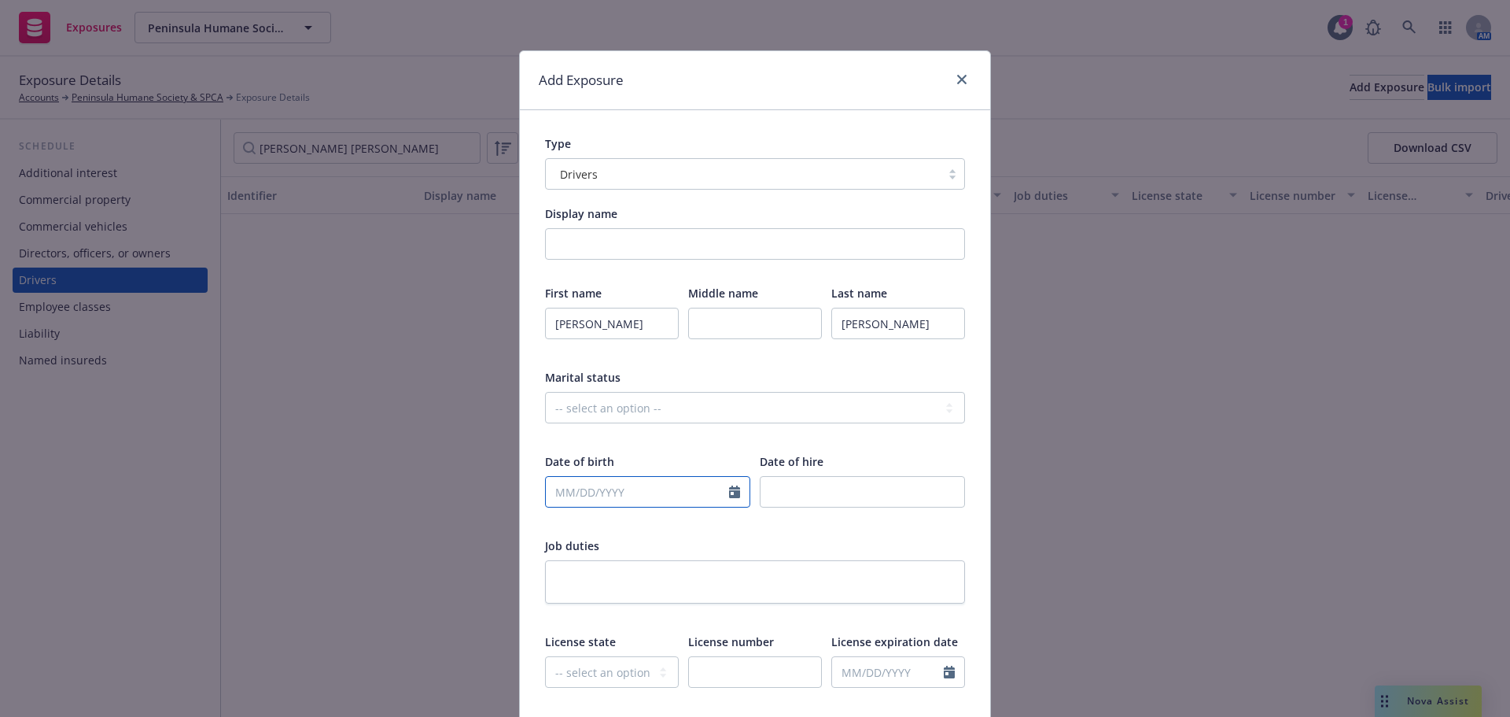
select select "9"
type input "[DATE]"
click at [935, 299] on div "Last name" at bounding box center [898, 293] width 134 height 17
click at [606, 575] on textarea at bounding box center [755, 581] width 420 height 43
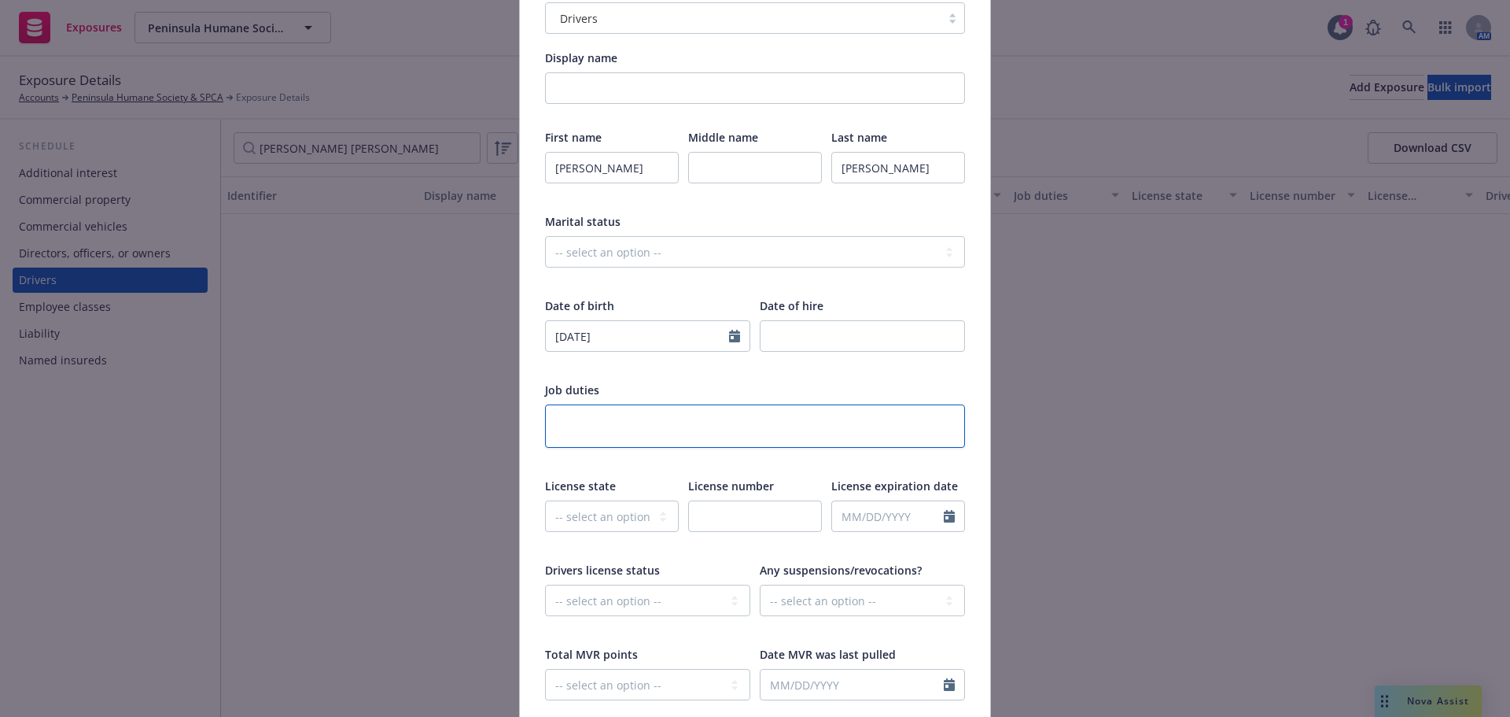
scroll to position [157, 0]
click at [599, 527] on select "-- select an option -- [US_STATE] [US_STATE] [US_STATE] [US_STATE] [US_STATE] […" at bounding box center [612, 514] width 134 height 31
select select "CA"
click at [568, 514] on select "-- select an option -- [US_STATE] [US_STATE] [US_STATE] [US_STATE] [US_STATE] […" at bounding box center [612, 514] width 134 height 31
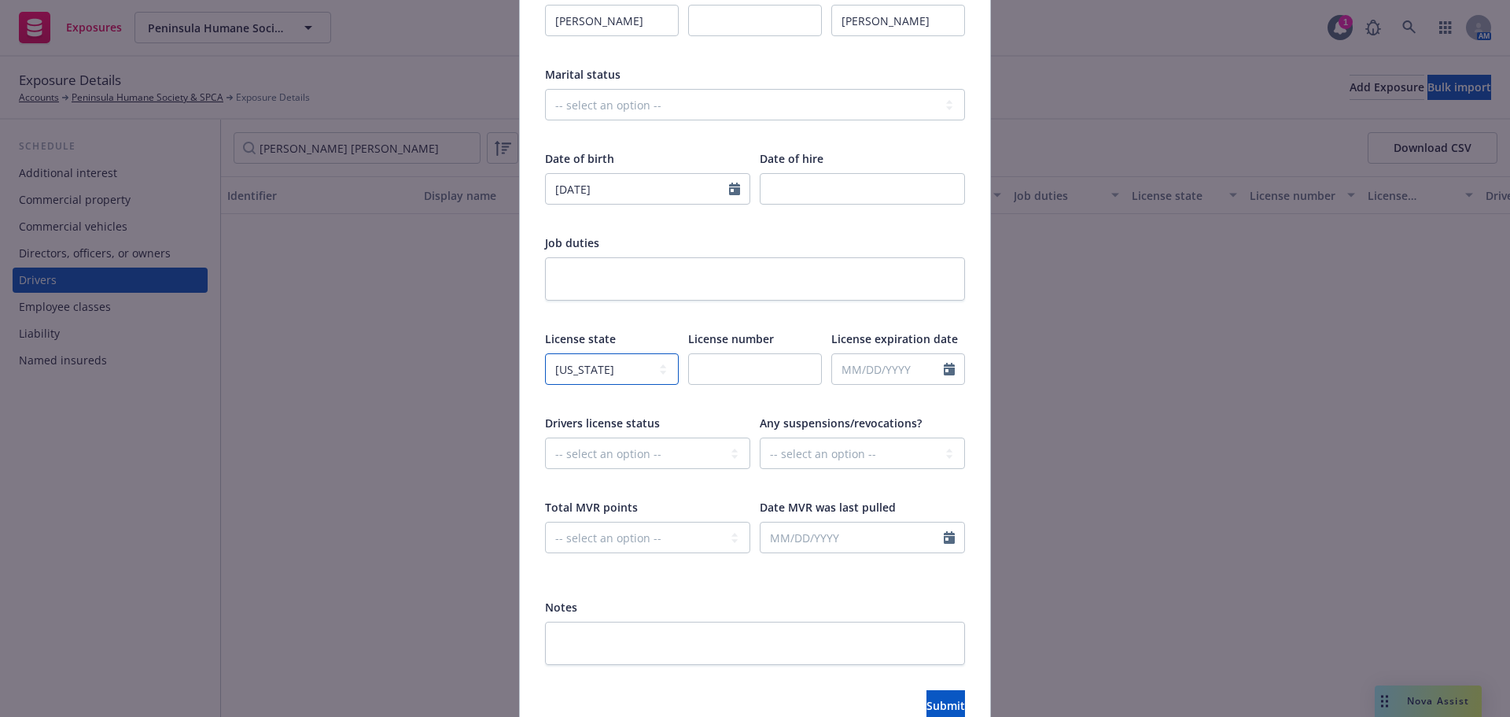
scroll to position [315, 0]
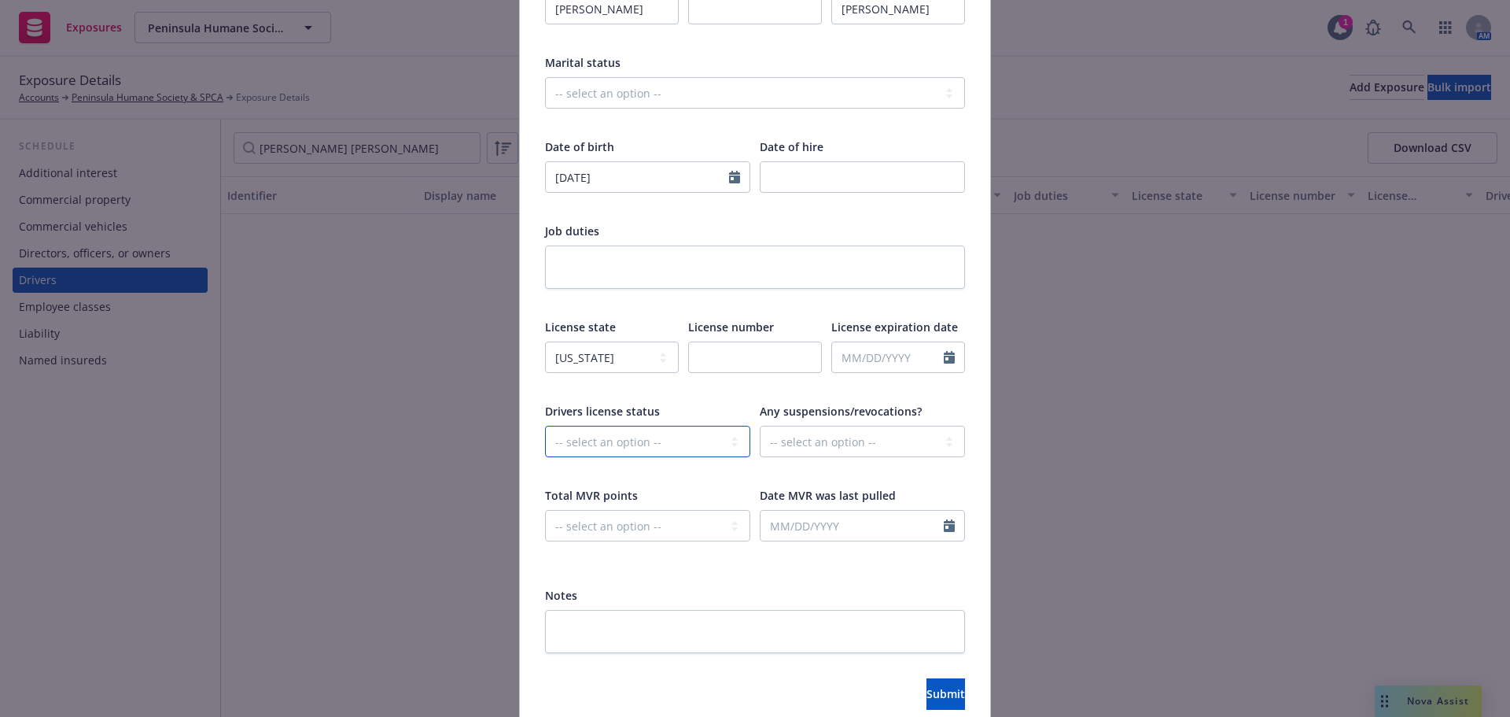
drag, startPoint x: 646, startPoint y: 444, endPoint x: 647, endPoint y: 462, distance: 18.9
click at [646, 444] on select "-- select an option -- Cancelled Denied Disqualified Expired Invalid Limited No…" at bounding box center [647, 441] width 205 height 31
select select "VALID"
click at [545, 426] on select "-- select an option -- Cancelled Denied Disqualified Expired Invalid Limited No…" at bounding box center [647, 441] width 205 height 31
click at [945, 520] on icon "Calendar" at bounding box center [949, 525] width 11 height 13
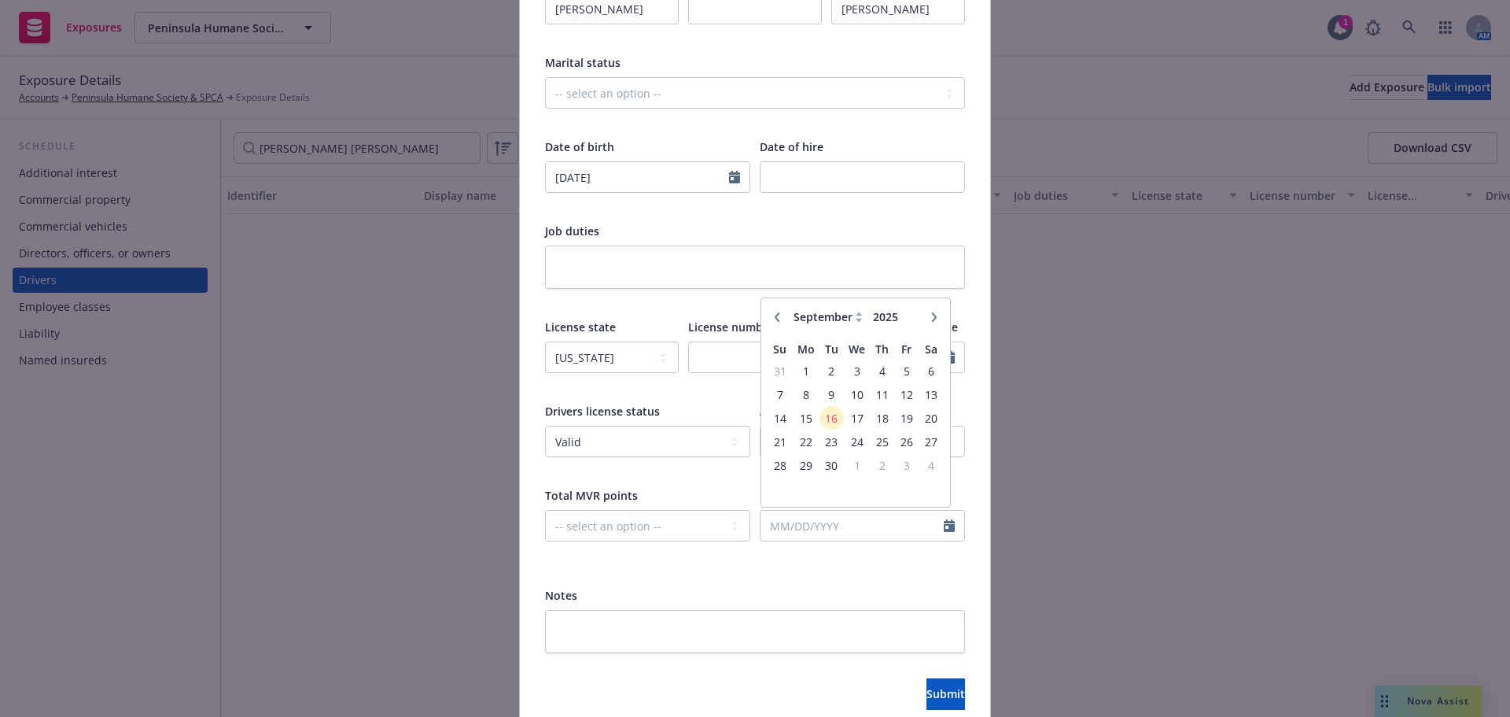
click at [772, 317] on icon "button" at bounding box center [776, 316] width 9 height 9
select select "7"
click at [846, 444] on span "23" at bounding box center [857, 442] width 23 height 20
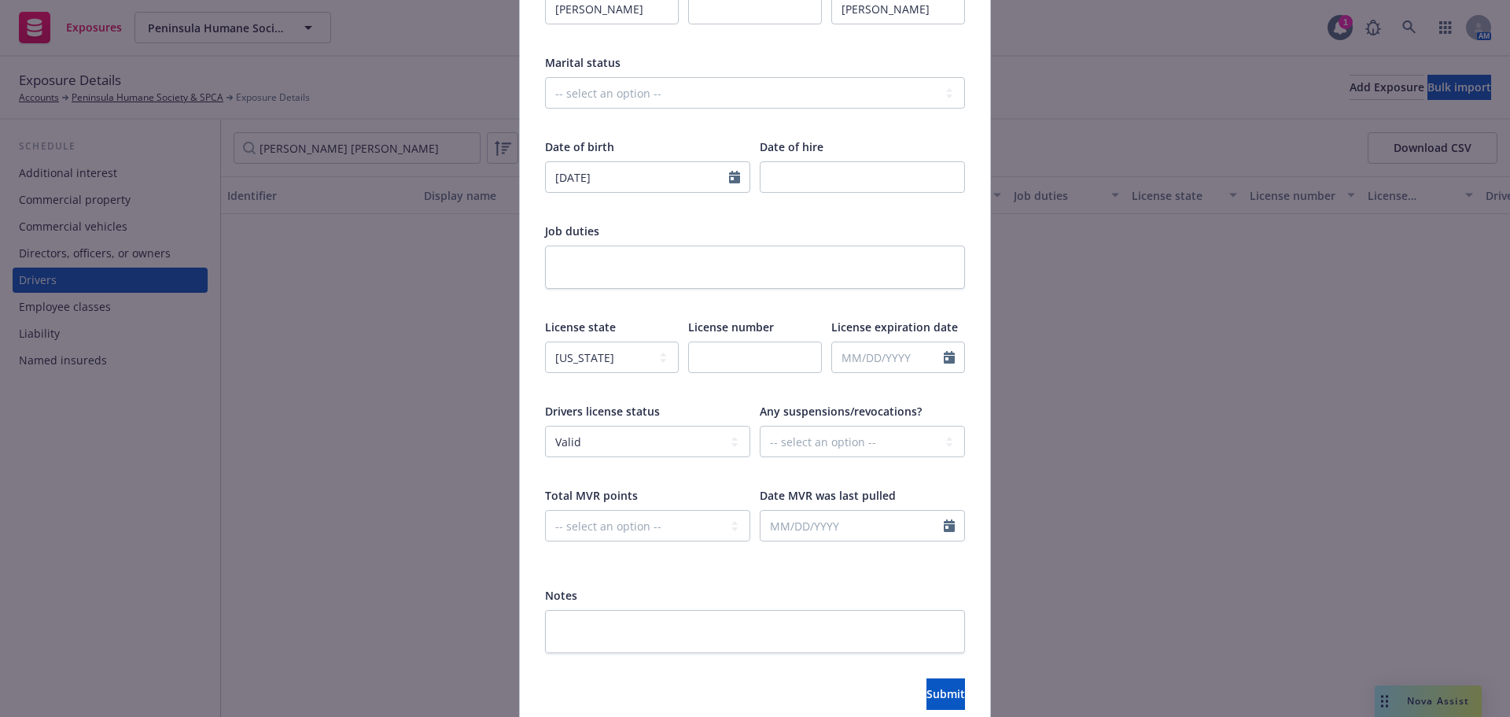
type input "[DATE]"
click at [657, 684] on div "Submit" at bounding box center [755, 693] width 420 height 31
click at [927, 689] on span "Submit" at bounding box center [946, 693] width 39 height 15
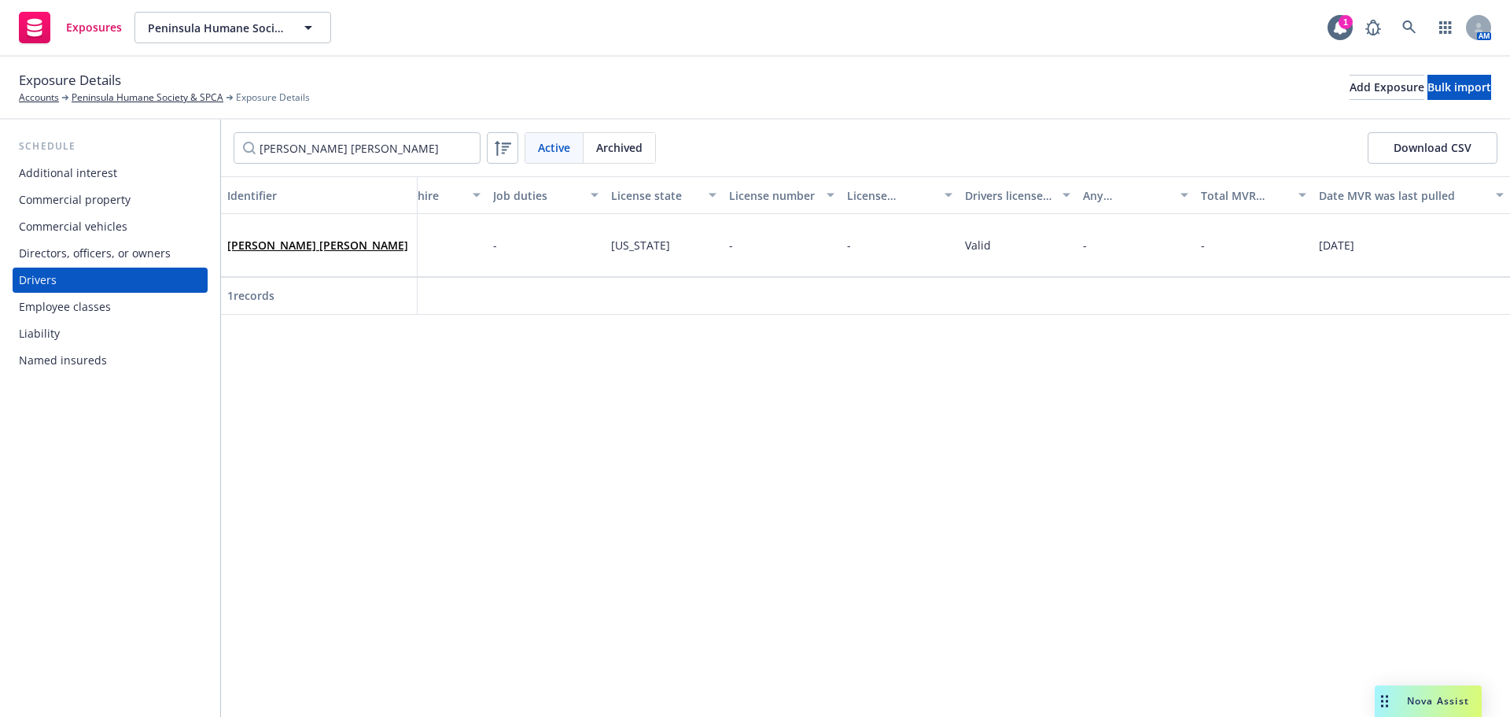
scroll to position [0, 0]
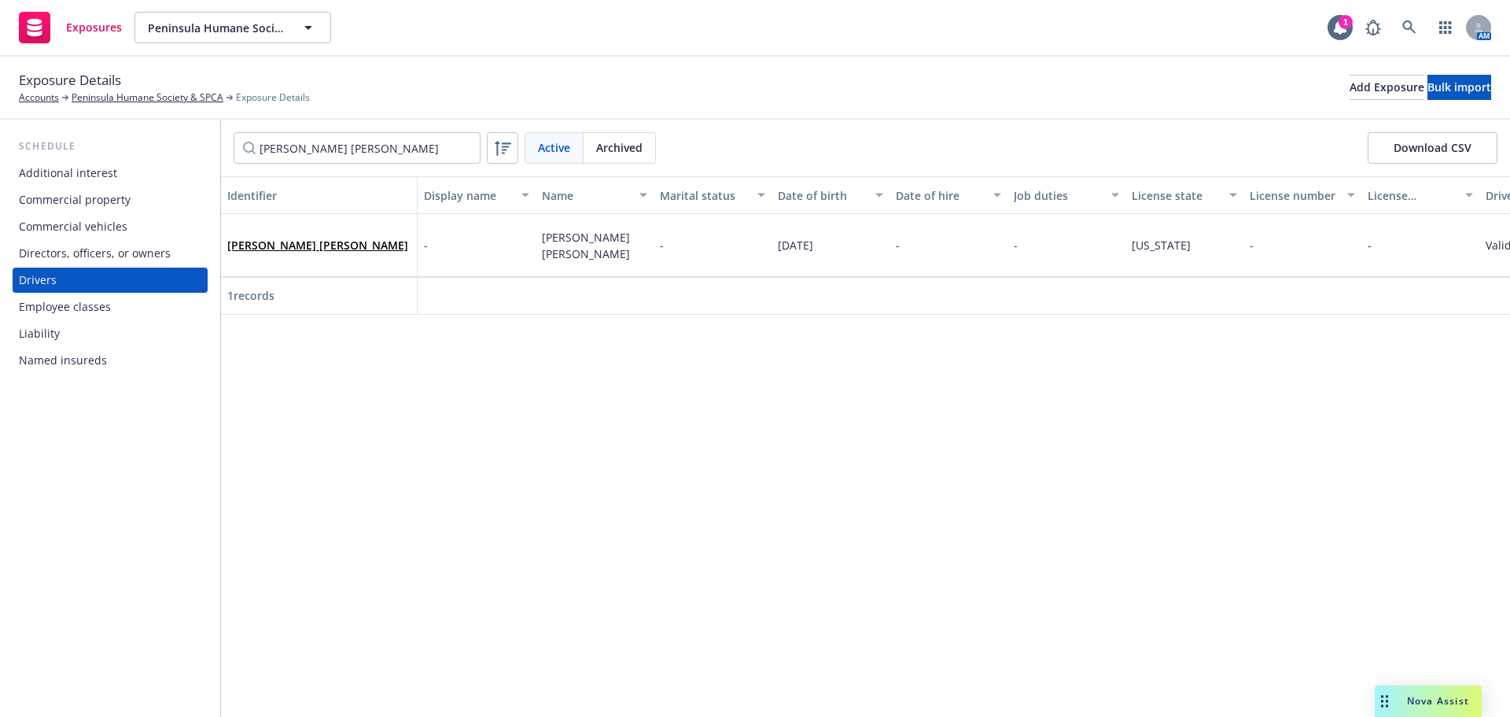
click at [359, 562] on div "Identifier Display name Name Marital status Date of birth Date of hire Job duti…" at bounding box center [865, 446] width 1289 height 540
drag, startPoint x: 278, startPoint y: 245, endPoint x: 289, endPoint y: 237, distance: 13.4
click at [278, 245] on link "[PERSON_NAME] [PERSON_NAME]" at bounding box center [317, 245] width 181 height 15
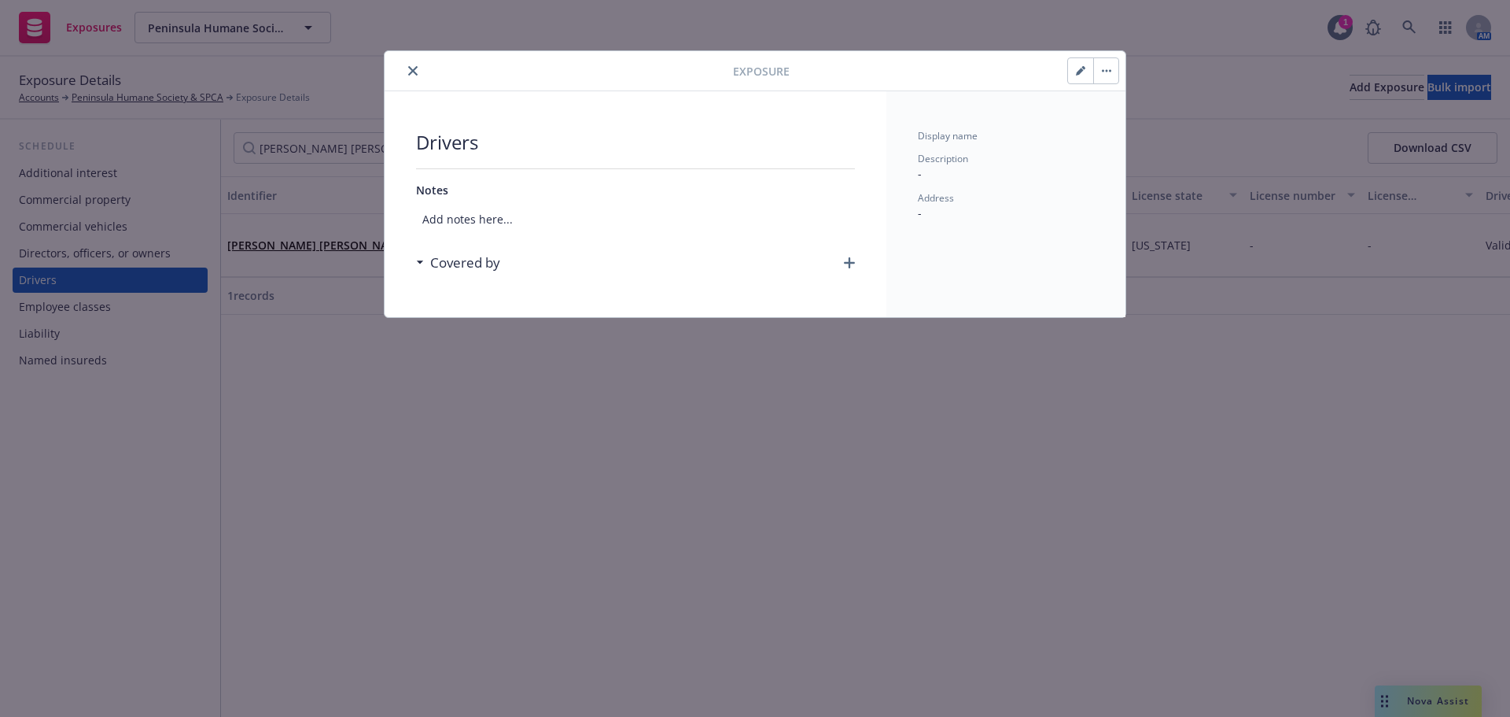
click at [422, 262] on icon at bounding box center [420, 262] width 6 height 3
click at [850, 265] on icon "button" at bounding box center [849, 262] width 11 height 11
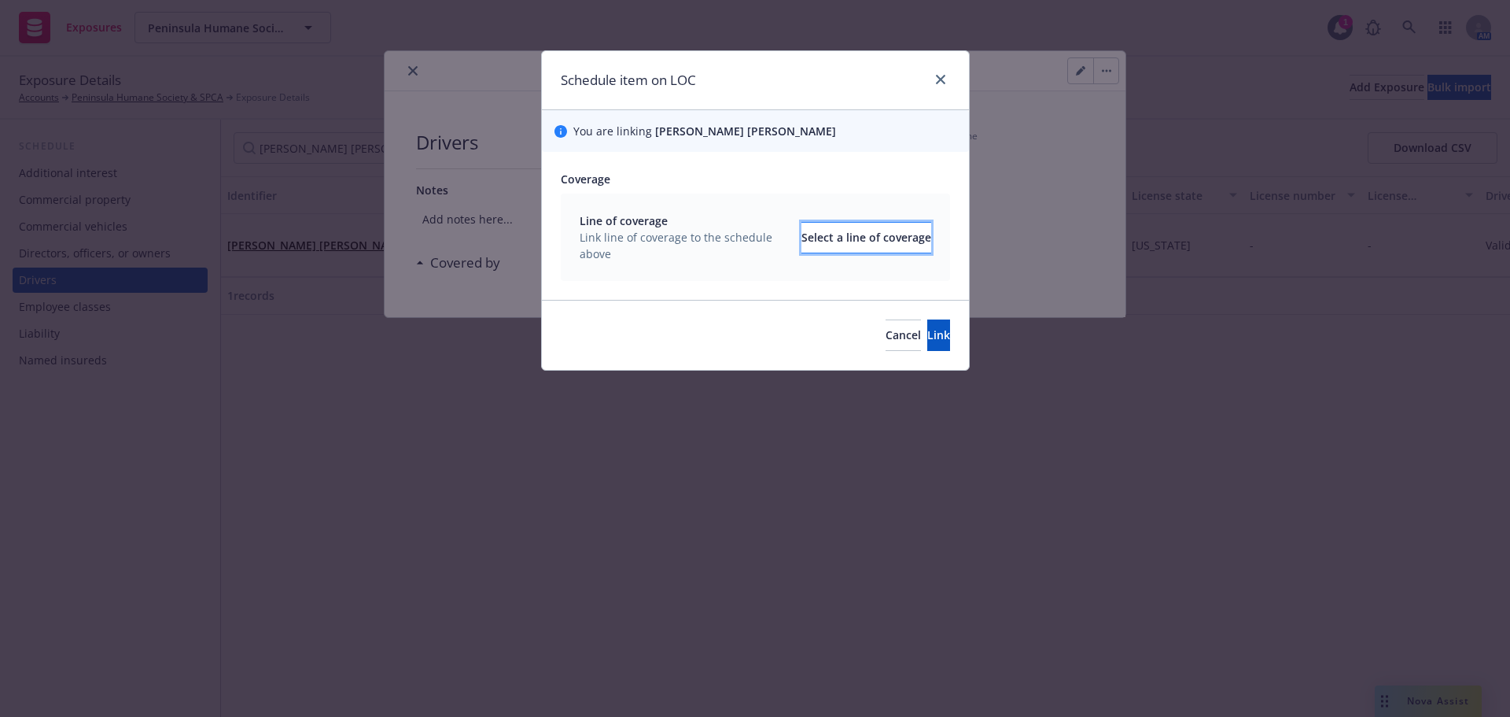
click at [864, 247] on div "Select a line of coverage" at bounding box center [866, 238] width 130 height 30
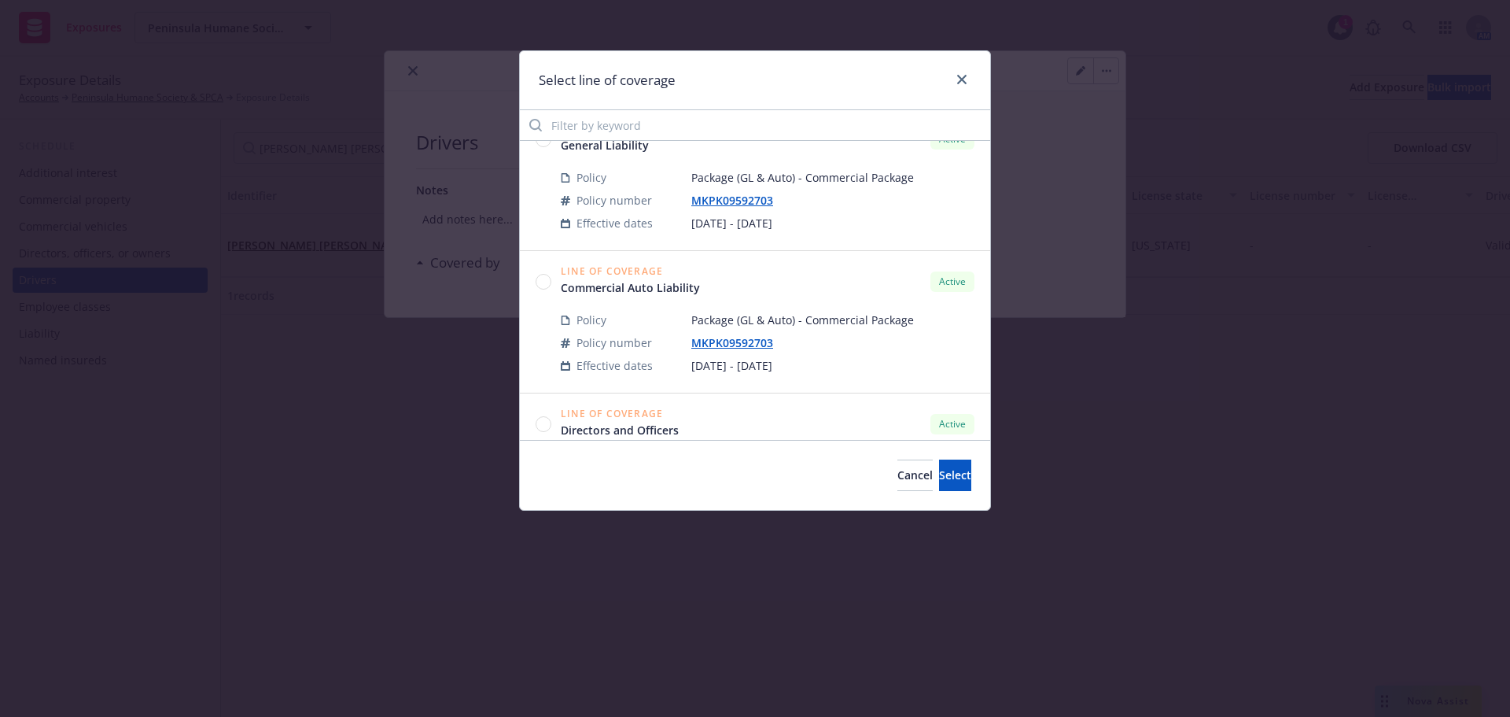
scroll to position [1809, 0]
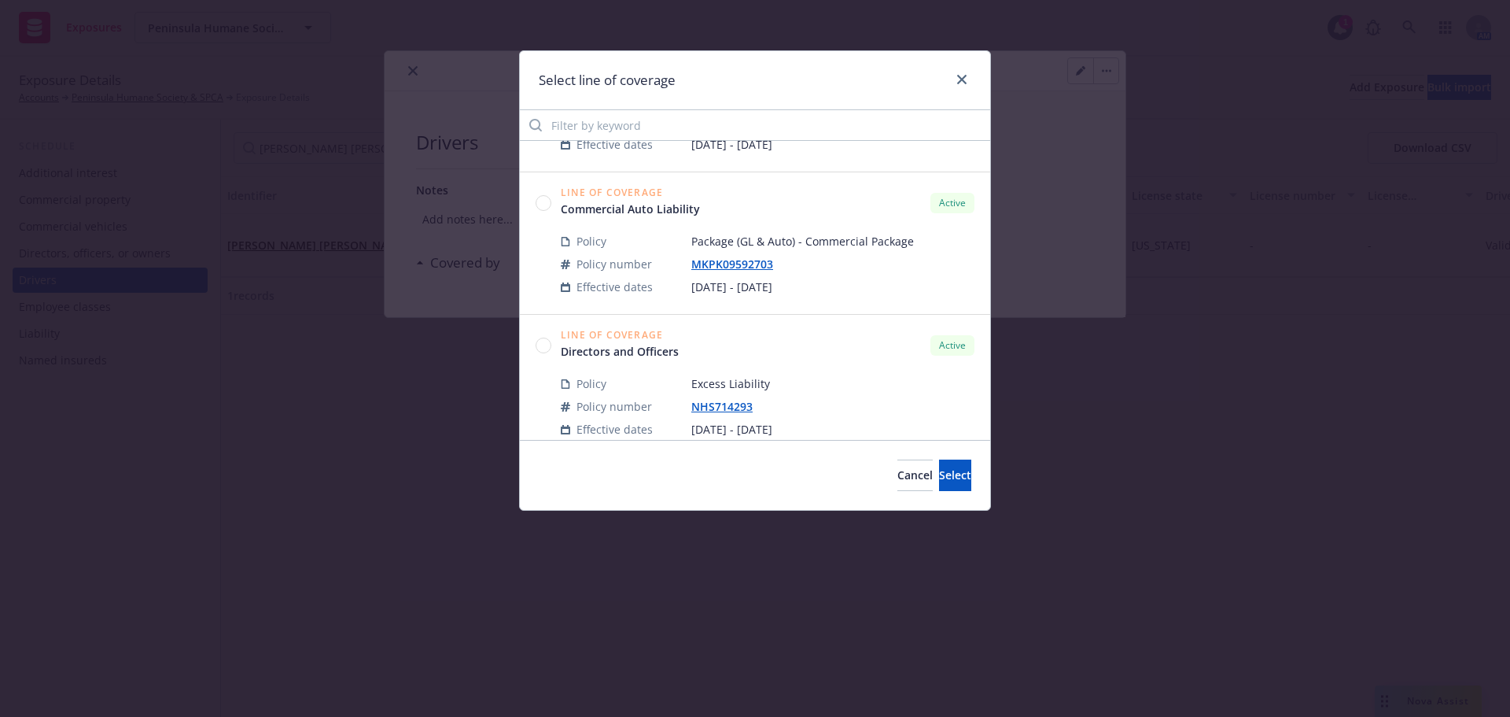
click at [543, 210] on circle at bounding box center [543, 202] width 15 height 15
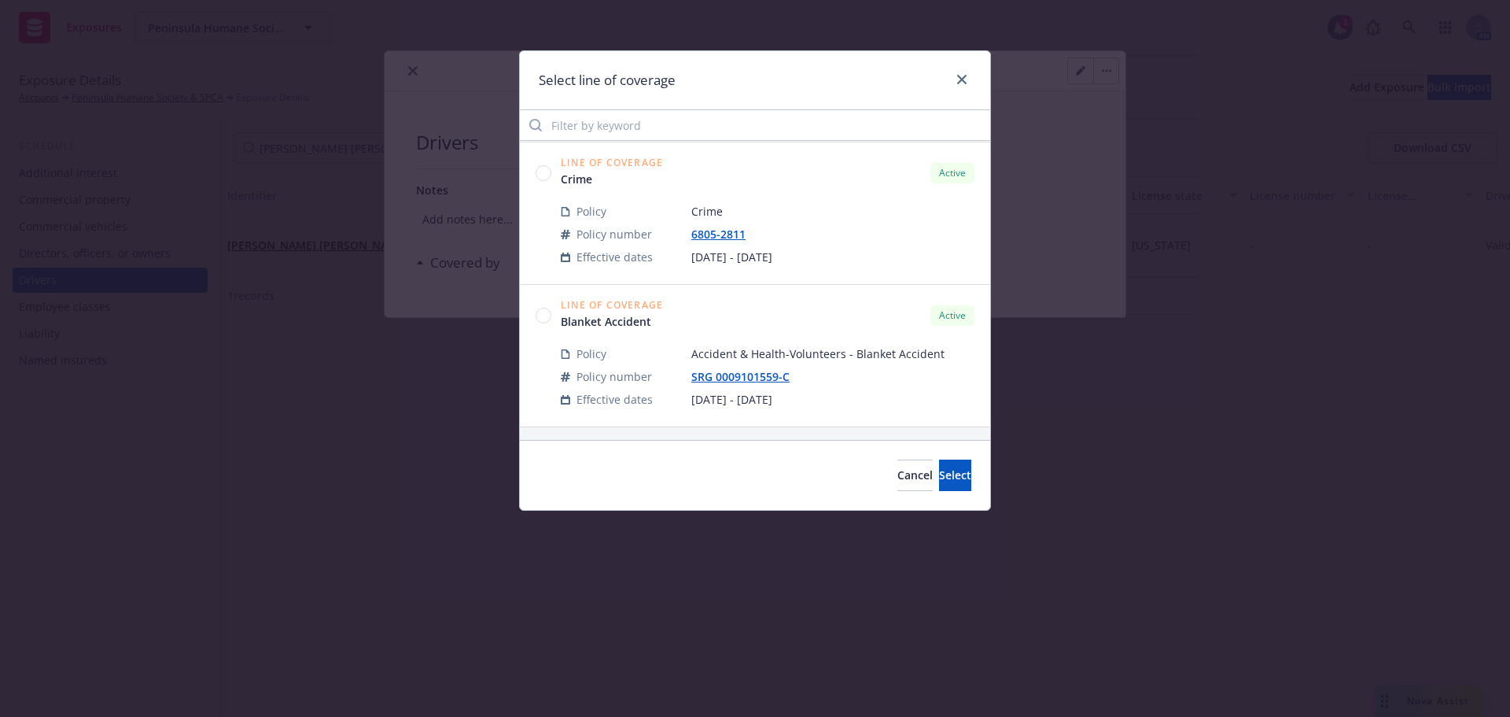
scroll to position [3153, 0]
click at [939, 481] on span "Select" at bounding box center [955, 474] width 32 height 15
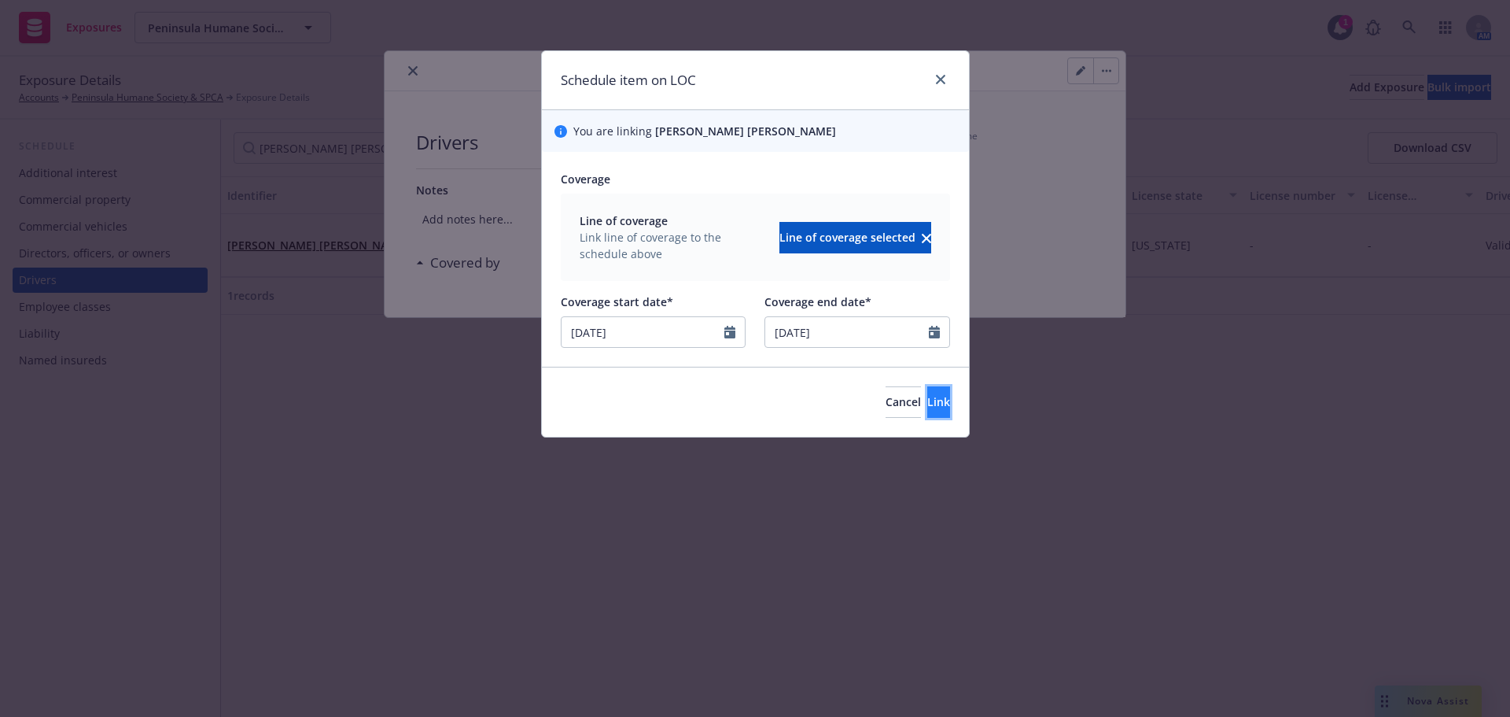
click at [927, 401] on button "Link" at bounding box center [938, 401] width 23 height 31
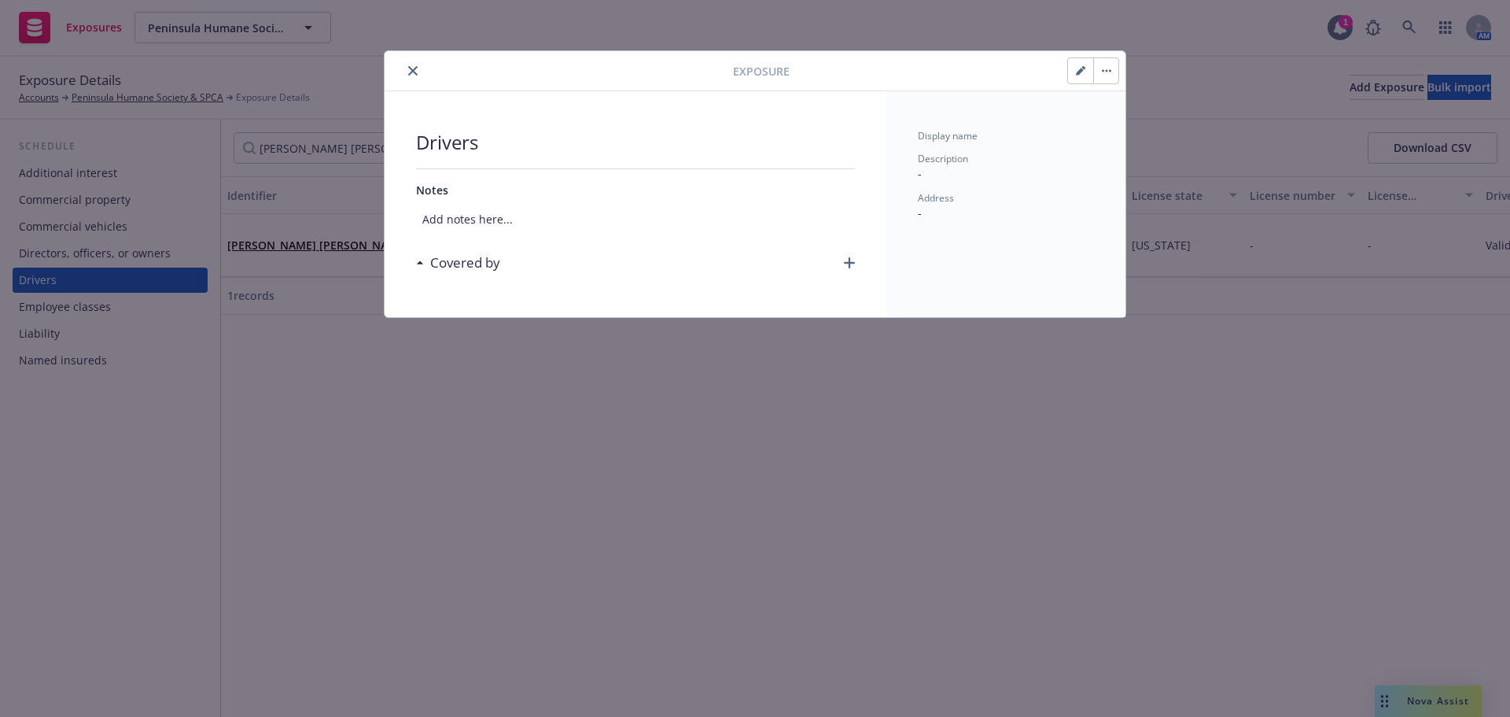
click at [426, 267] on div "Covered by" at bounding box center [462, 262] width 76 height 20
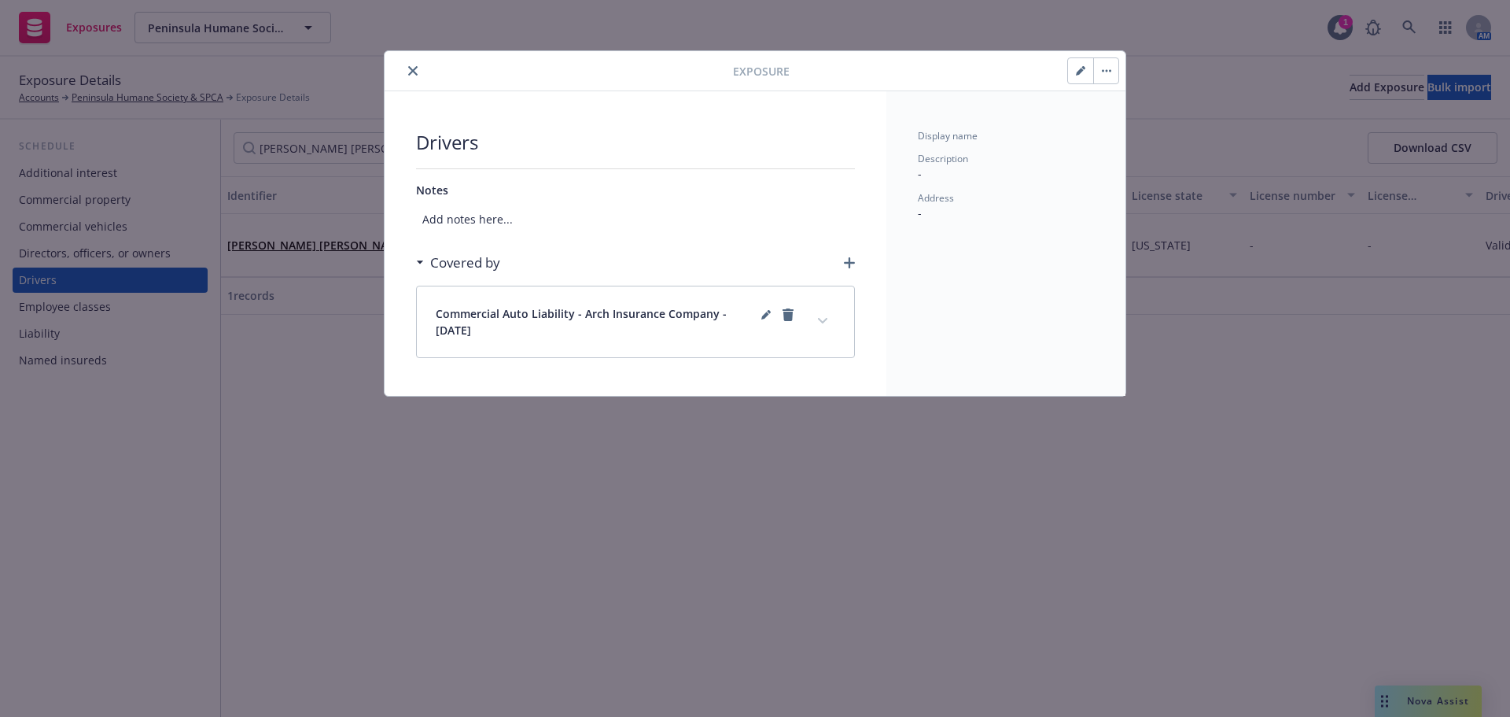
click at [418, 71] on button "close" at bounding box center [412, 70] width 19 height 19
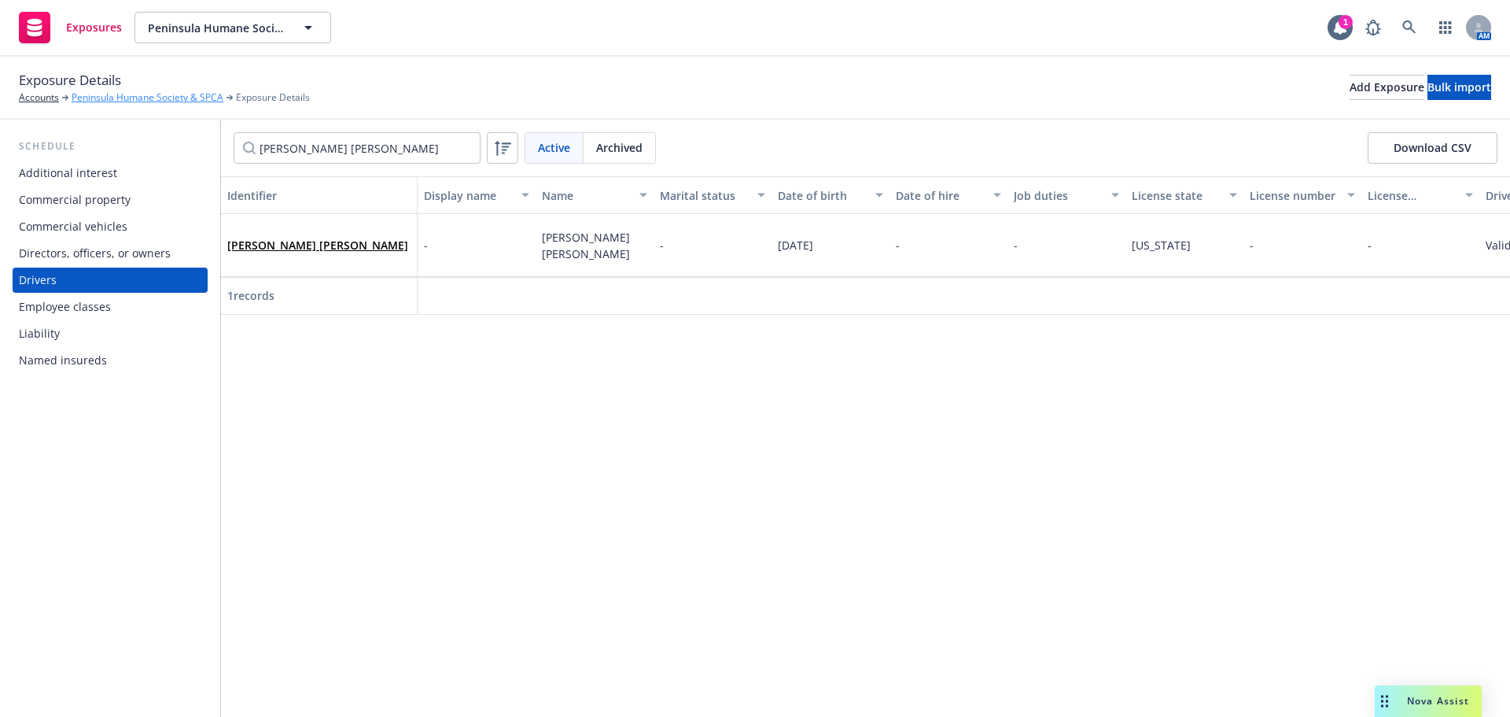
click at [123, 94] on link "Peninsula Humane Society & SPCA" at bounding box center [148, 97] width 152 height 14
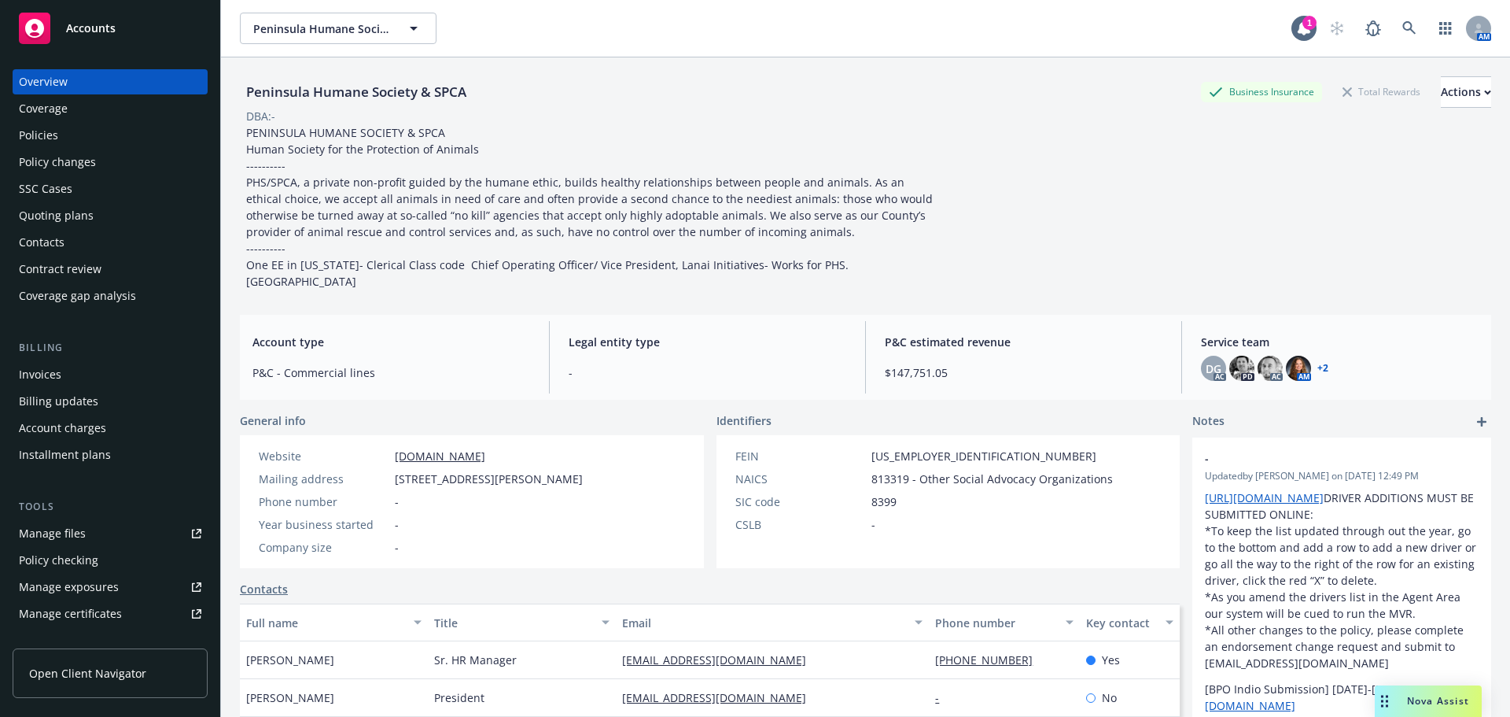
click at [46, 532] on div "Manage files" at bounding box center [52, 533] width 67 height 25
